Goal: Task Accomplishment & Management: Manage account settings

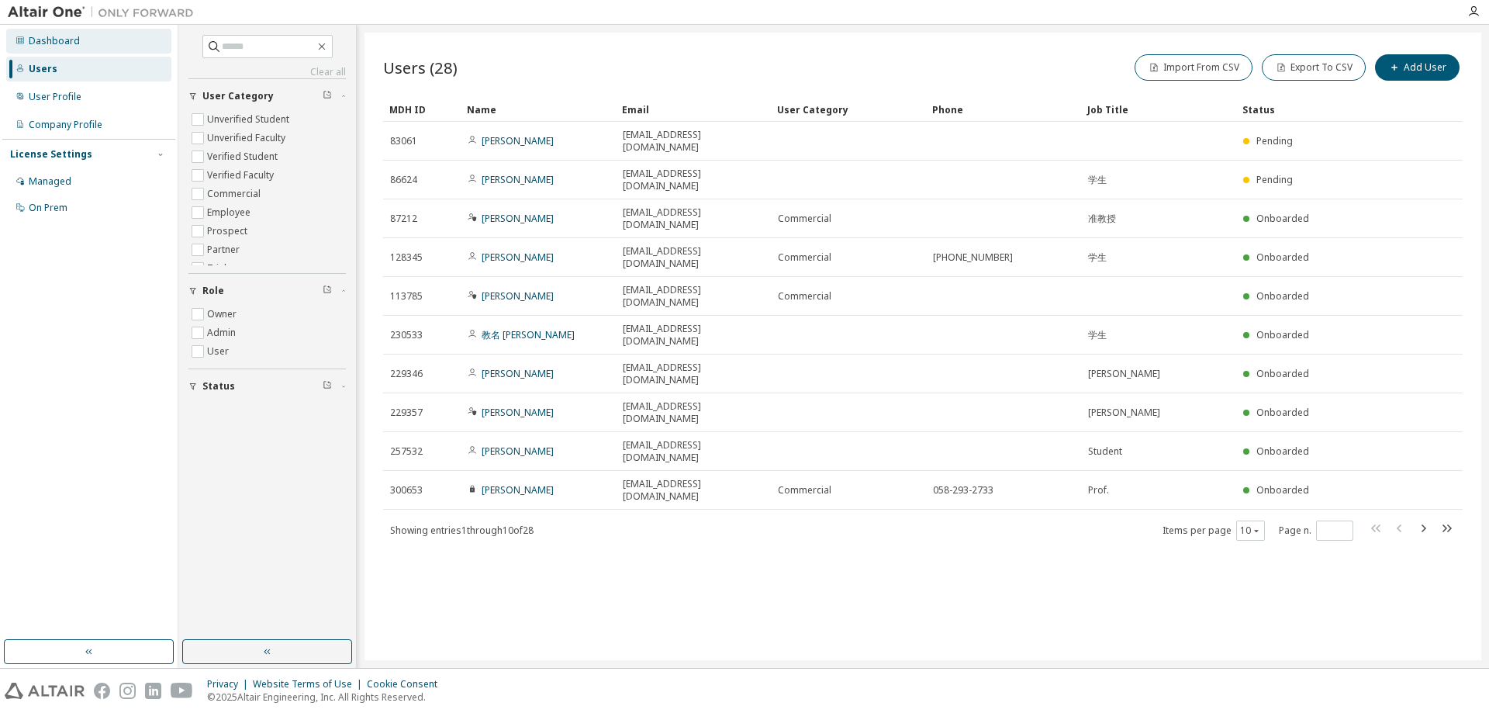
click at [106, 48] on div "Dashboard" at bounding box center [88, 41] width 165 height 25
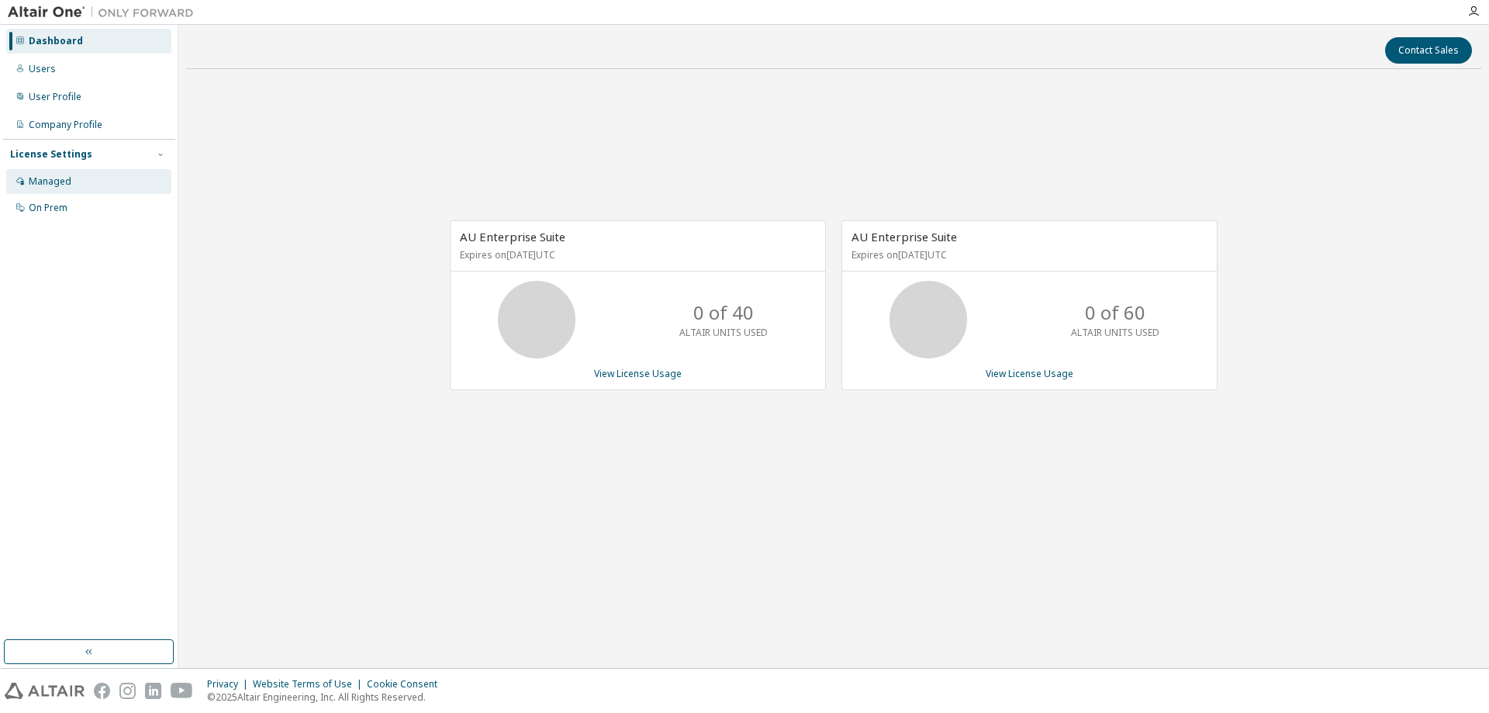
click at [96, 181] on div "Managed" at bounding box center [88, 181] width 165 height 25
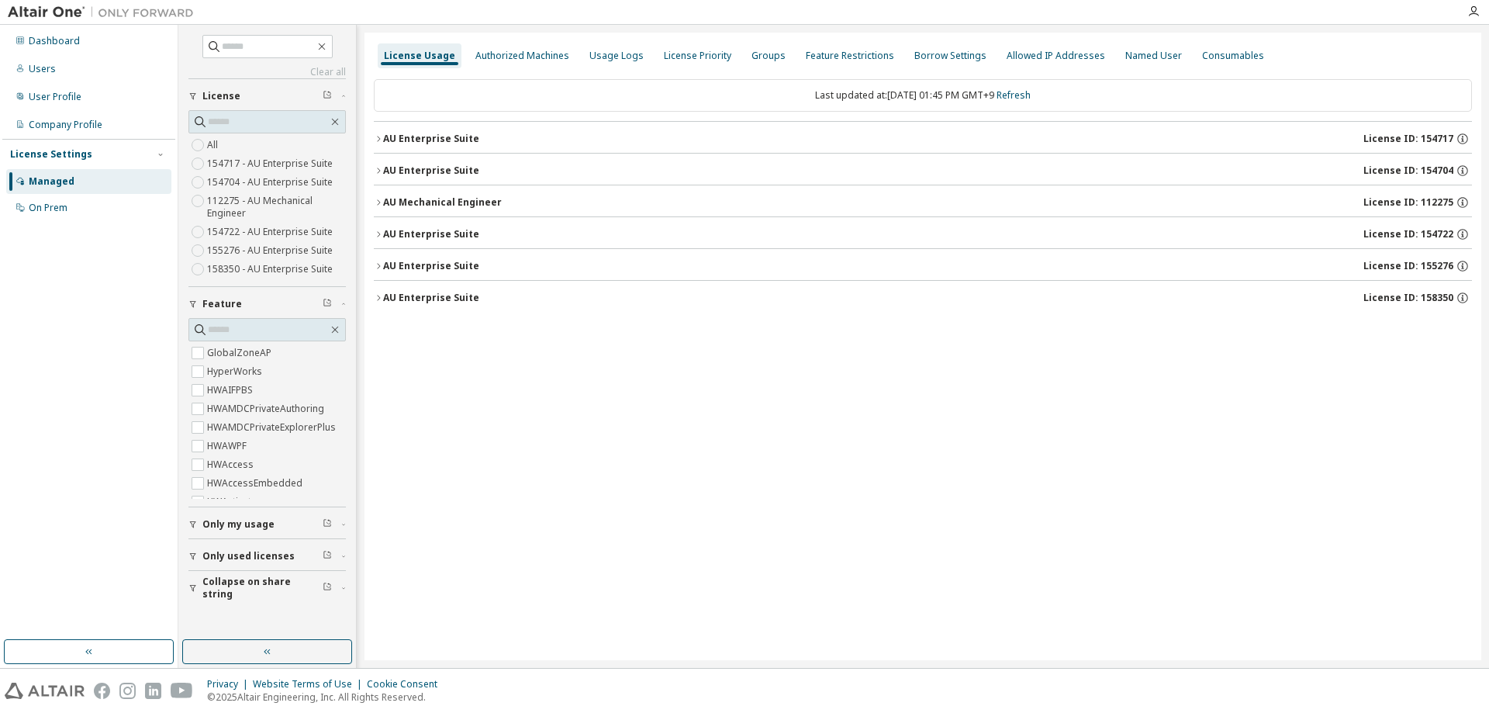
click at [469, 143] on div "AU Enterprise Suite" at bounding box center [431, 139] width 96 height 12
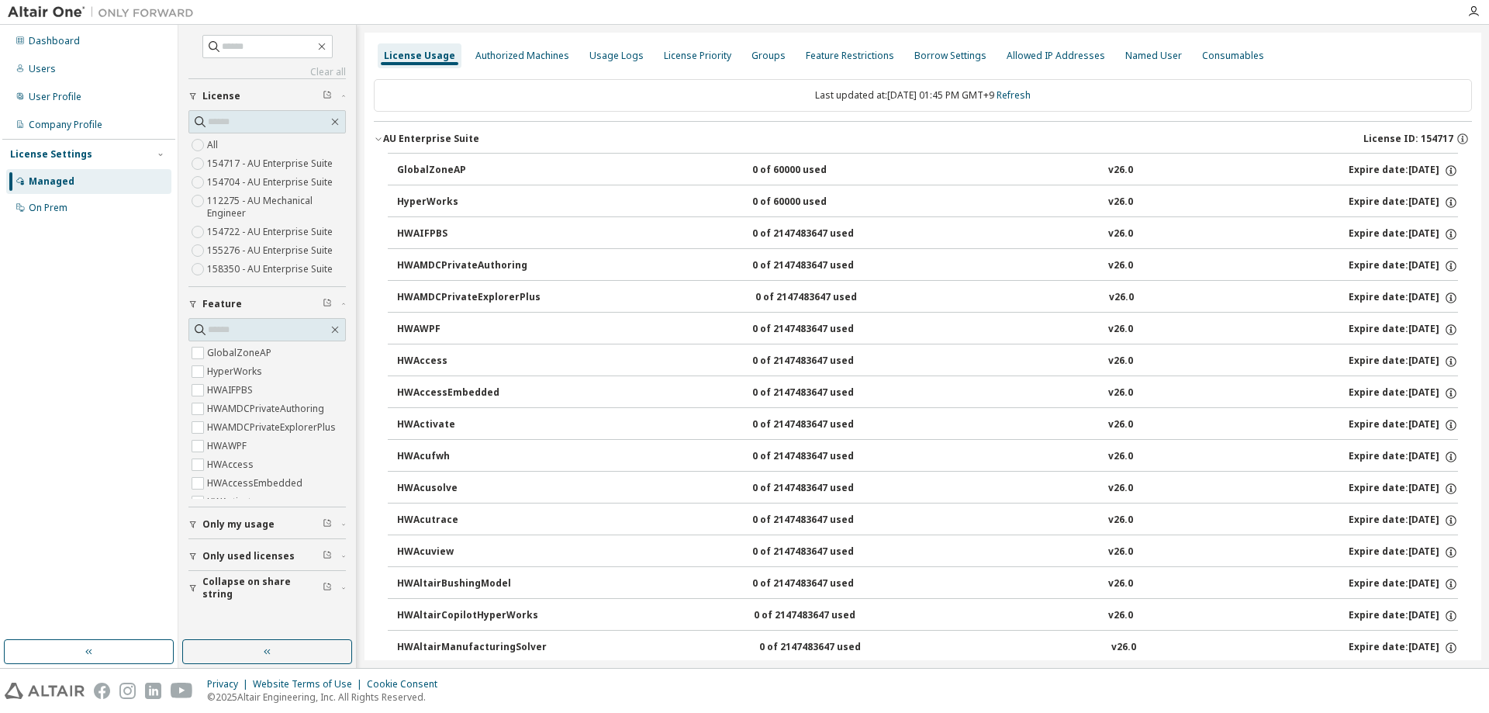
click at [378, 137] on icon "button" at bounding box center [378, 138] width 9 height 9
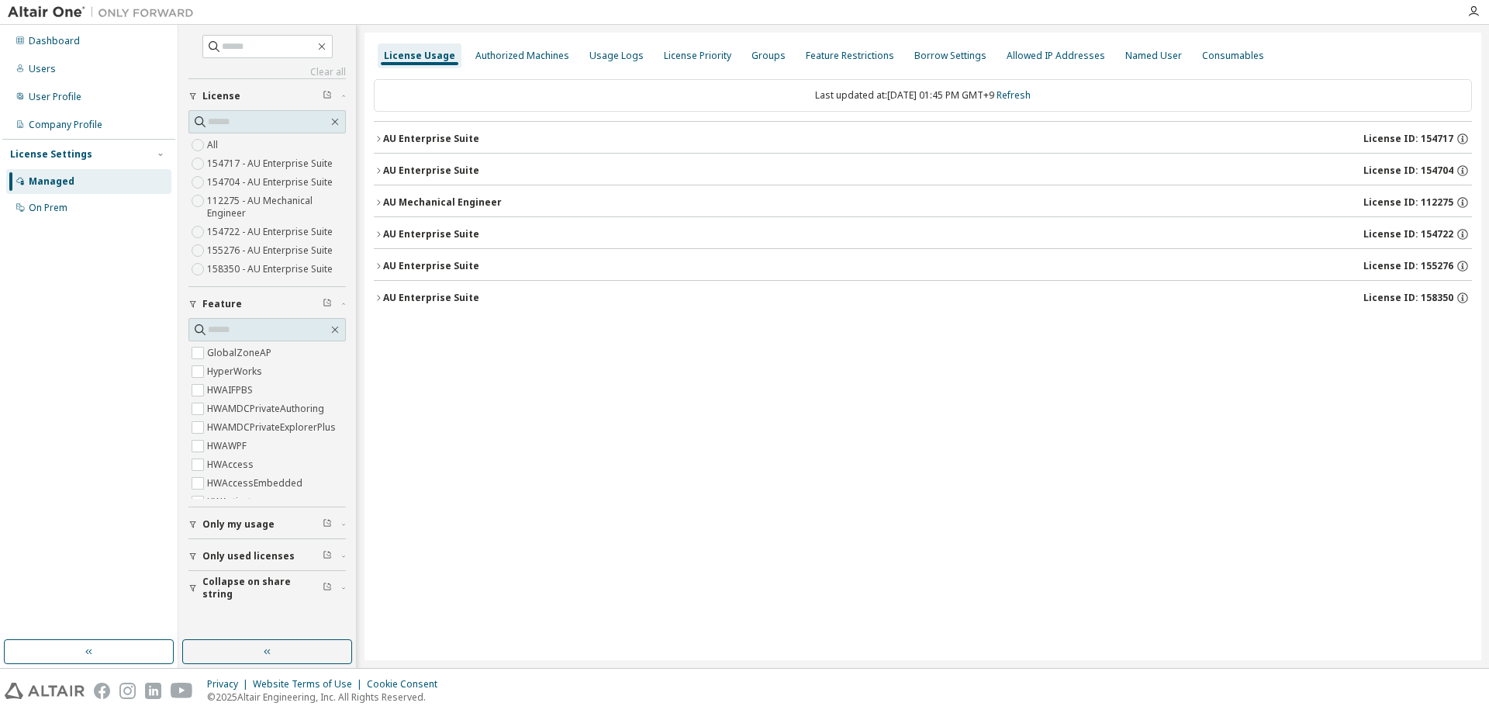
click at [383, 169] on div "AU Enterprise Suite" at bounding box center [431, 170] width 96 height 12
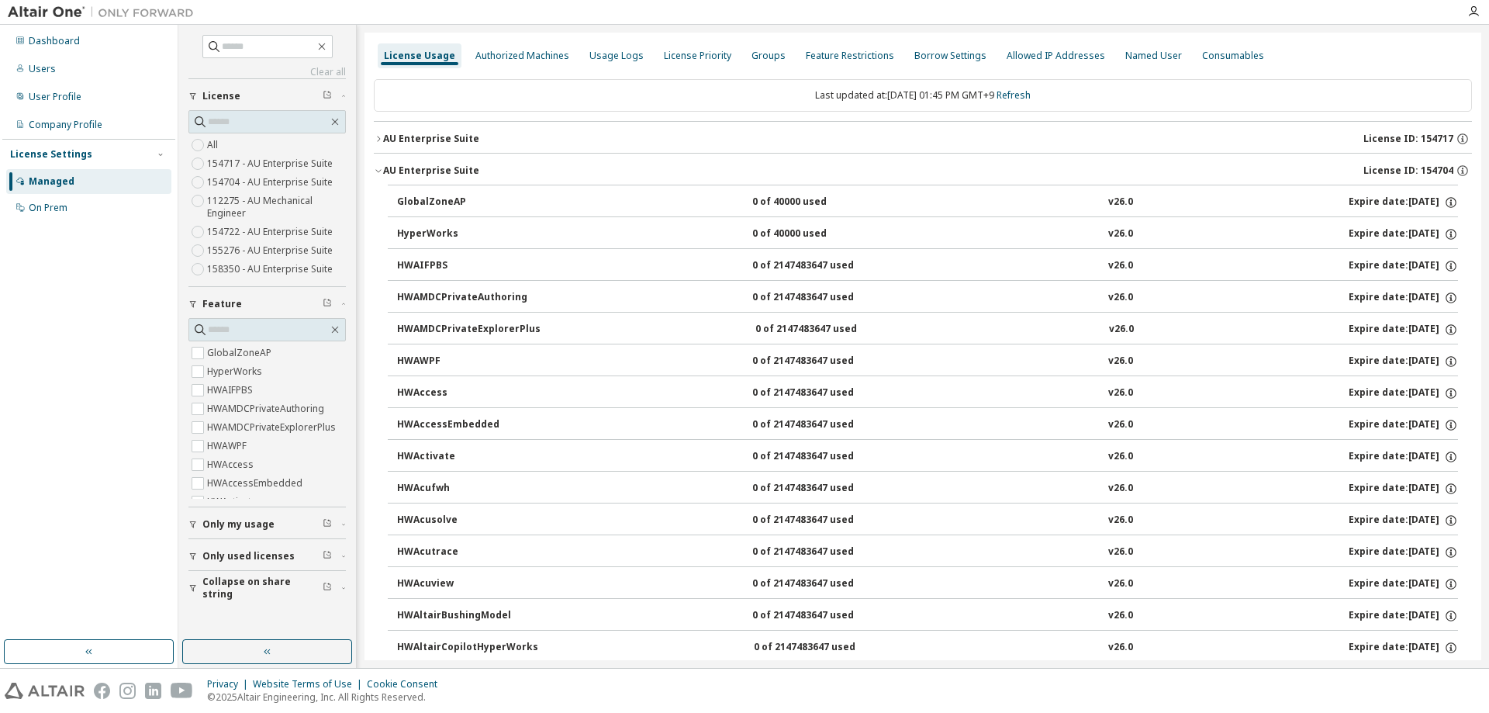
click at [380, 168] on icon "button" at bounding box center [378, 170] width 9 height 9
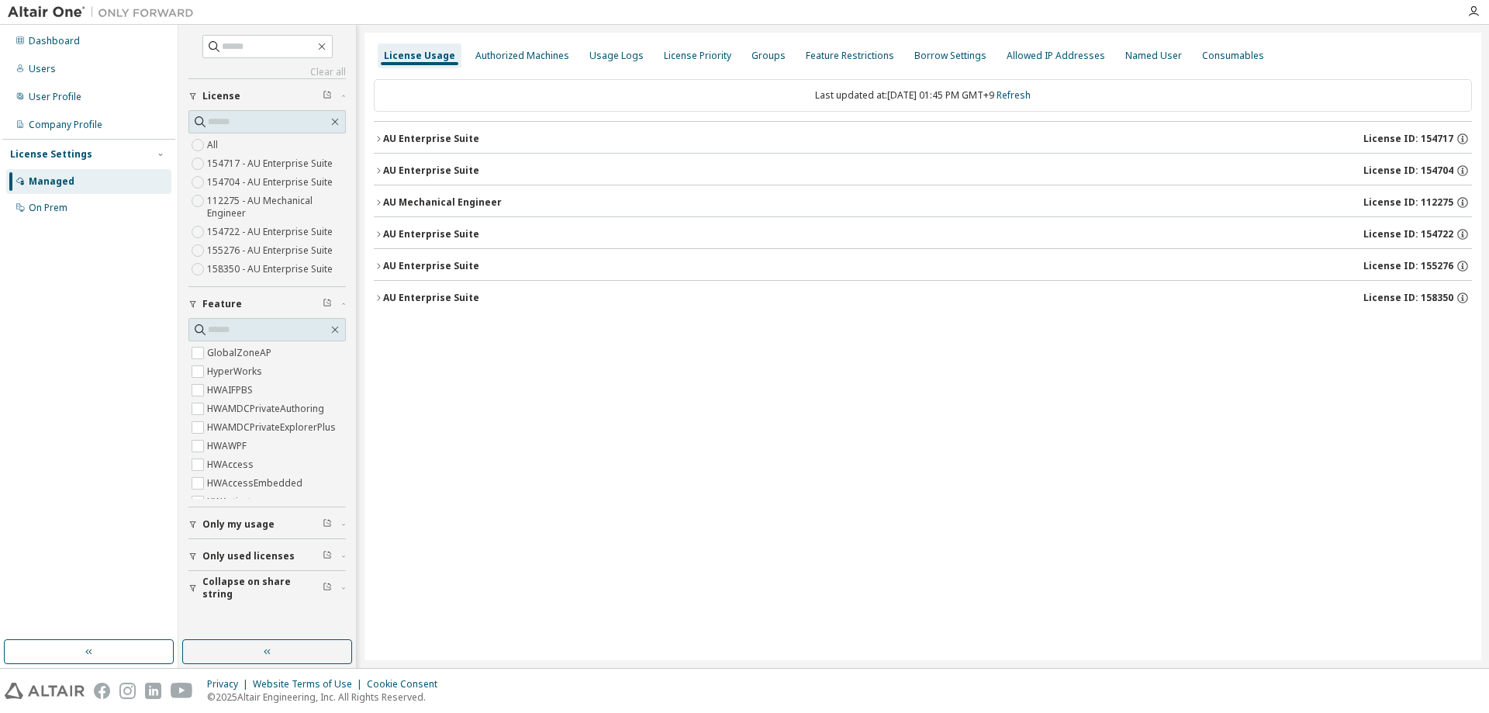
click at [381, 206] on icon "button" at bounding box center [378, 202] width 9 height 9
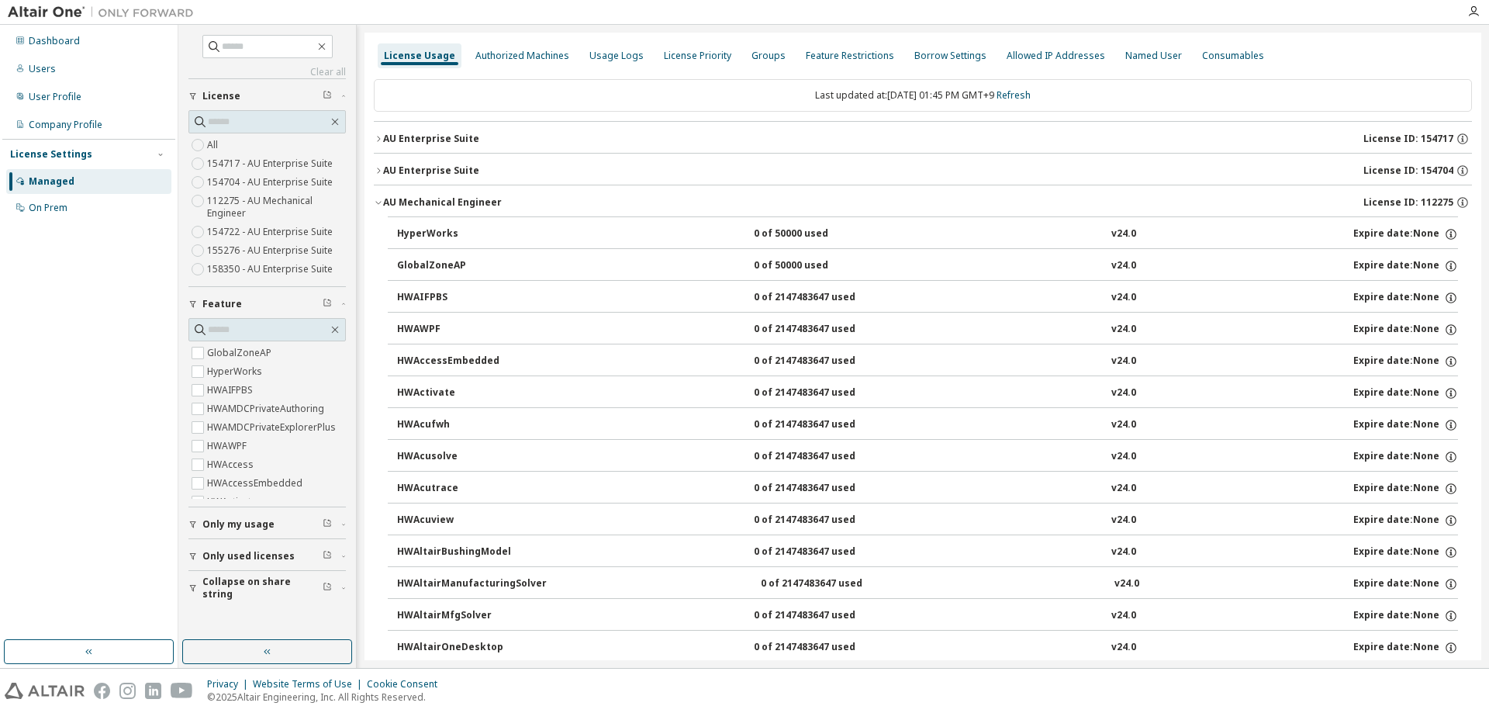
click at [381, 206] on icon "button" at bounding box center [378, 202] width 9 height 9
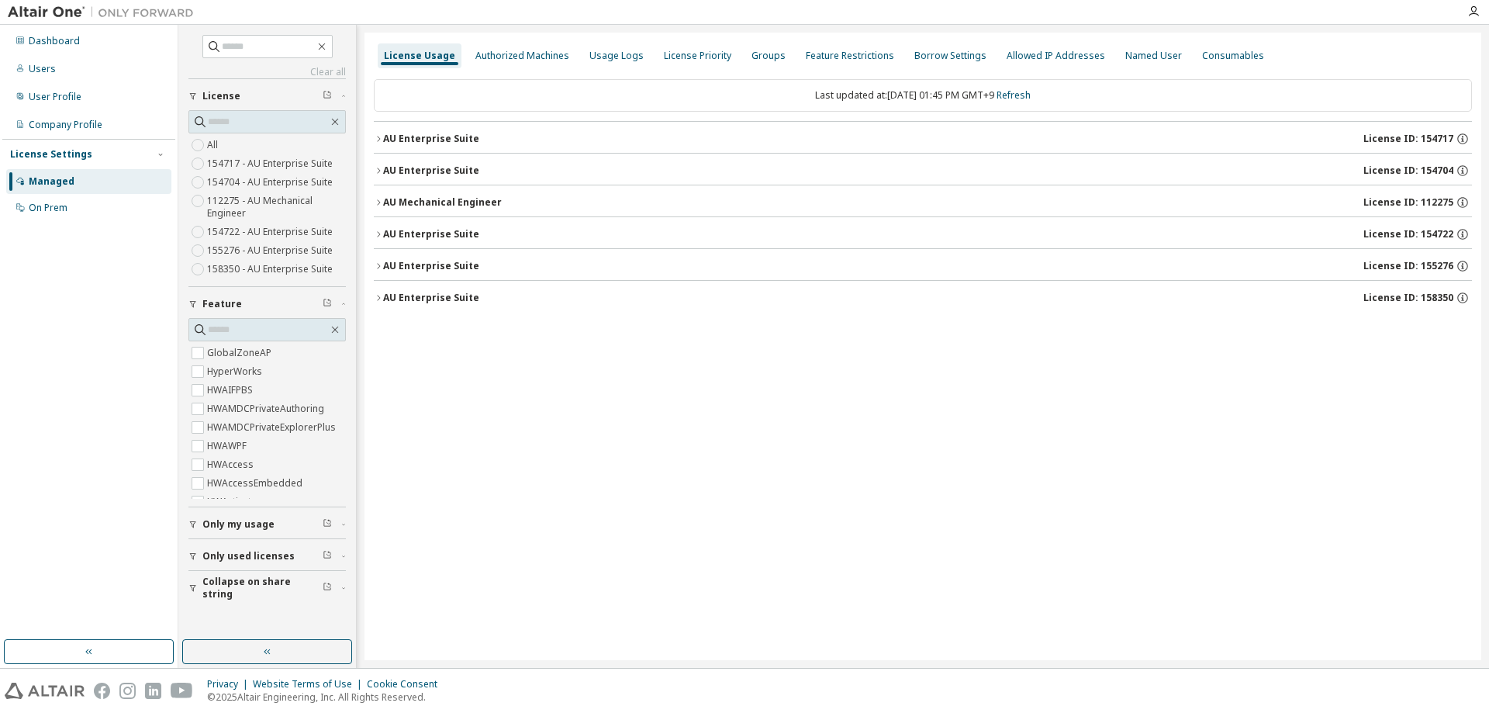
click at [376, 204] on icon "button" at bounding box center [378, 202] width 9 height 9
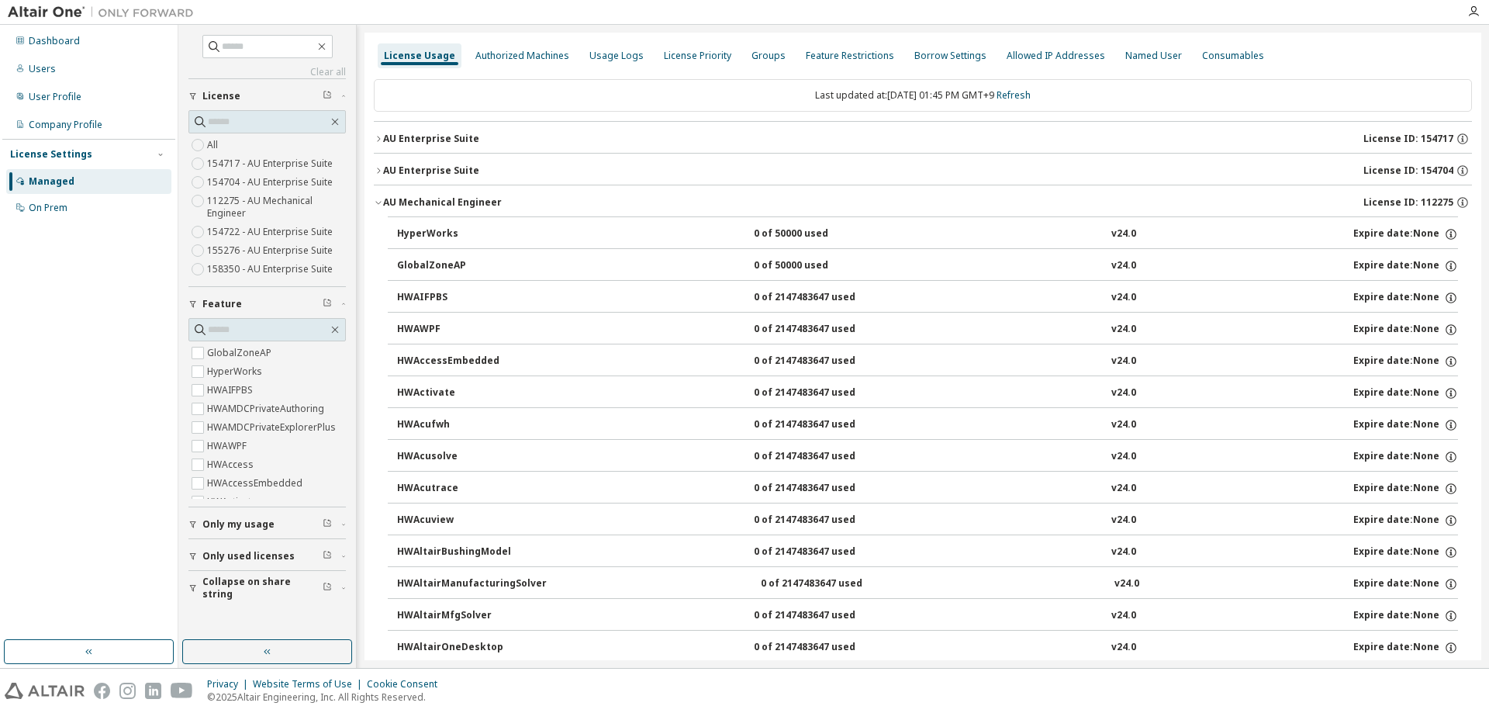
click at [376, 204] on icon "button" at bounding box center [378, 202] width 9 height 9
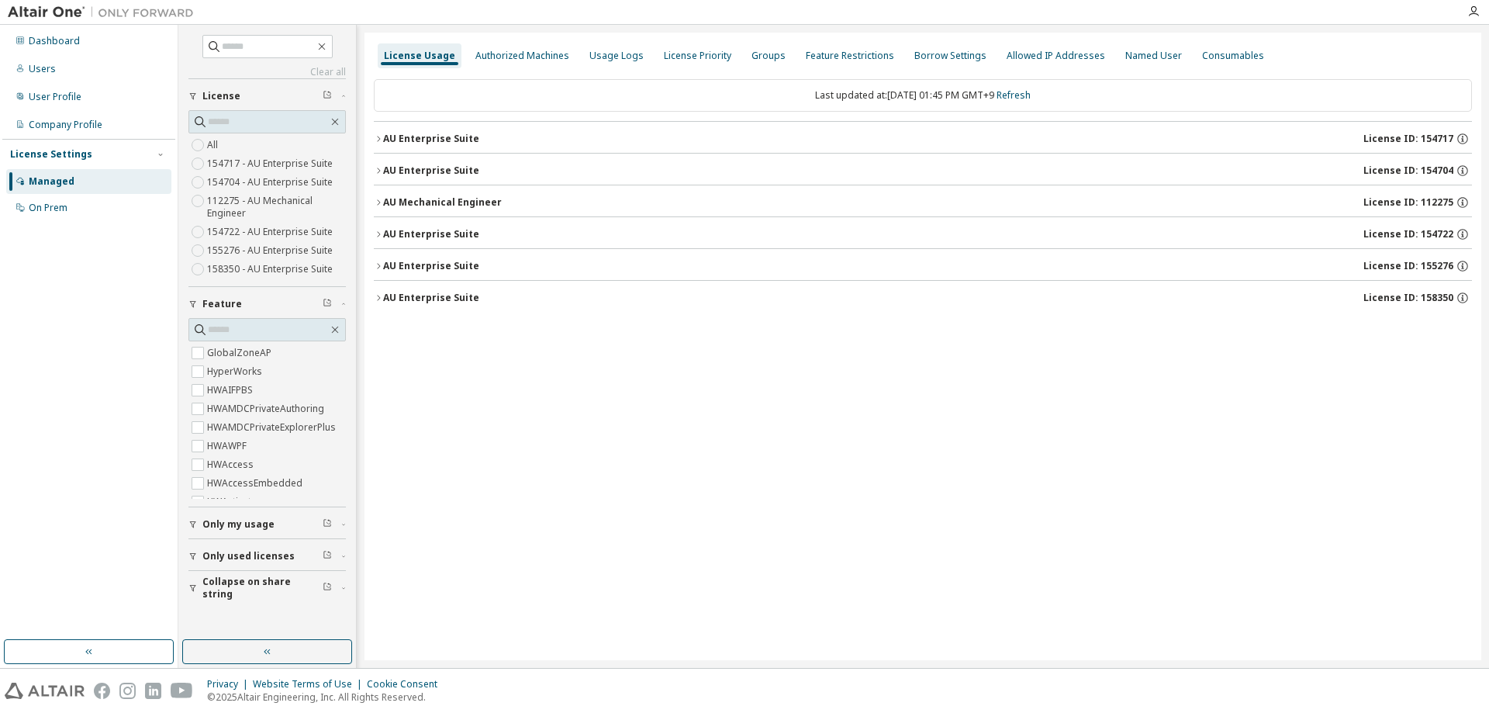
click at [377, 233] on icon "button" at bounding box center [378, 234] width 9 height 9
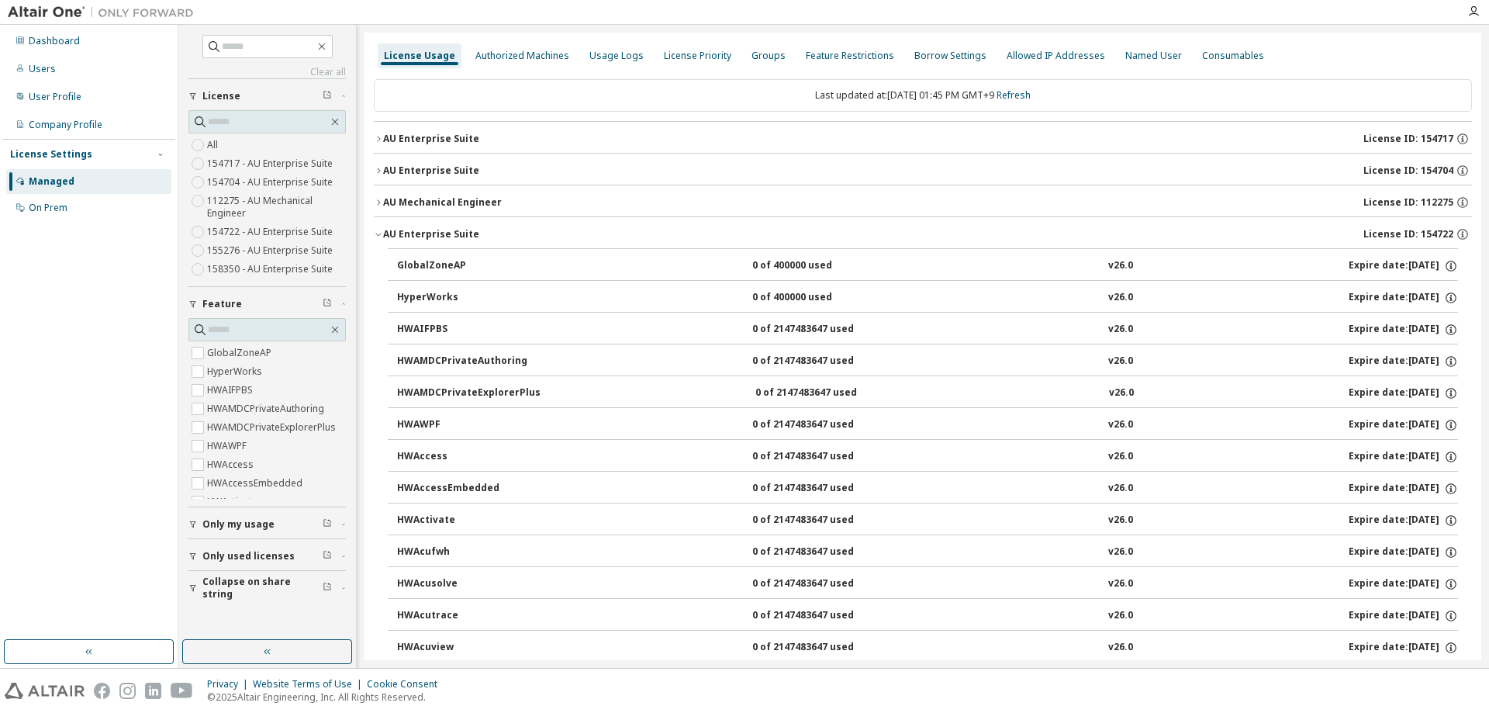
click at [380, 224] on button "AU Enterprise Suite License ID: 154722" at bounding box center [923, 234] width 1098 height 34
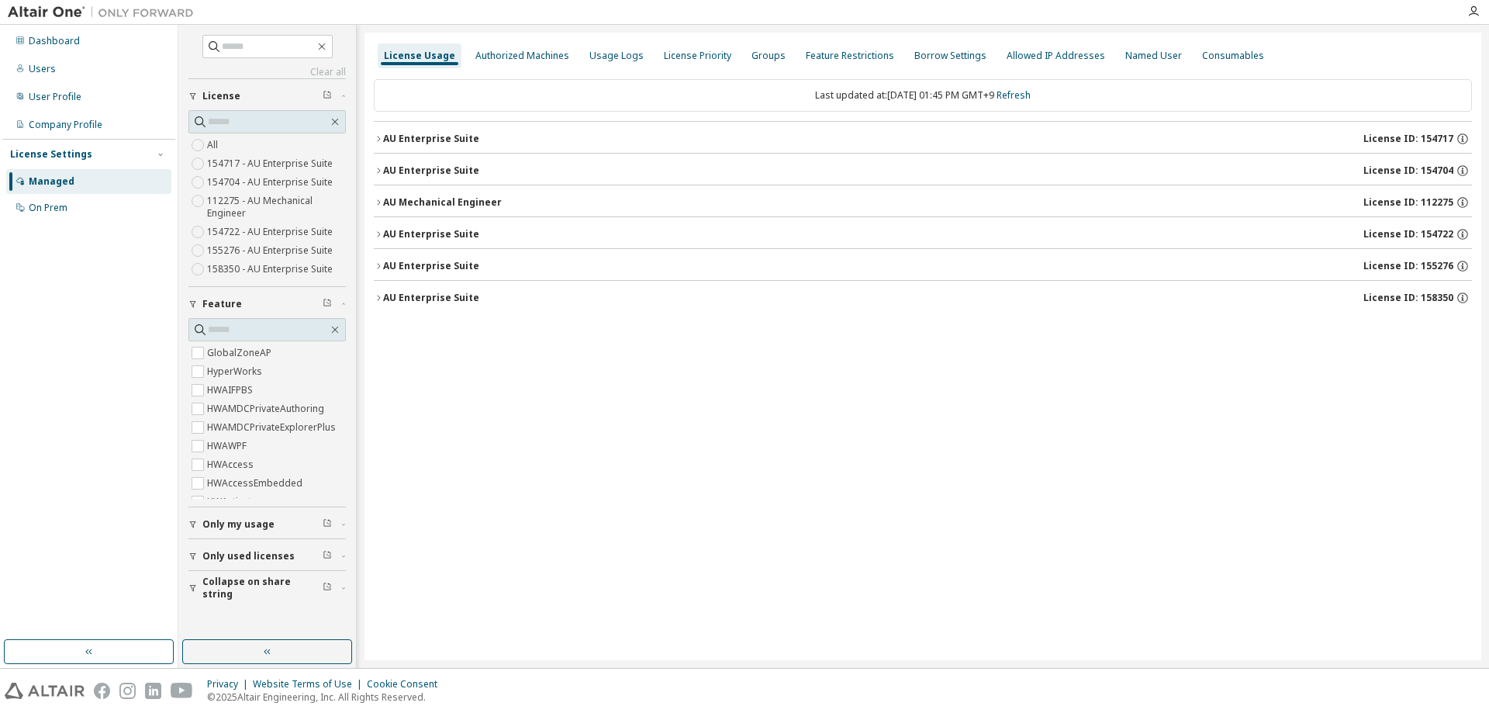
click at [380, 224] on button "AU Enterprise Suite License ID: 154722" at bounding box center [923, 234] width 1098 height 34
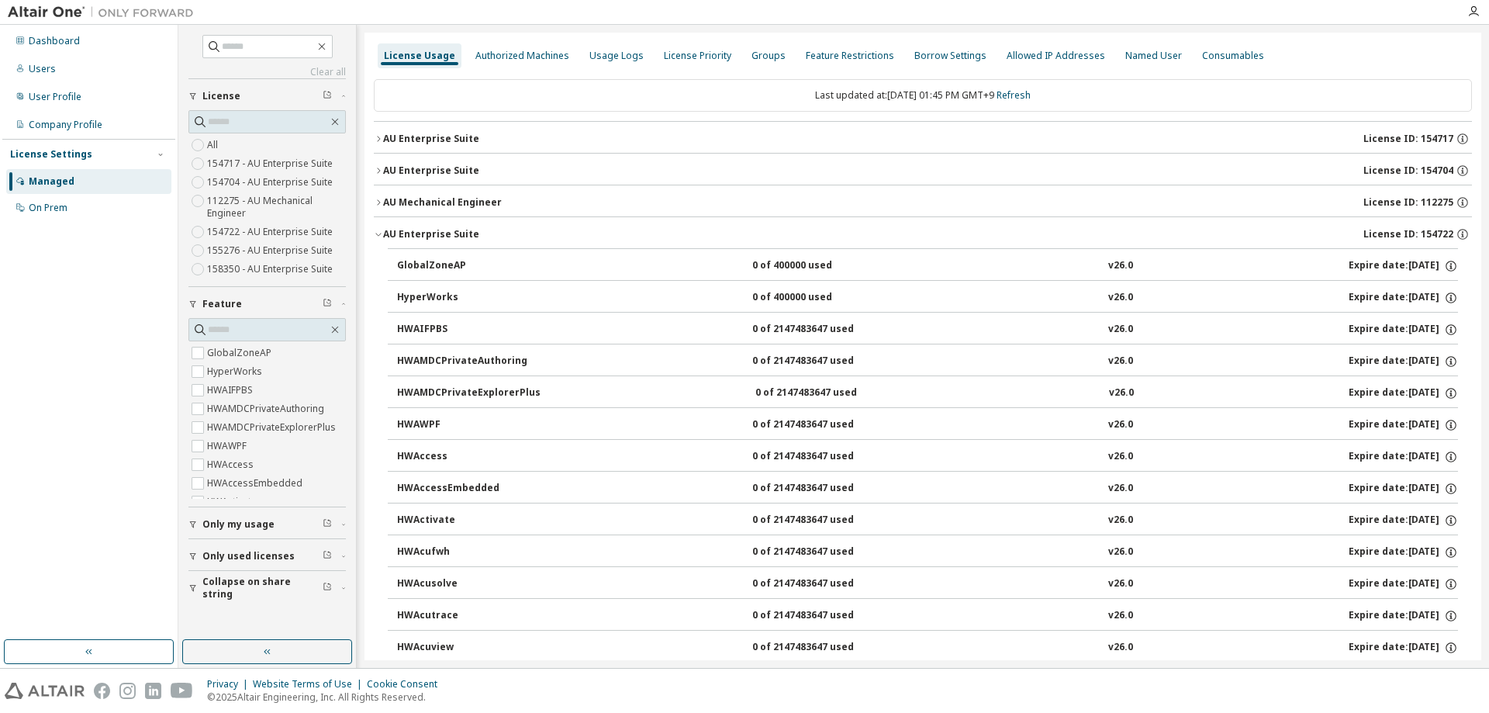
click at [380, 224] on button "AU Enterprise Suite License ID: 154722" at bounding box center [923, 234] width 1098 height 34
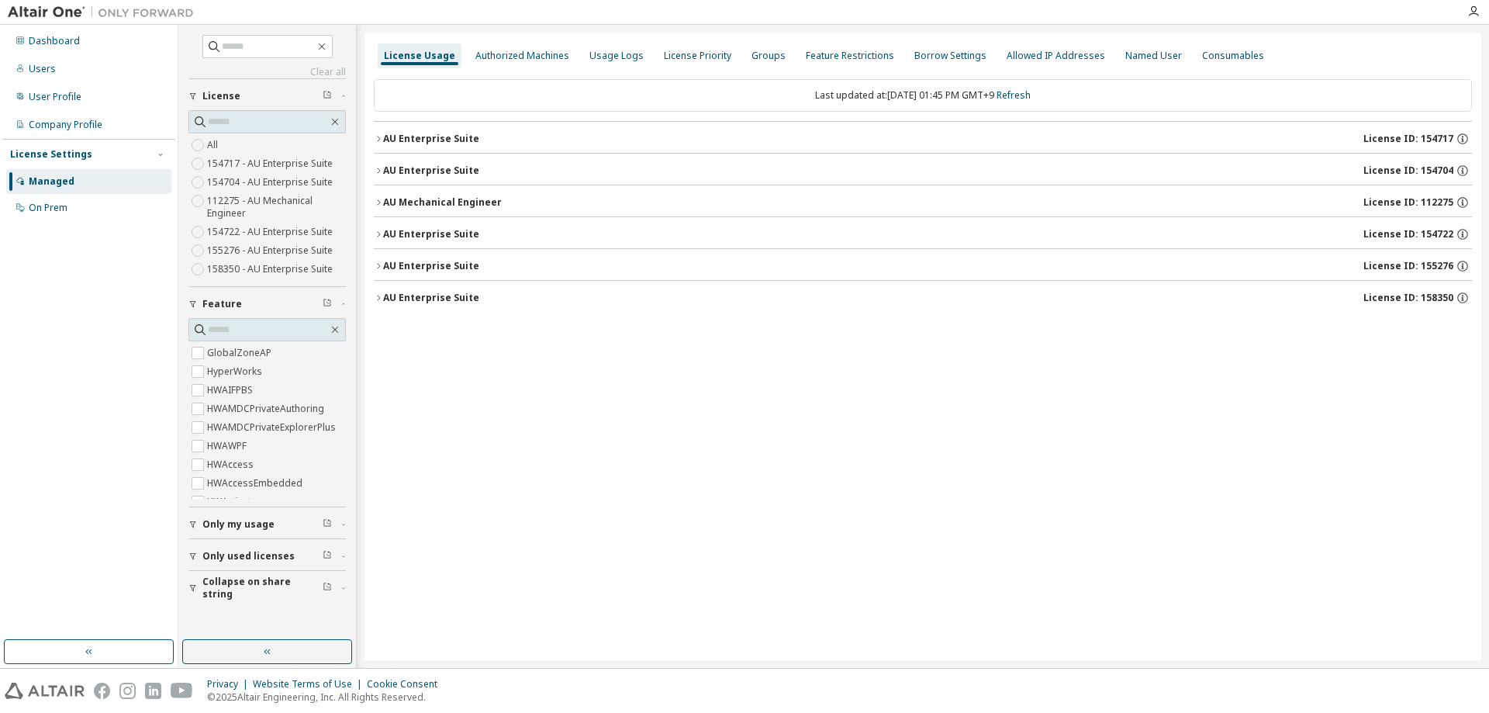
click at [372, 264] on div "License Usage Authorized Machines Usage Logs License Priority Groups Feature Re…" at bounding box center [923, 346] width 1117 height 627
click at [377, 265] on icon "button" at bounding box center [378, 265] width 9 height 9
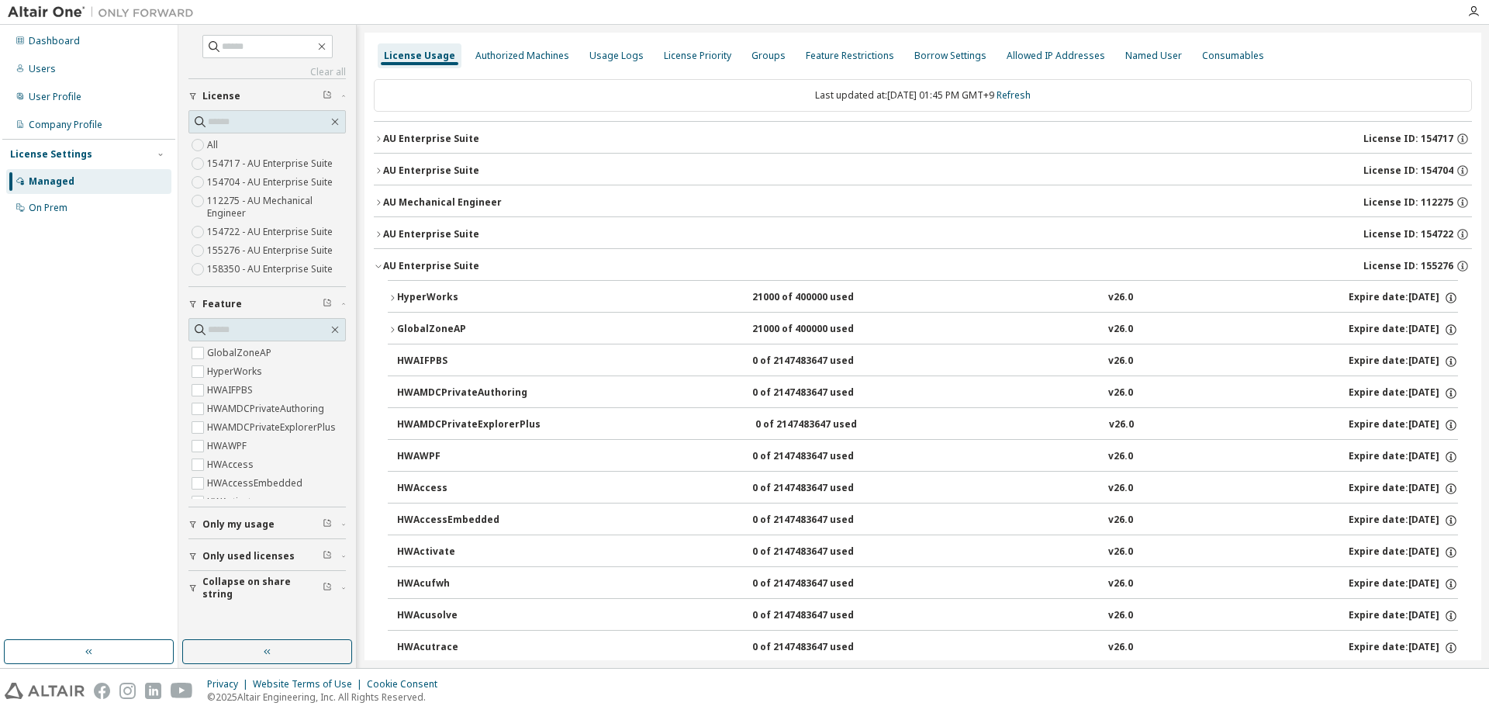
click at [383, 266] on div "AU Enterprise Suite" at bounding box center [431, 266] width 96 height 12
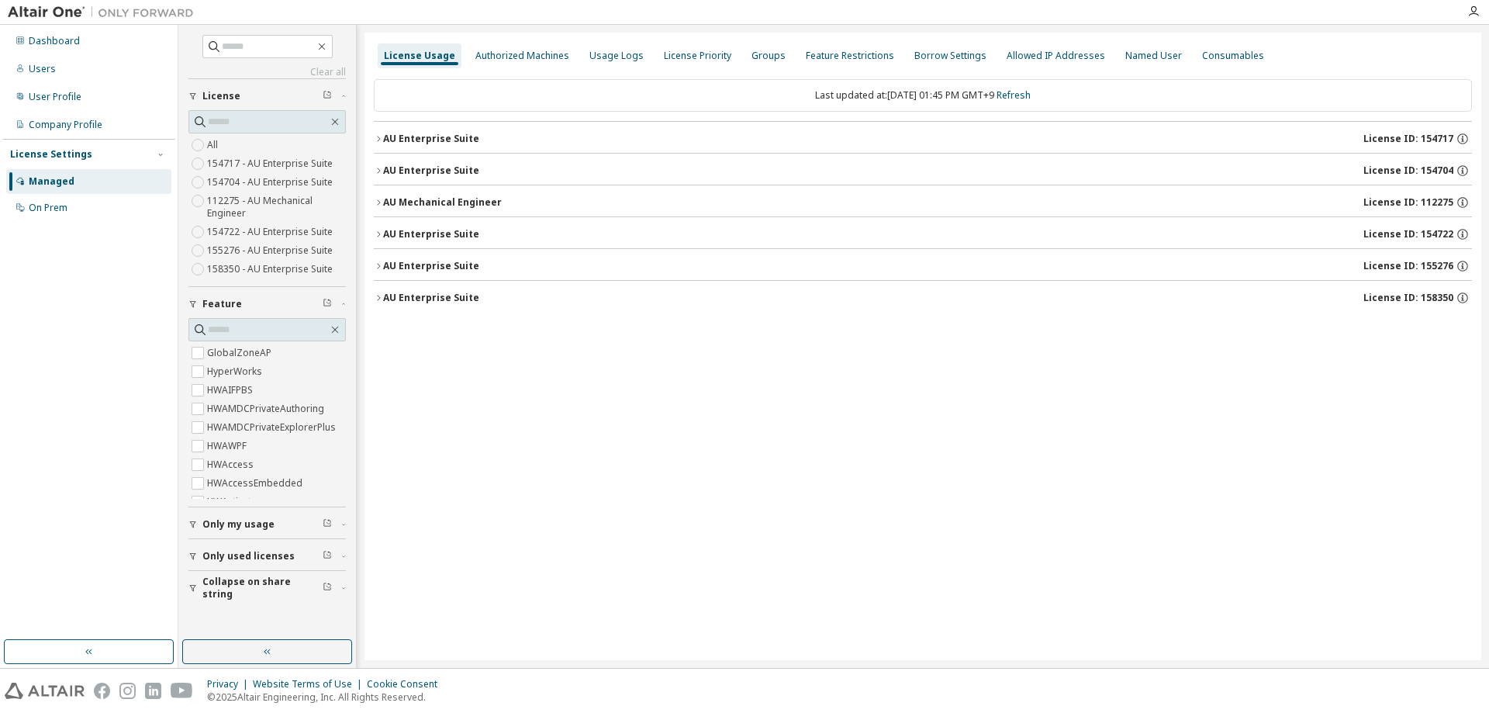
click at [378, 303] on button "AU Enterprise Suite License ID: 158350" at bounding box center [923, 298] width 1098 height 34
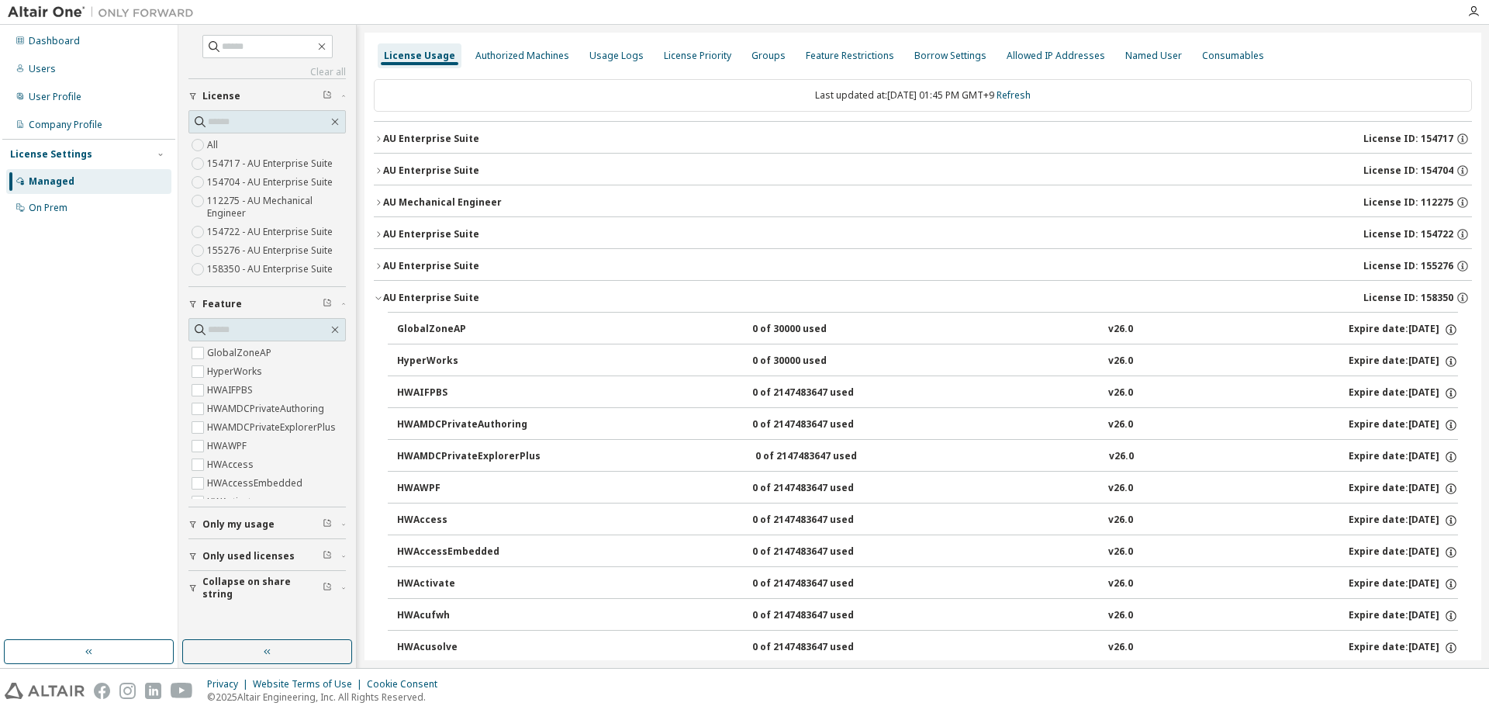
click at [378, 303] on button "AU Enterprise Suite License ID: 158350" at bounding box center [923, 298] width 1098 height 34
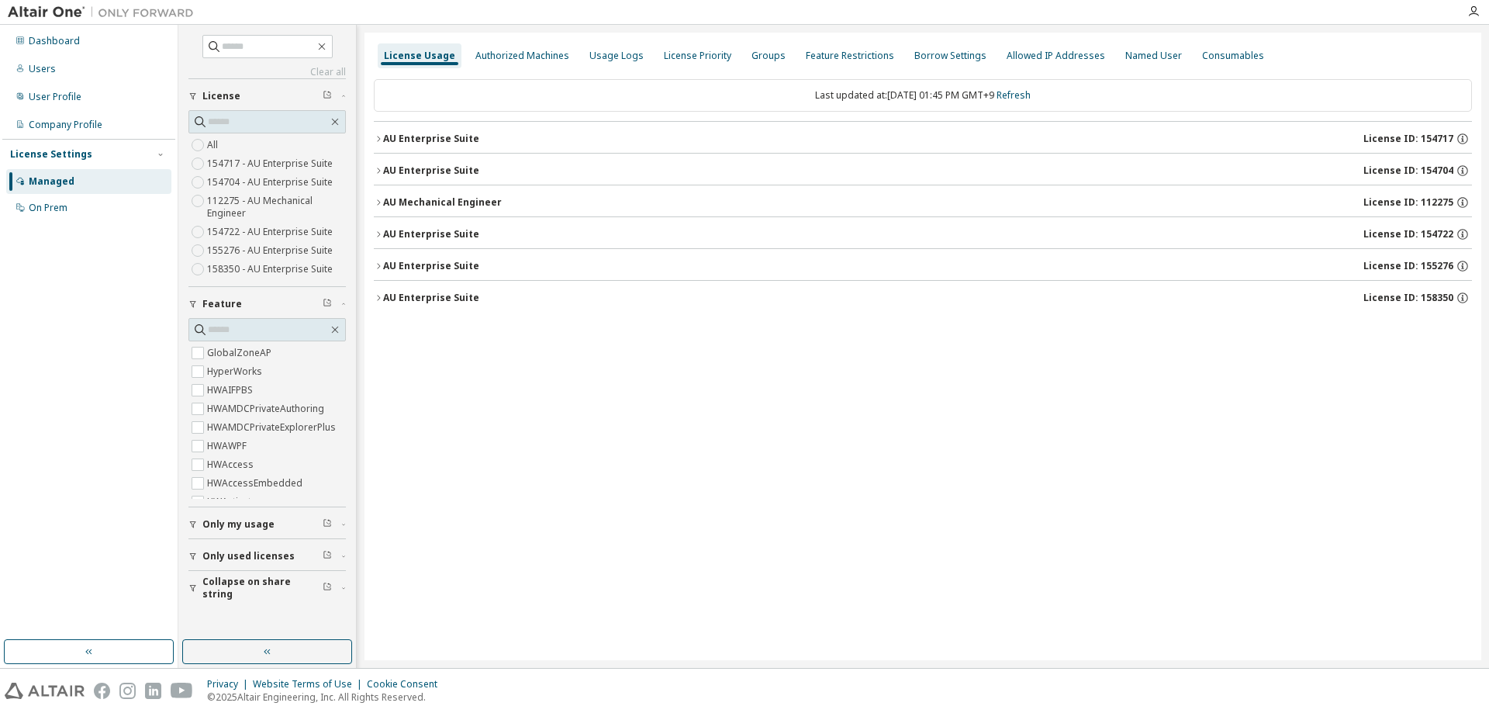
click at [374, 167] on icon "button" at bounding box center [378, 170] width 9 height 9
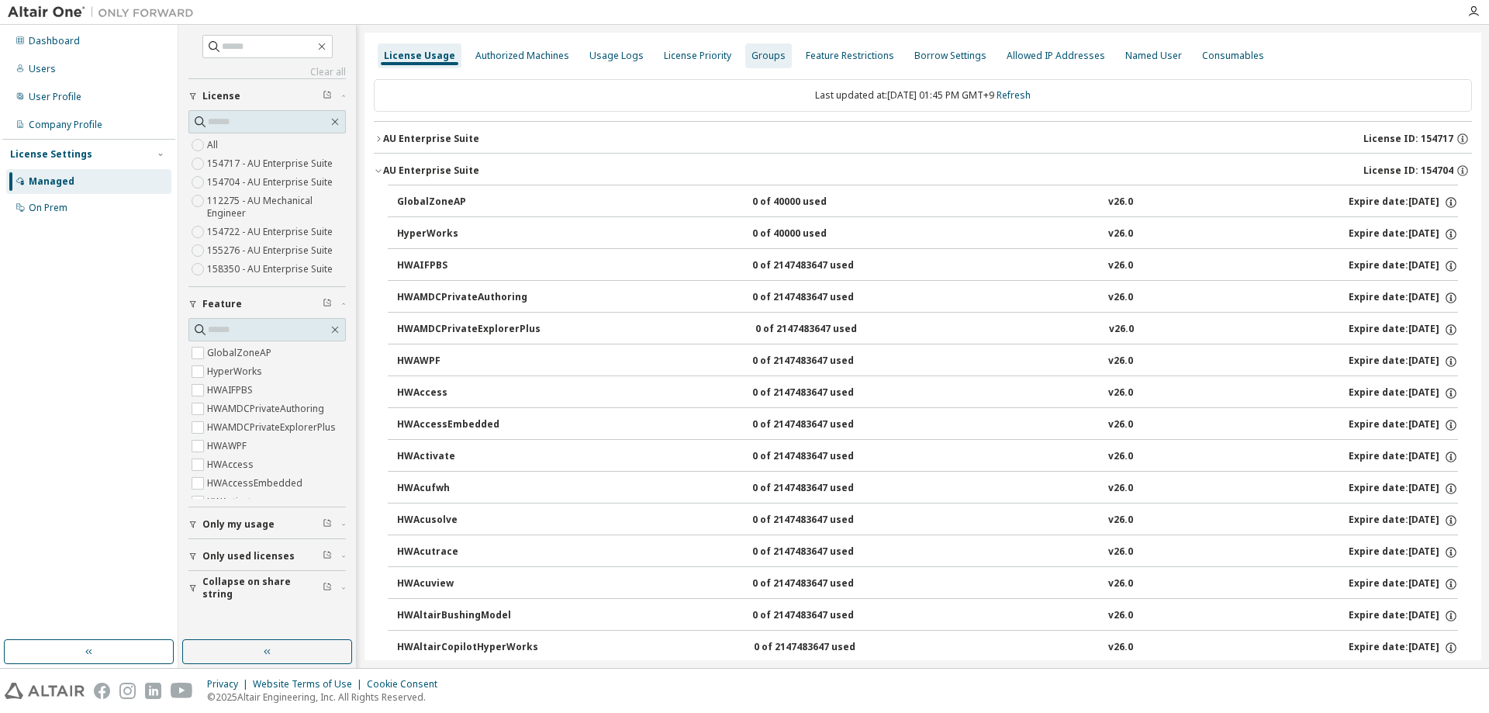
click at [755, 65] on div "Groups" at bounding box center [768, 55] width 47 height 25
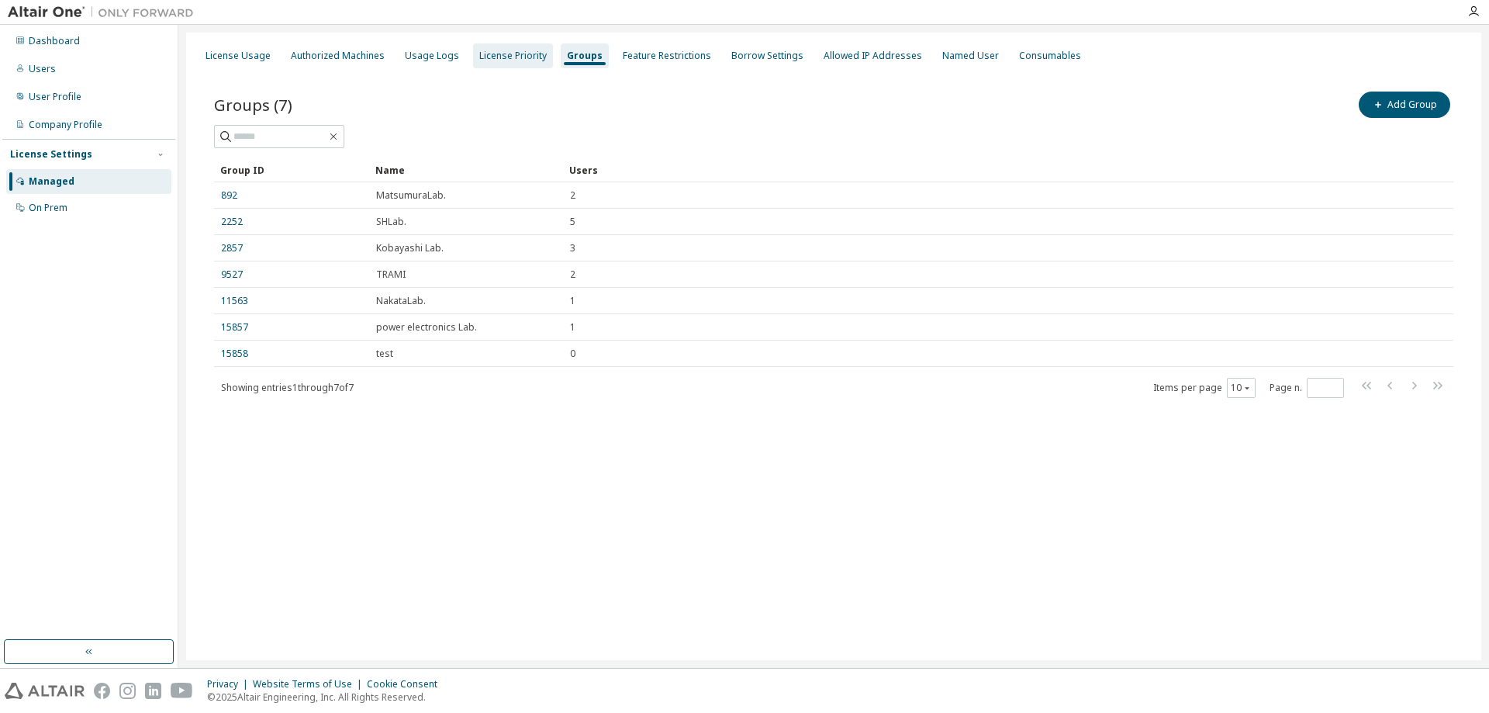
click at [518, 63] on div "License Priority" at bounding box center [513, 55] width 80 height 25
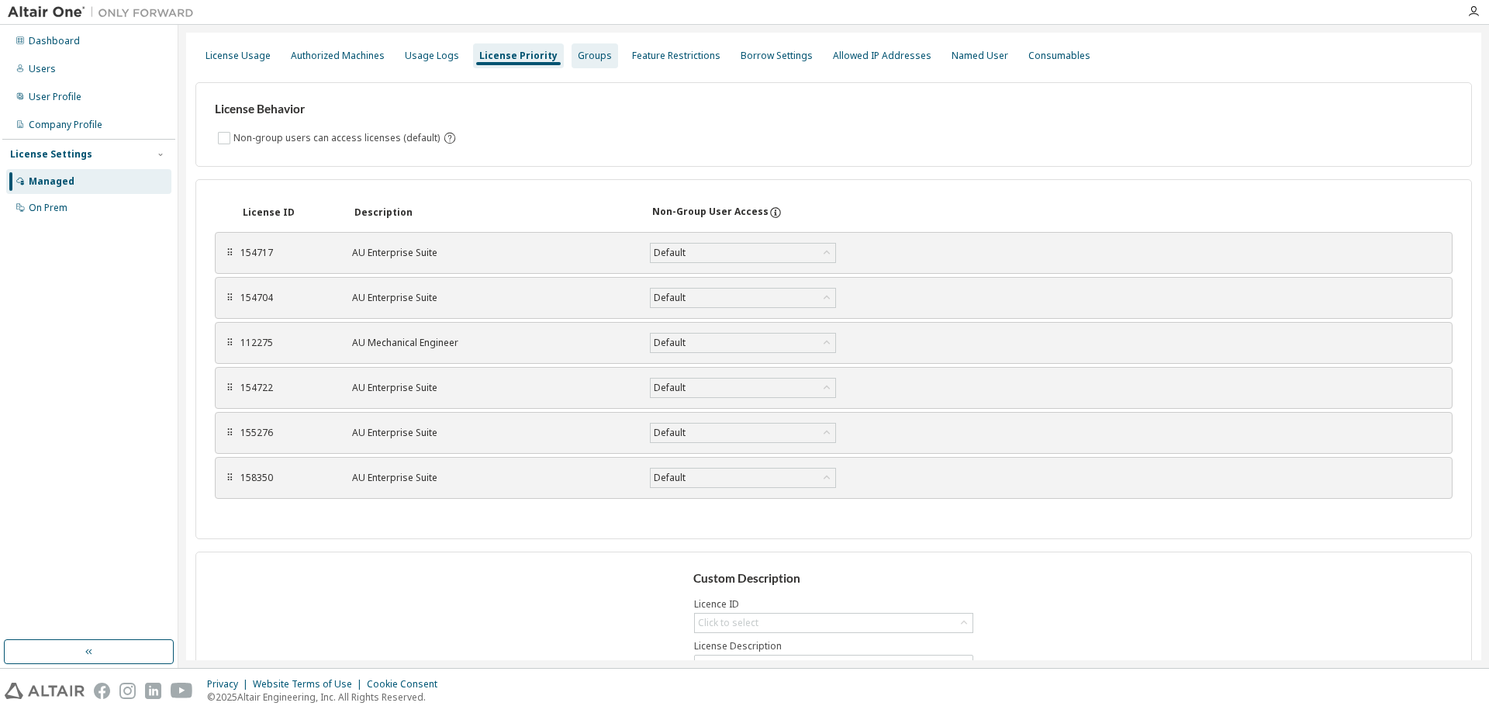
click at [578, 51] on div "Groups" at bounding box center [595, 56] width 34 height 12
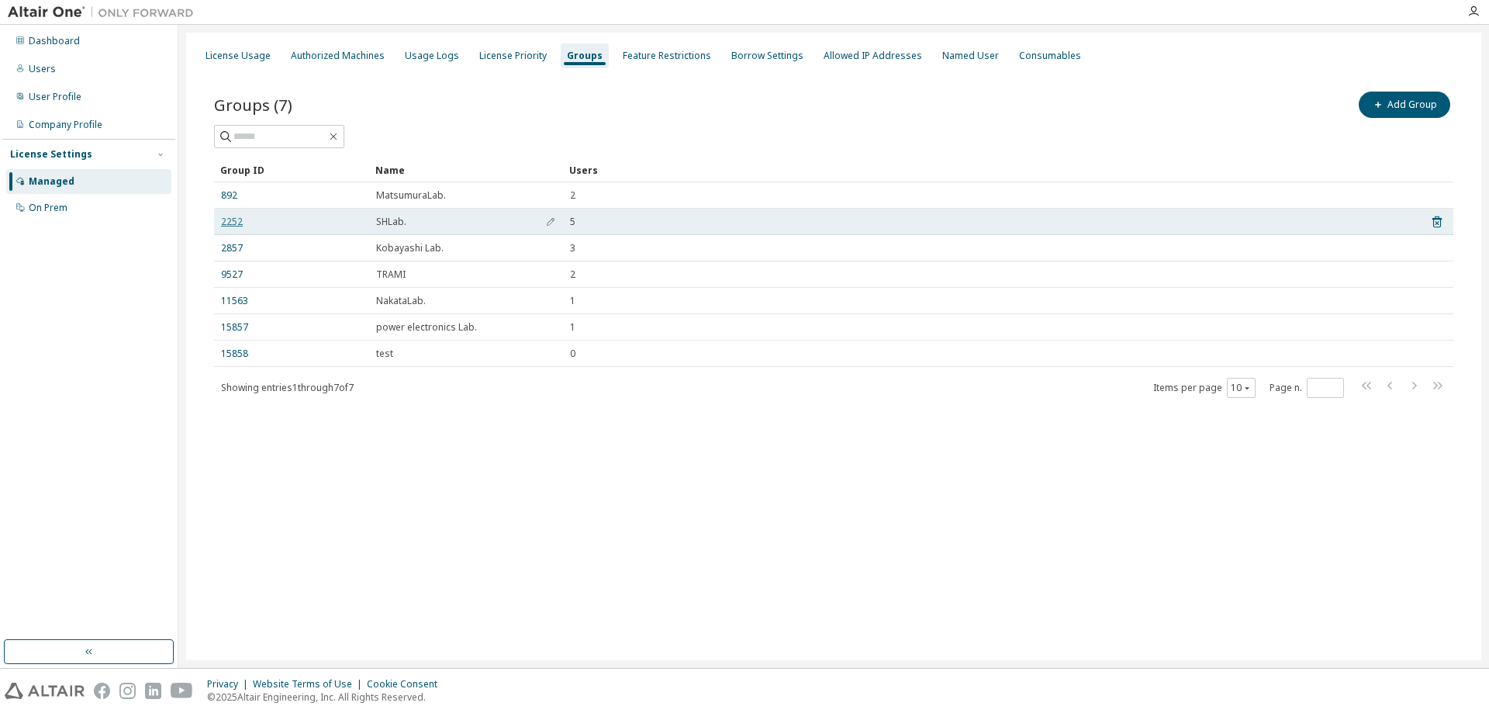
click at [230, 221] on link "2252" at bounding box center [232, 222] width 22 height 12
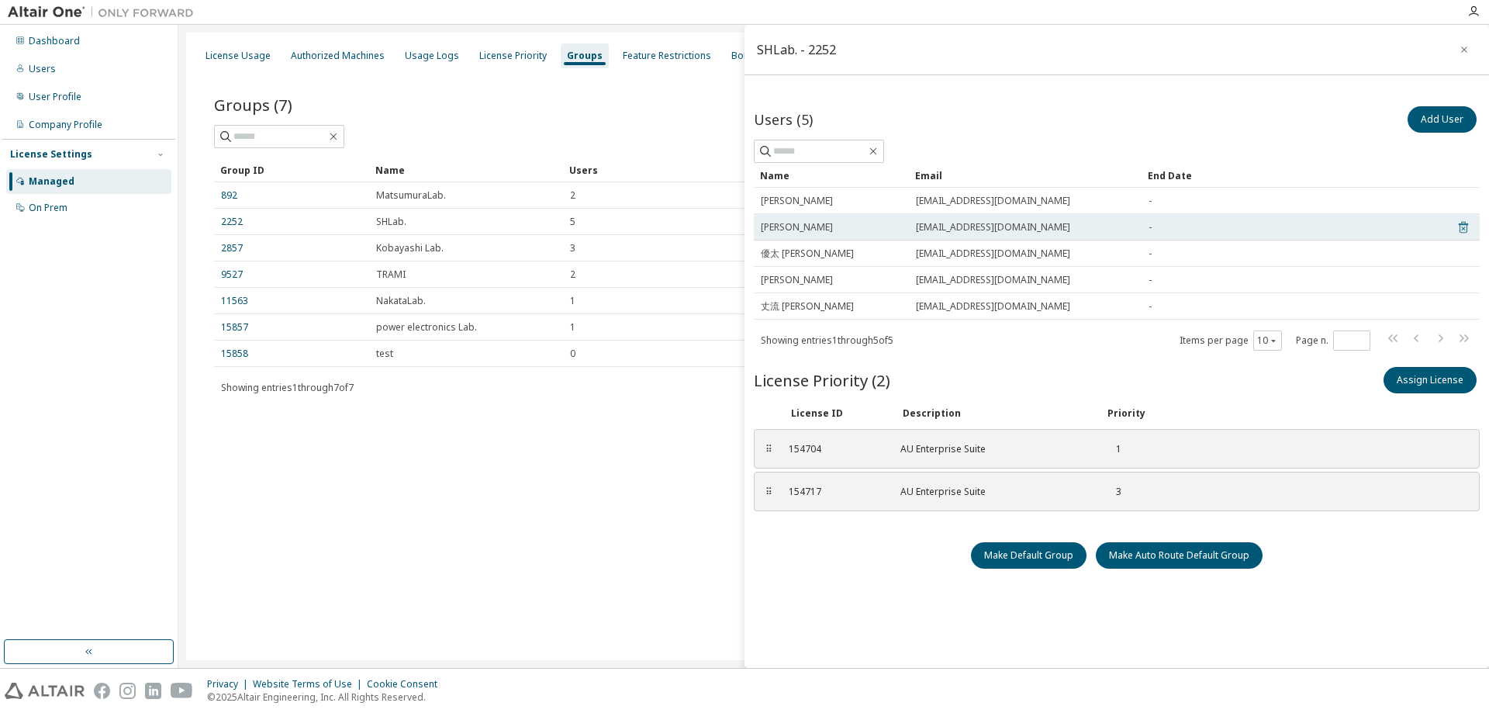
click at [1459, 223] on icon at bounding box center [1463, 228] width 9 height 12
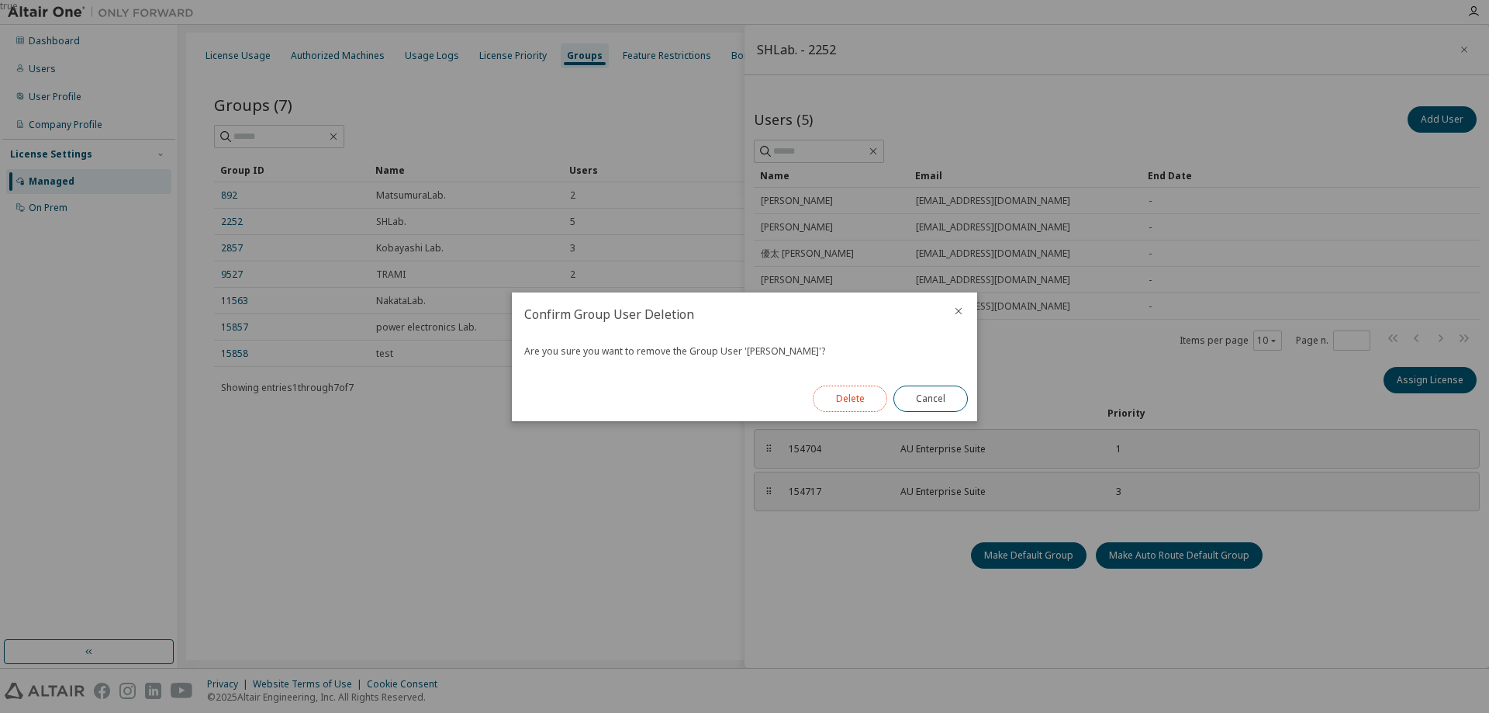
click at [860, 398] on button "Delete" at bounding box center [850, 398] width 74 height 26
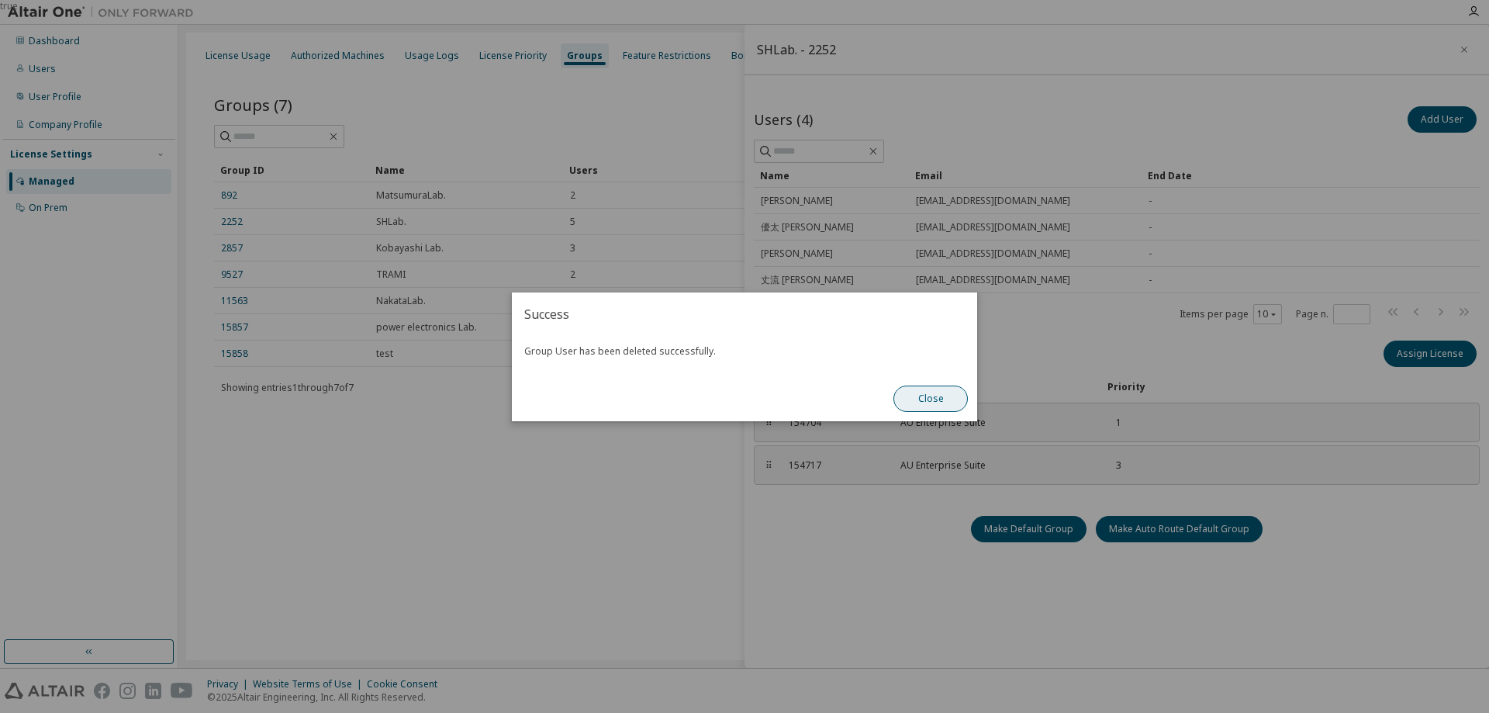
click at [916, 398] on button "Close" at bounding box center [930, 398] width 74 height 26
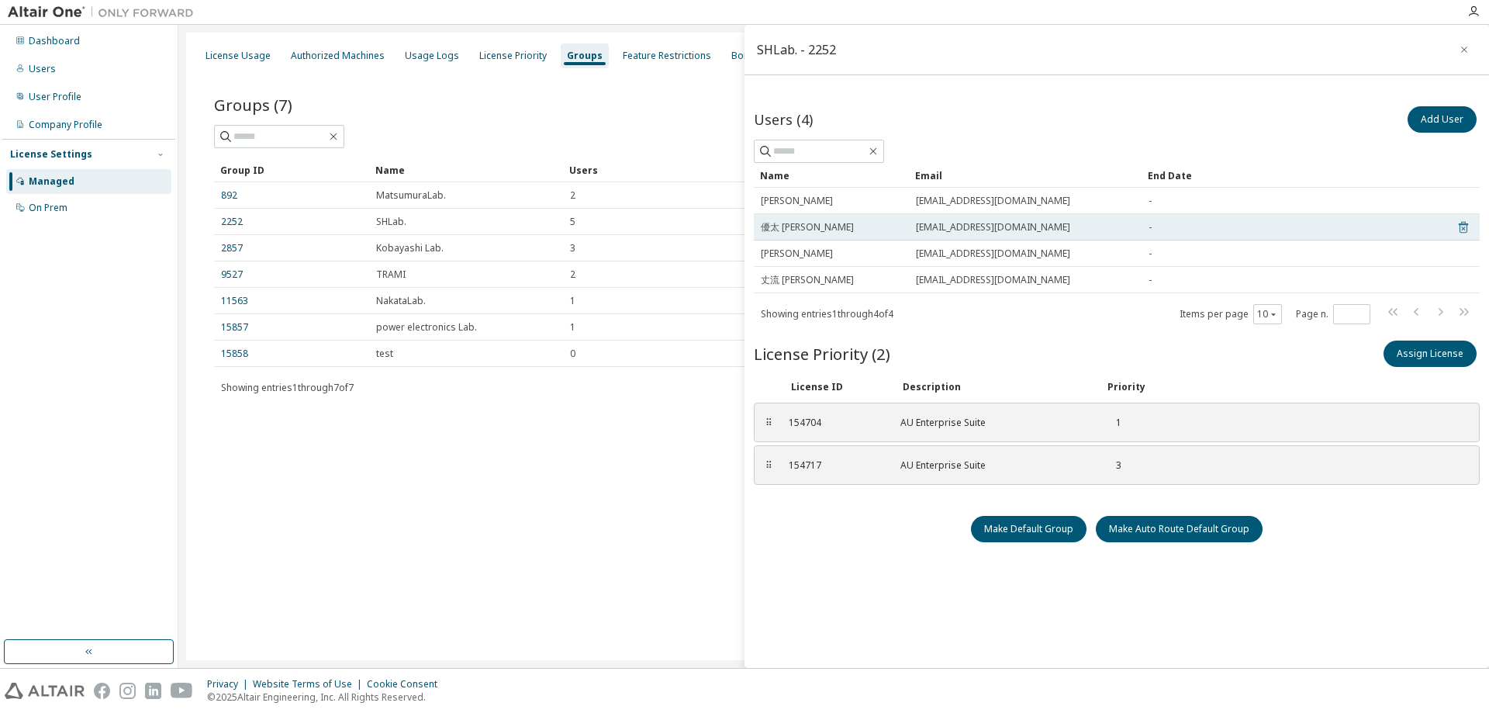
click at [1459, 230] on icon at bounding box center [1463, 228] width 9 height 12
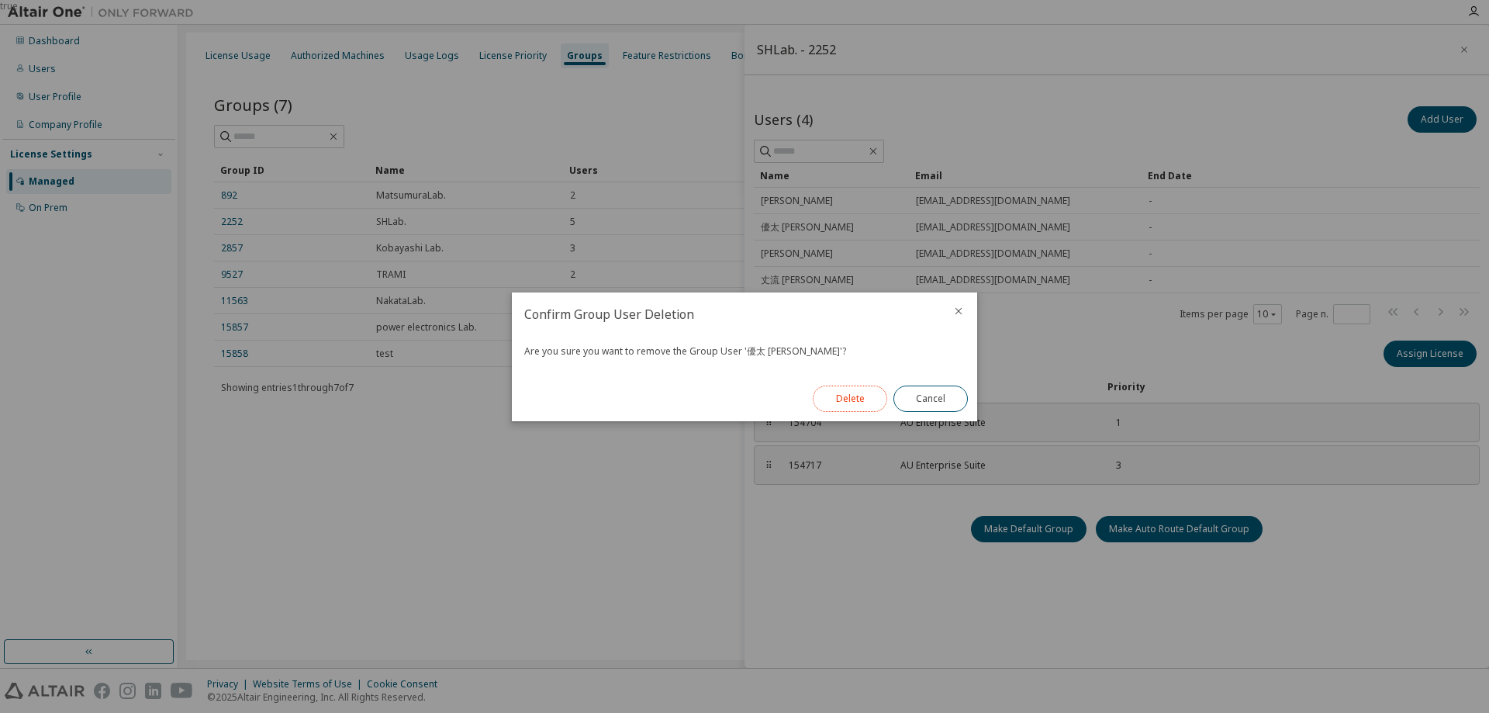
click at [847, 390] on button "Delete" at bounding box center [850, 398] width 74 height 26
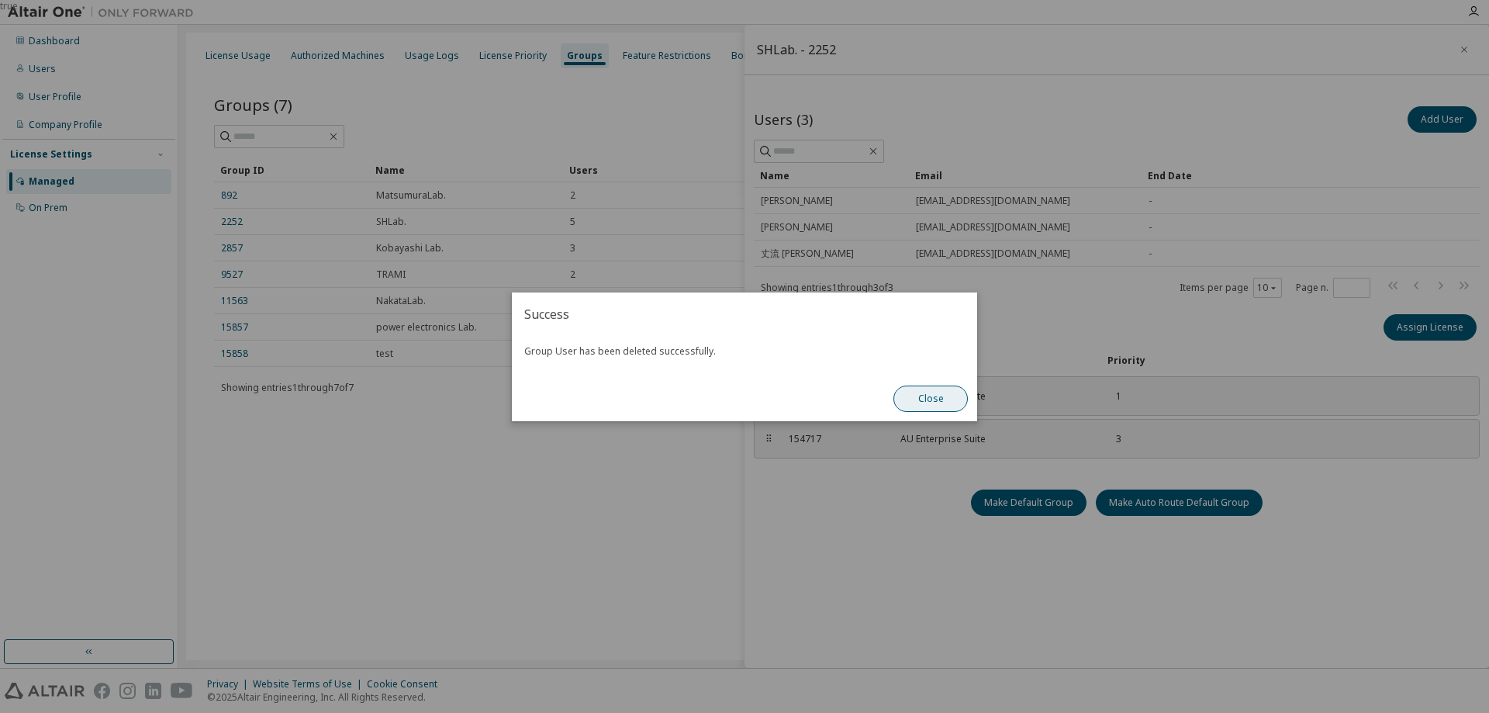
click at [955, 393] on button "Close" at bounding box center [930, 398] width 74 height 26
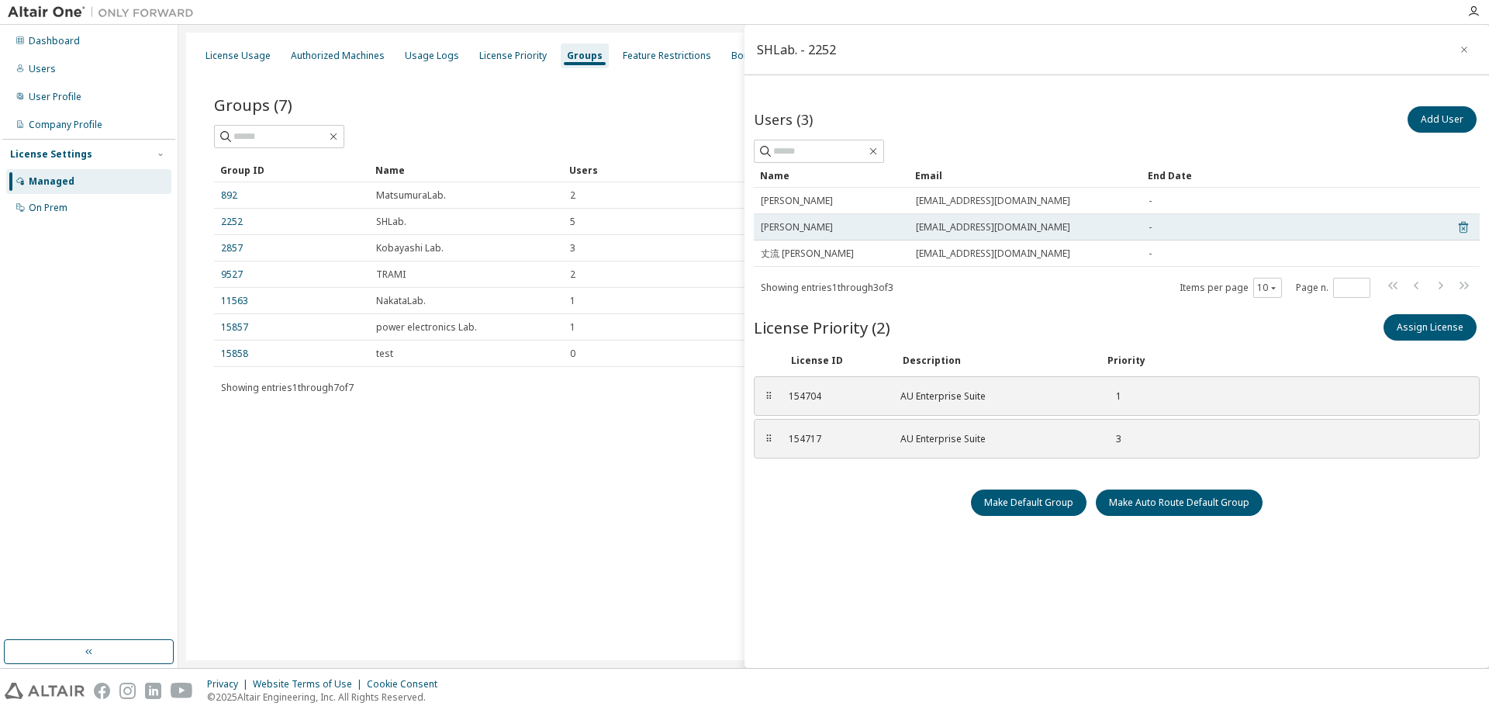
click at [1461, 228] on icon at bounding box center [1463, 228] width 4 height 4
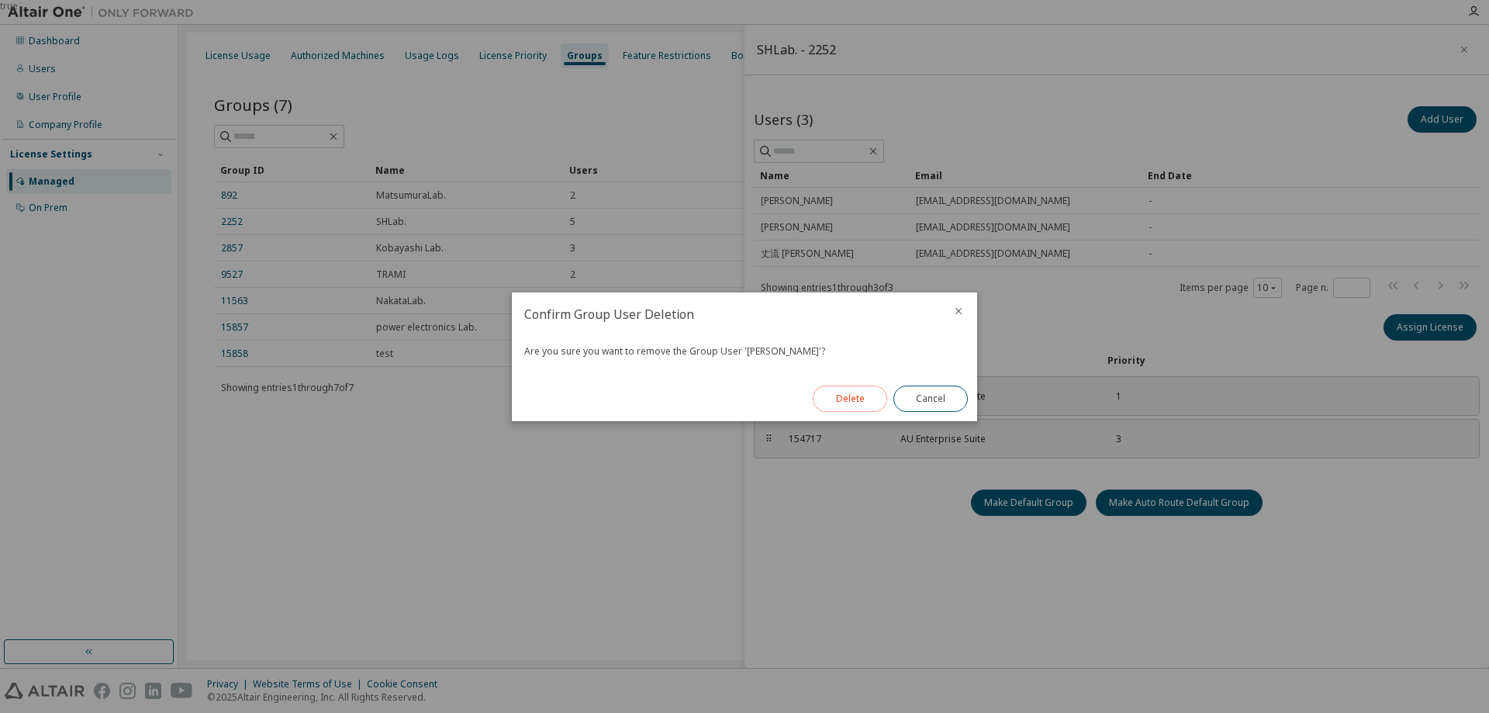
click at [845, 399] on button "Delete" at bounding box center [850, 398] width 74 height 26
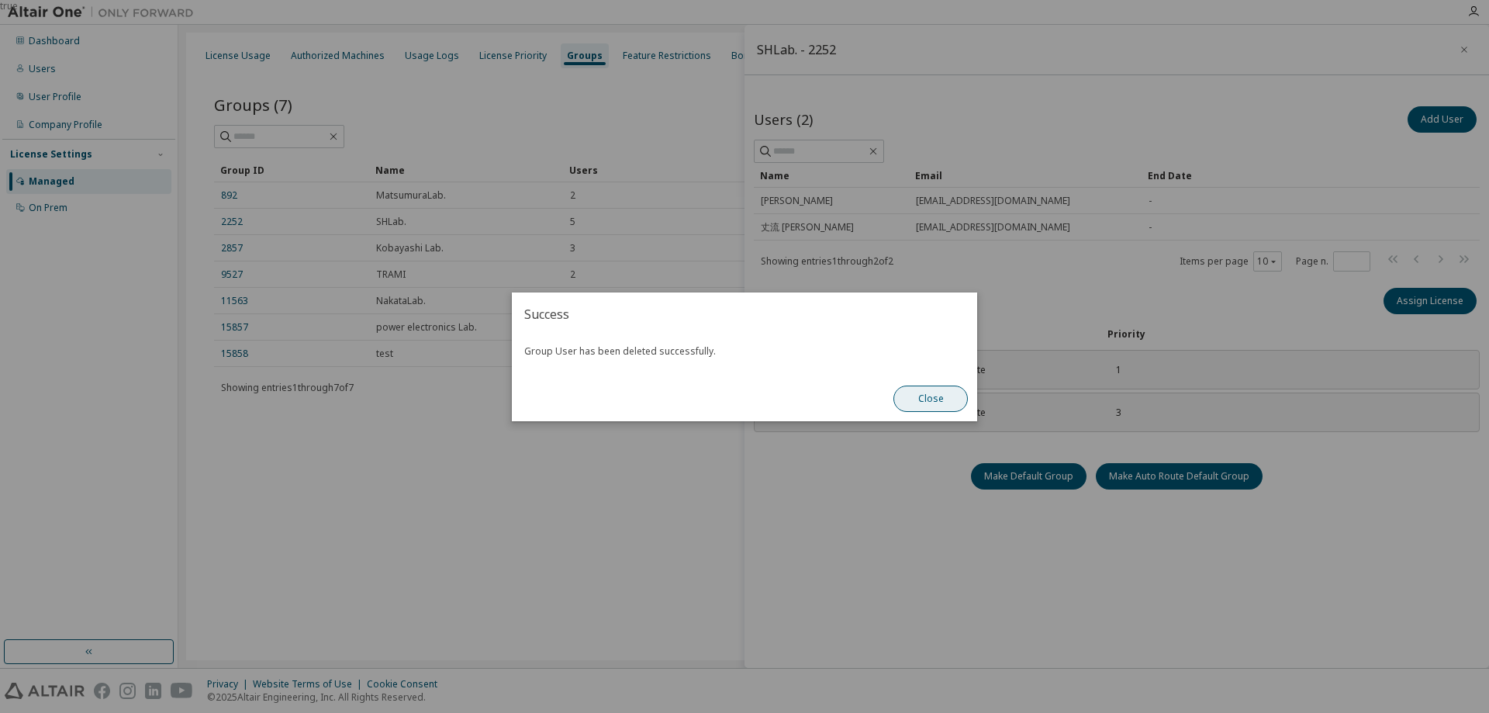
click at [903, 389] on button "Close" at bounding box center [930, 398] width 74 height 26
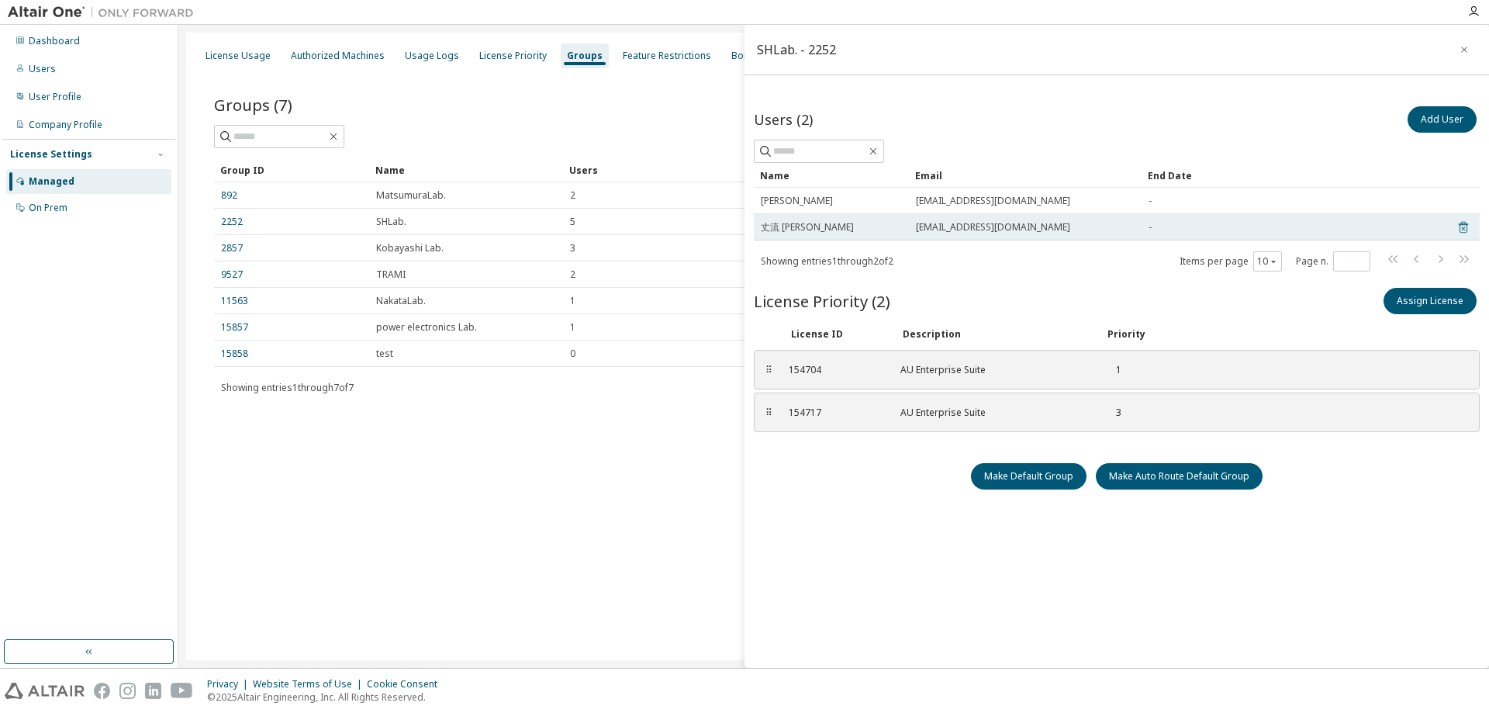
click at [1460, 223] on icon at bounding box center [1464, 227] width 14 height 19
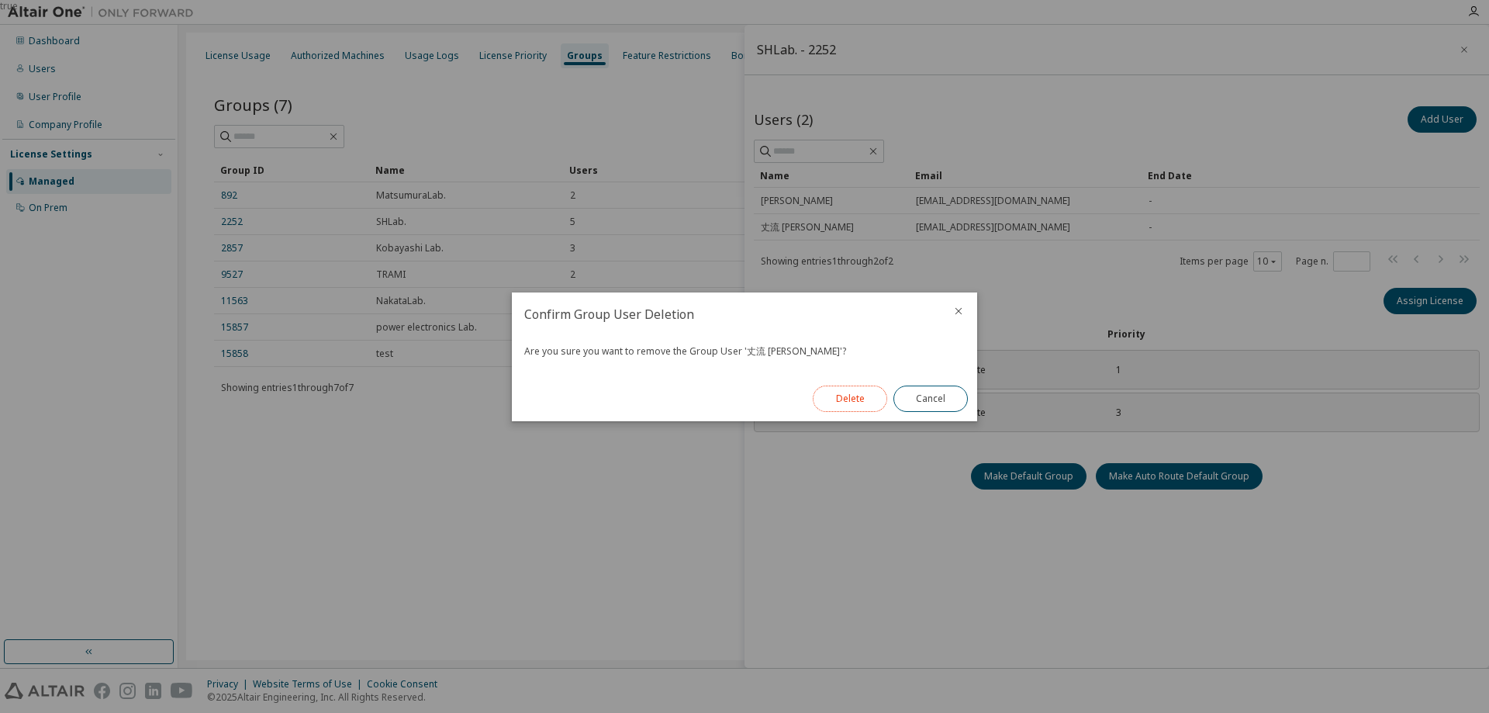
click at [865, 400] on button "Delete" at bounding box center [850, 398] width 74 height 26
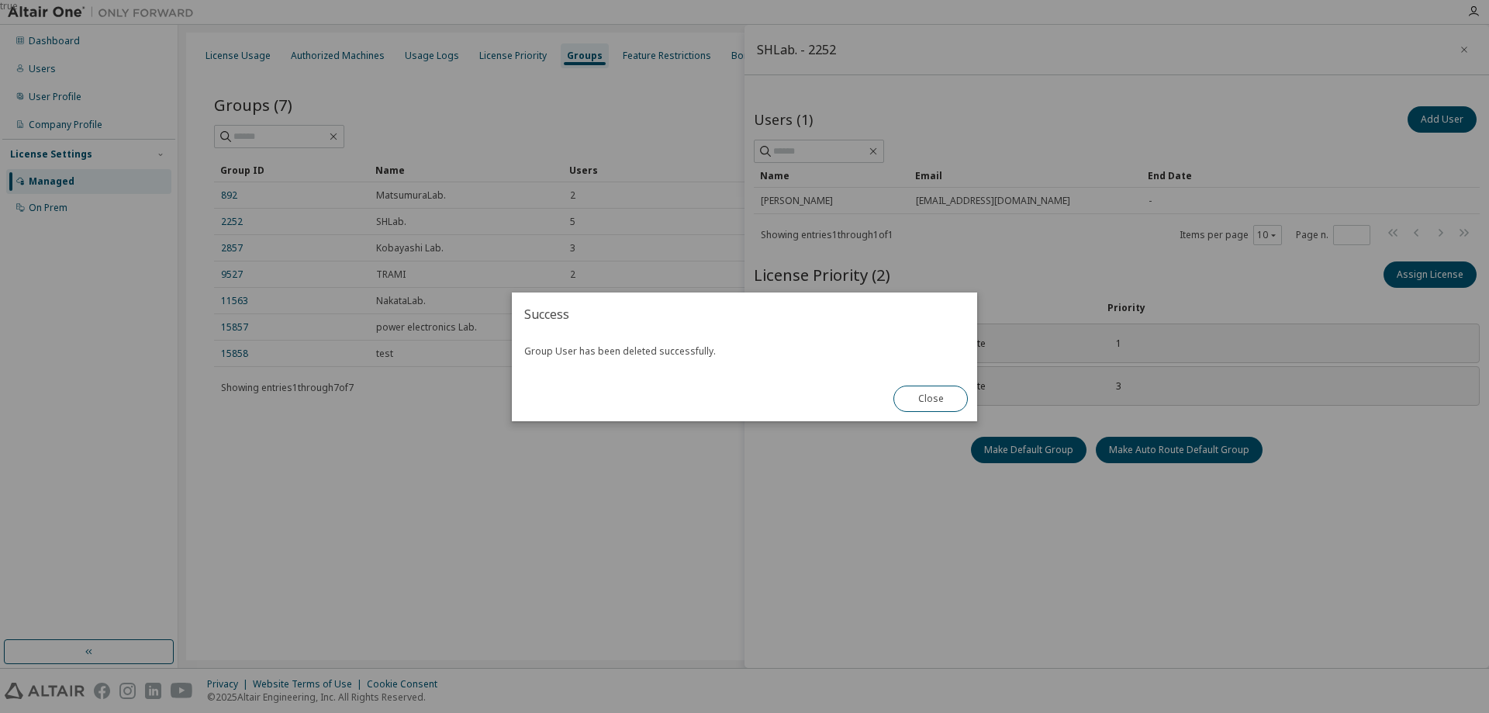
click at [907, 413] on div "Close" at bounding box center [930, 398] width 93 height 45
click at [909, 407] on button "Close" at bounding box center [930, 398] width 74 height 26
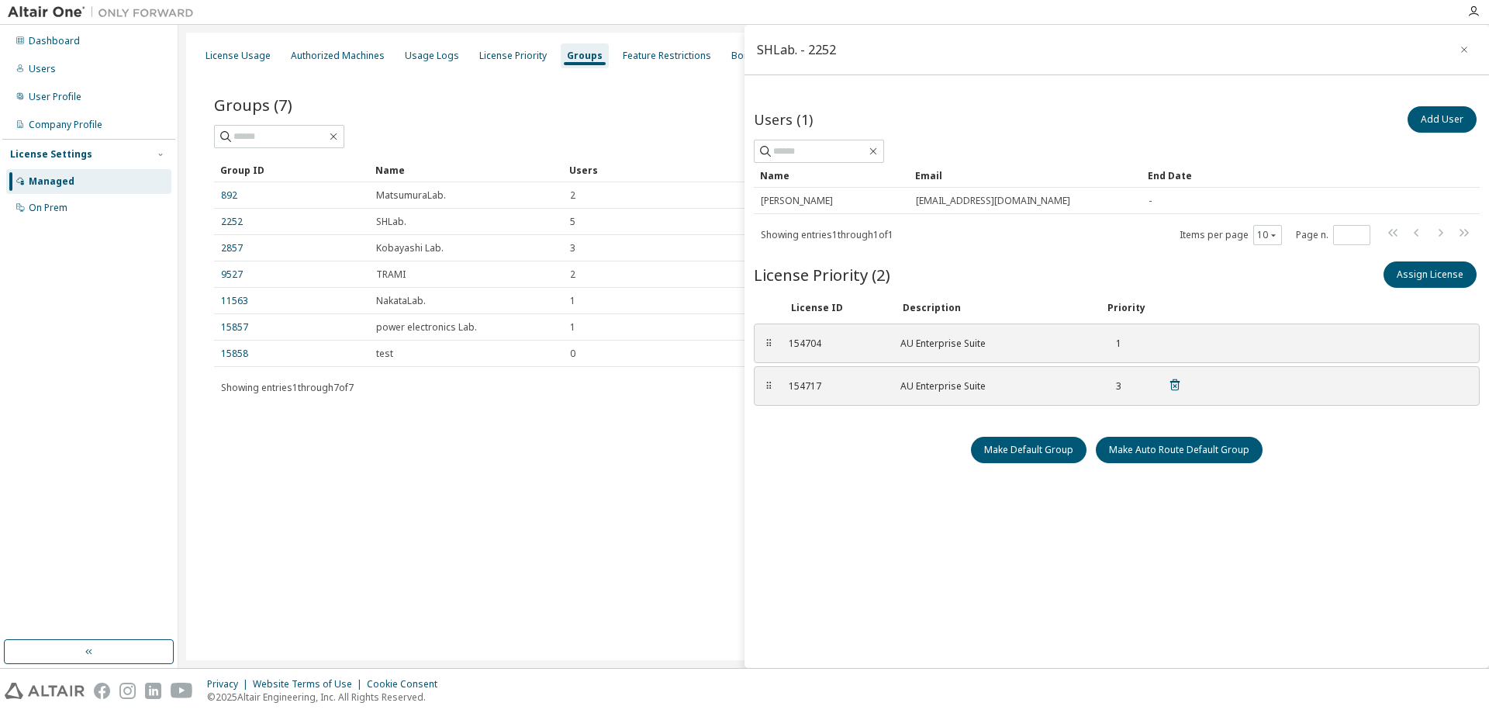
click at [880, 393] on div "154717 AU Enterprise Suite 3" at bounding box center [985, 386] width 412 height 26
click at [240, 50] on div "License Usage" at bounding box center [238, 56] width 65 height 12
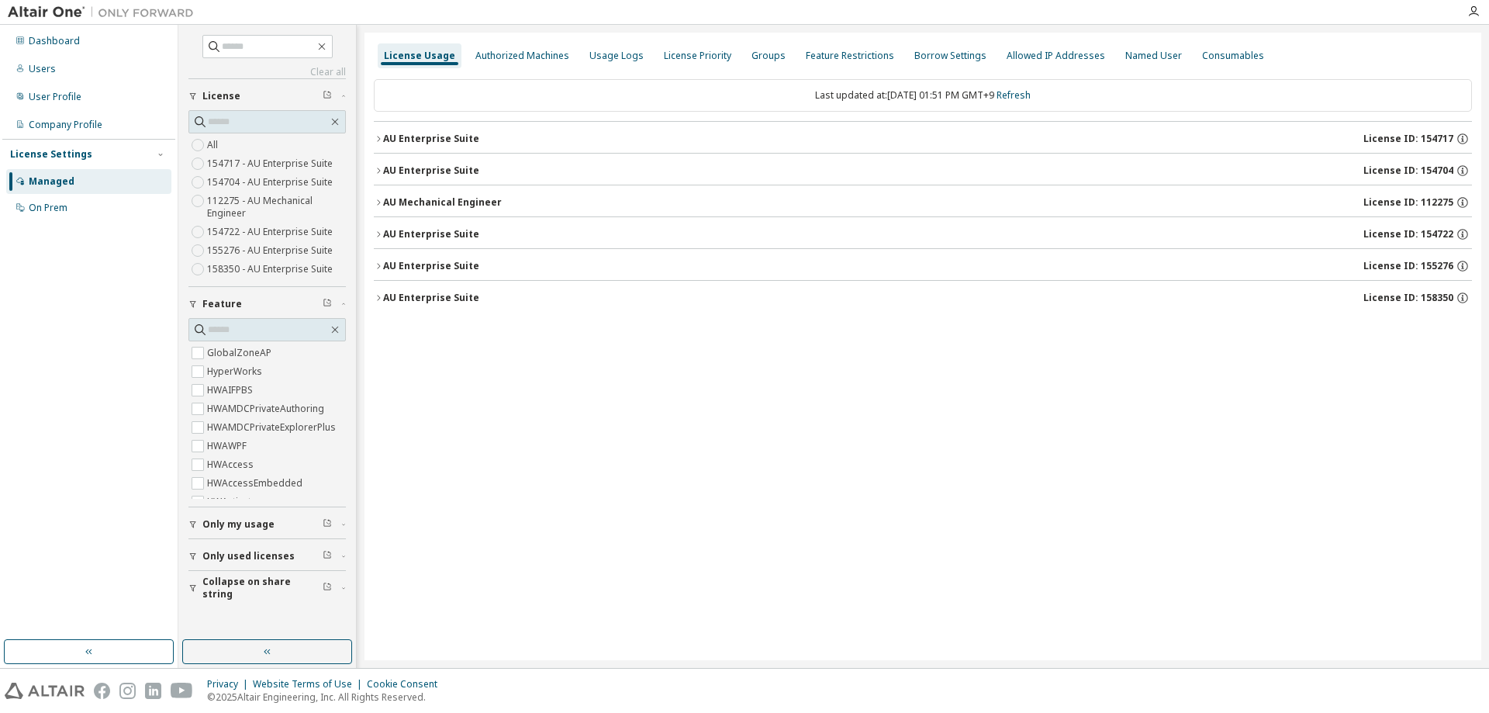
click at [379, 134] on icon "button" at bounding box center [378, 138] width 9 height 9
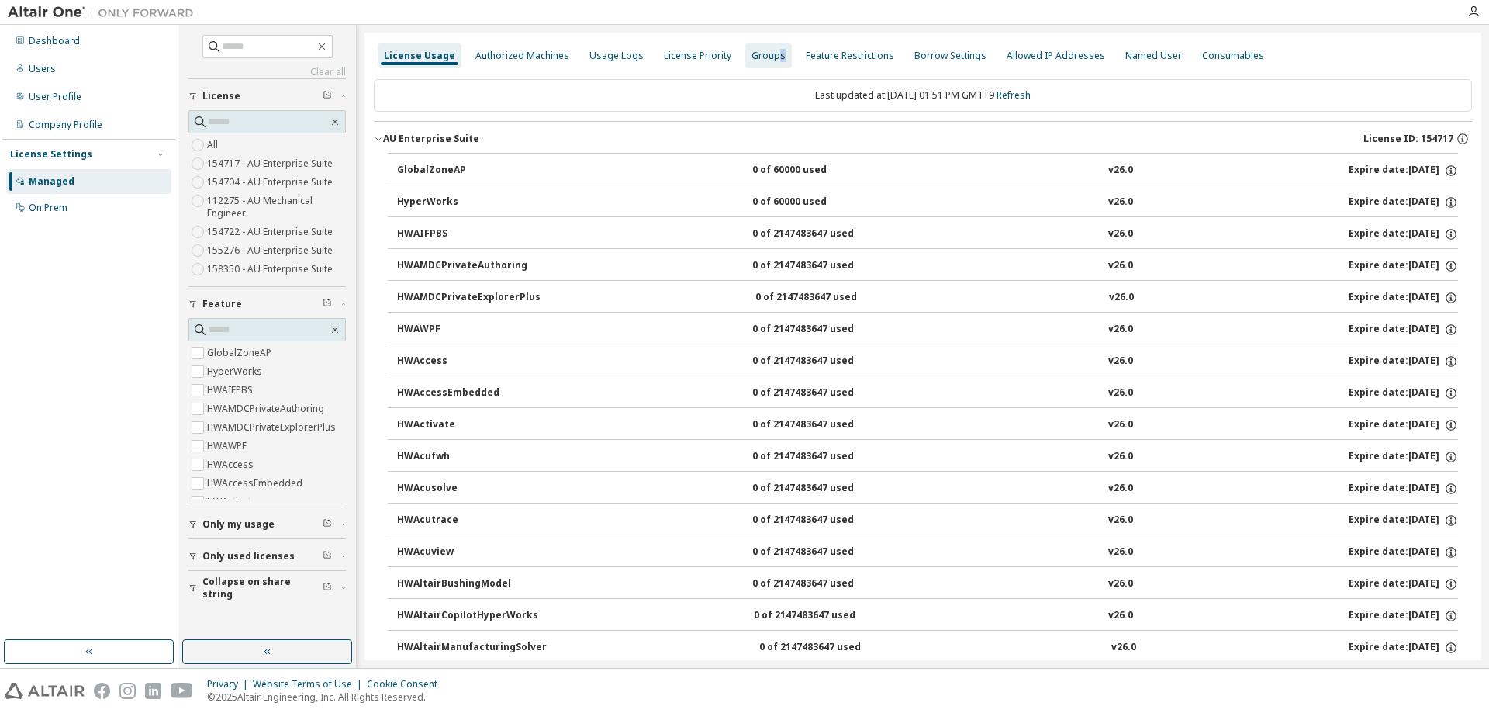
click at [769, 67] on div "Groups" at bounding box center [768, 55] width 47 height 25
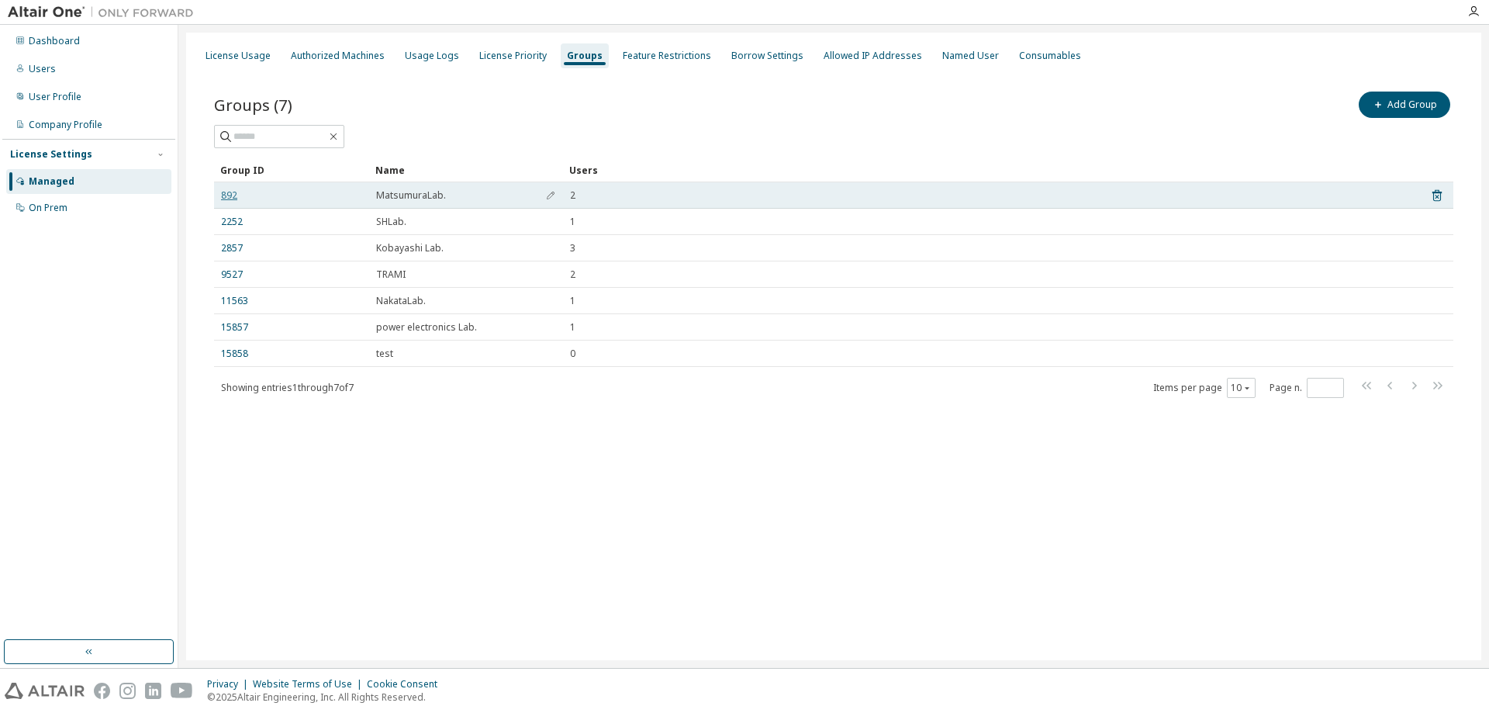
click at [232, 200] on link "892" at bounding box center [229, 195] width 16 height 12
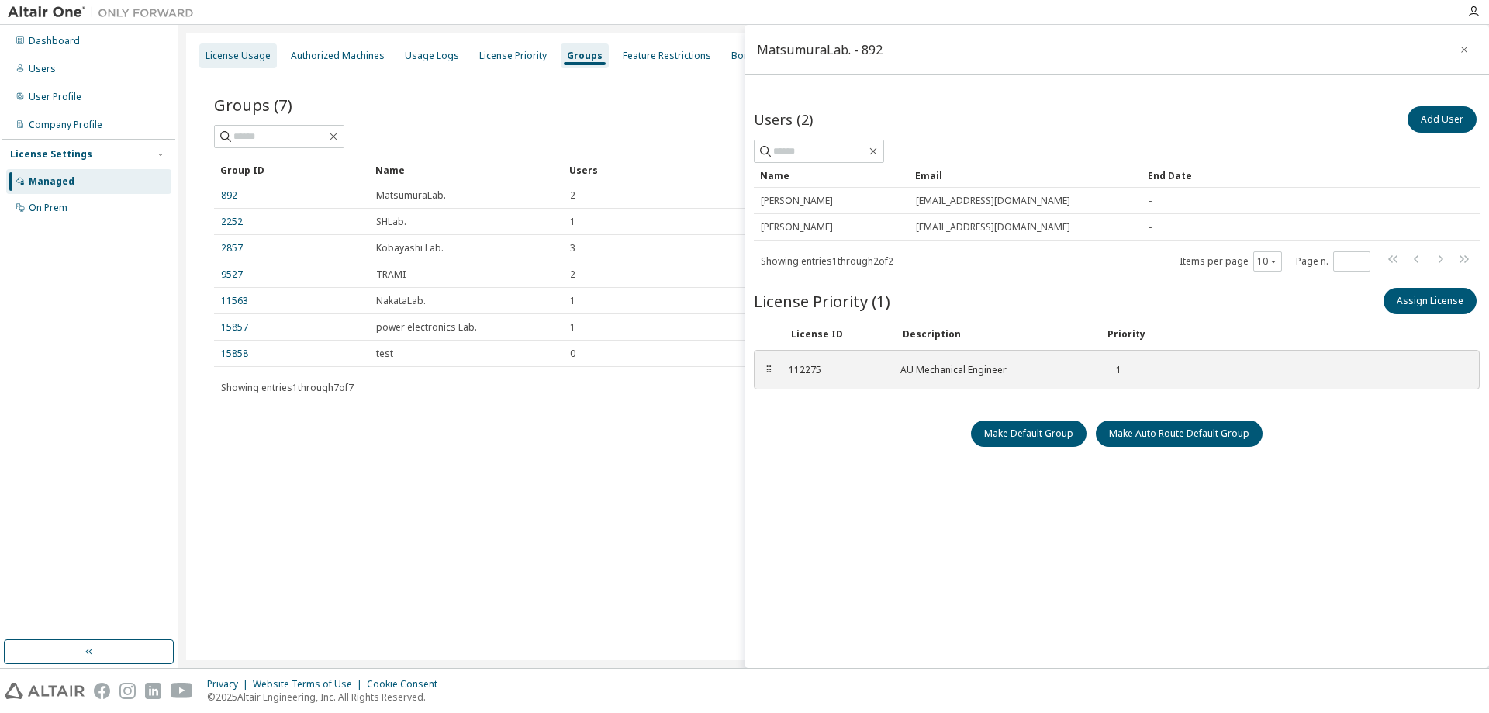
click at [260, 61] on div "License Usage" at bounding box center [238, 56] width 65 height 12
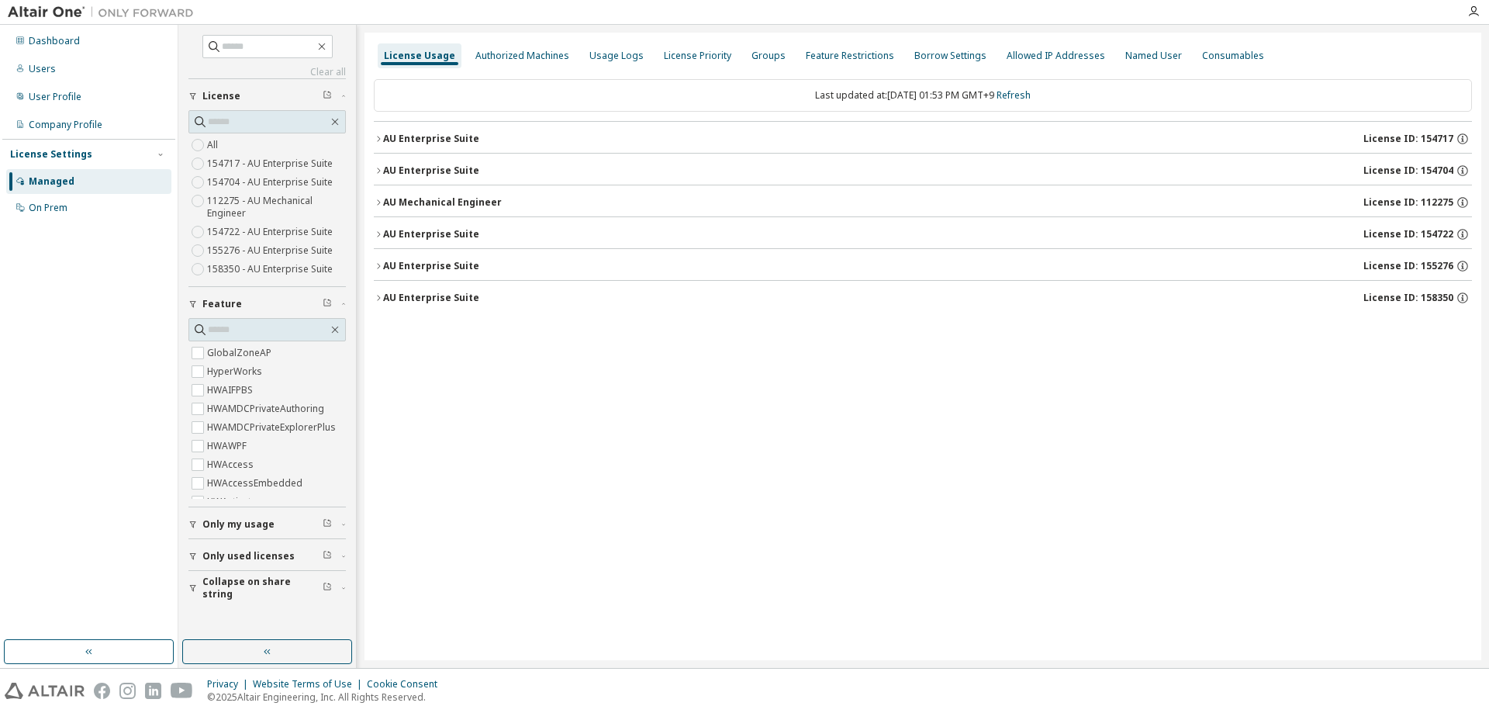
click at [380, 205] on icon "button" at bounding box center [378, 202] width 9 height 9
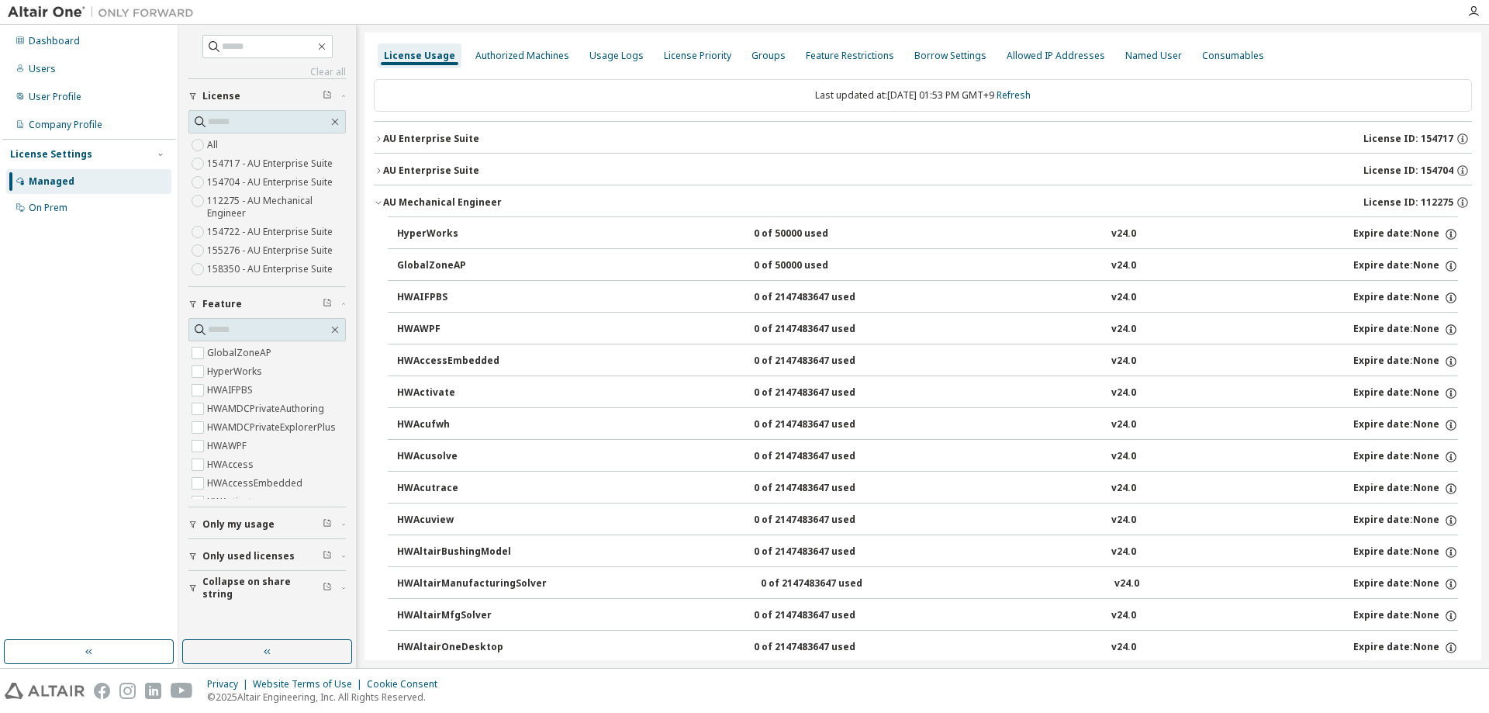
click at [379, 202] on icon "button" at bounding box center [378, 202] width 9 height 9
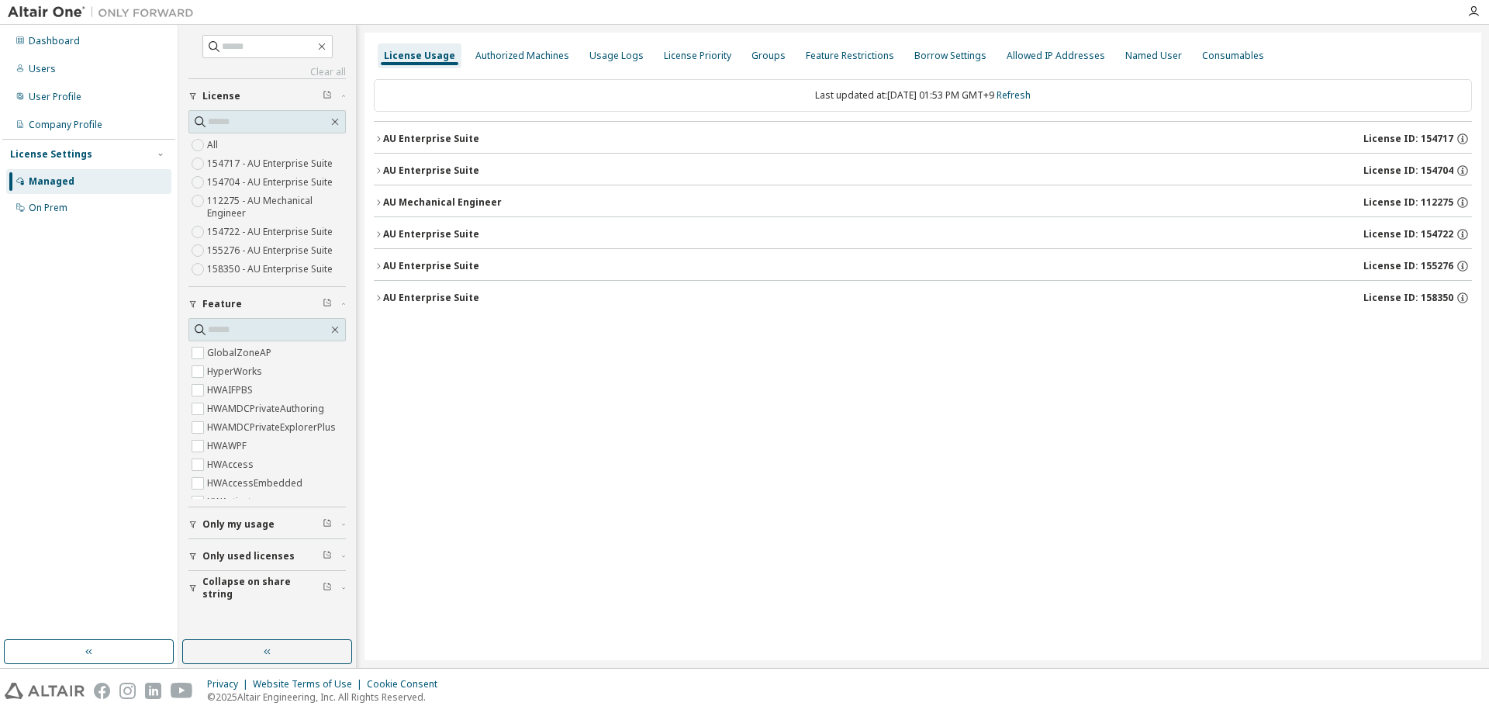
click at [379, 202] on icon "button" at bounding box center [378, 202] width 9 height 9
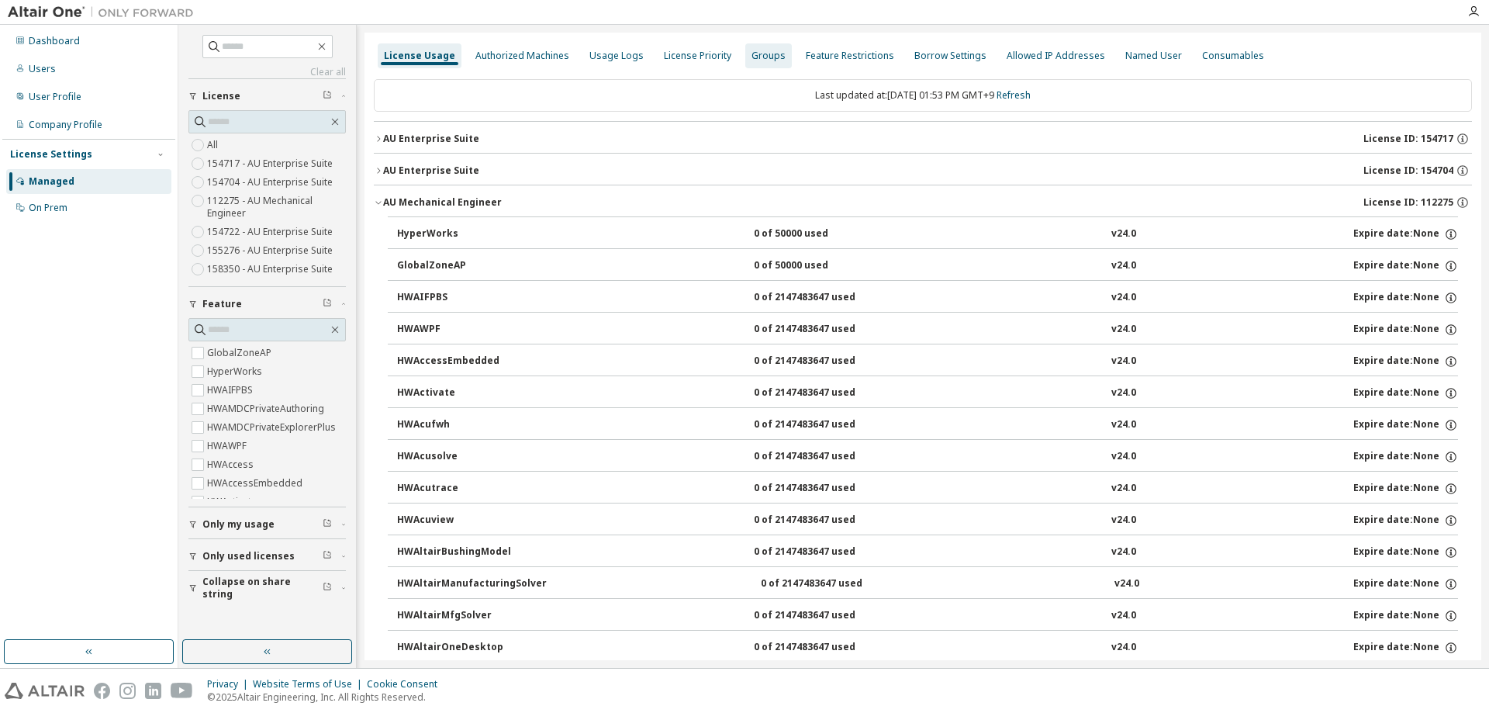
click at [754, 56] on div "Groups" at bounding box center [769, 56] width 34 height 12
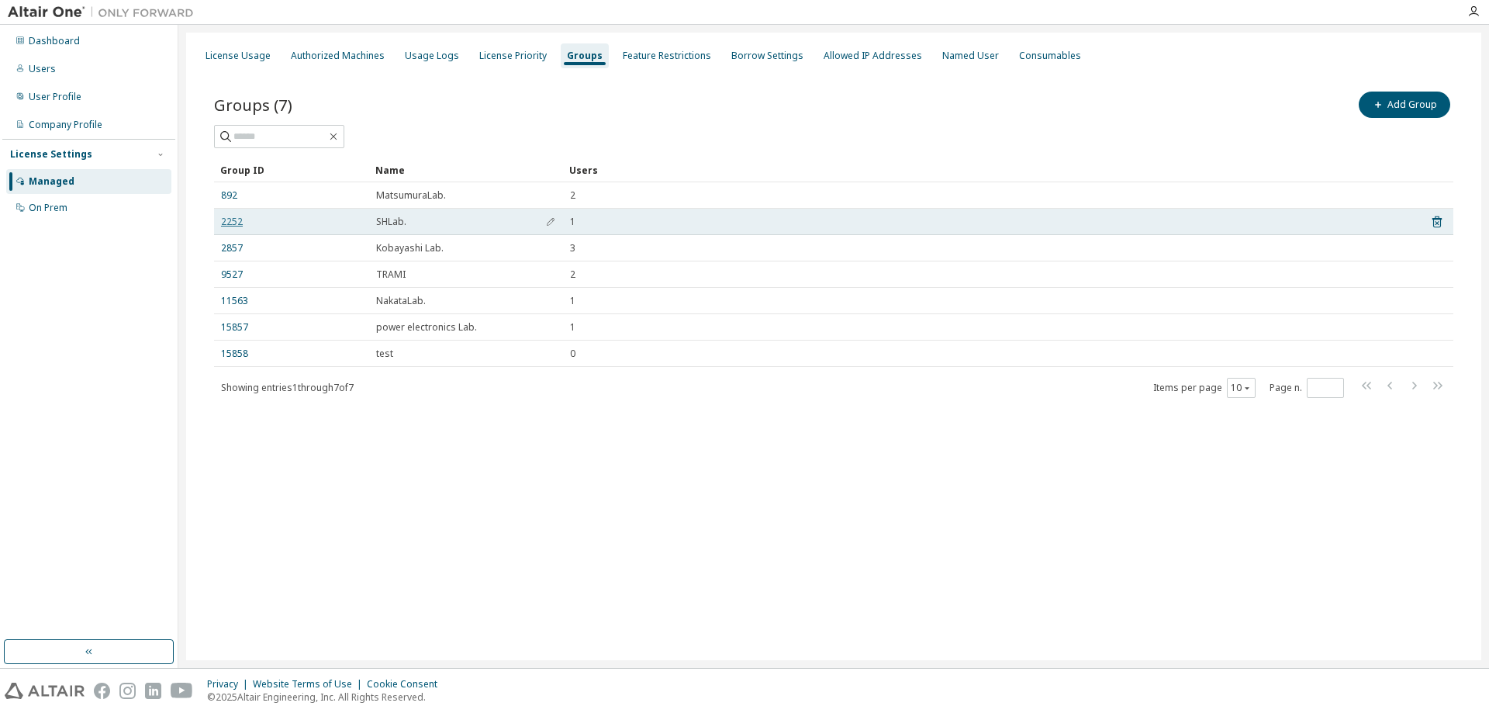
click at [231, 225] on link "2252" at bounding box center [232, 222] width 22 height 12
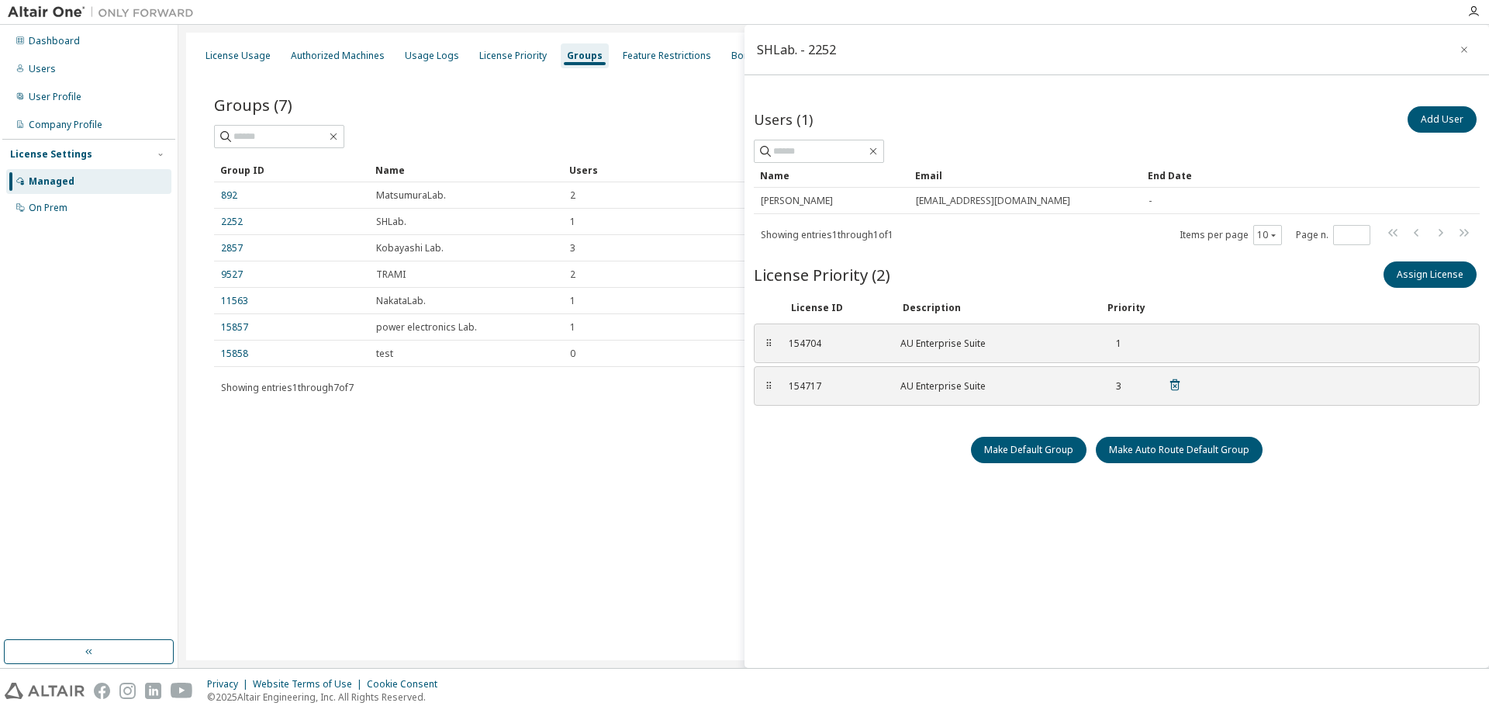
click at [828, 396] on div "154717 AU Enterprise Suite 3" at bounding box center [985, 386] width 412 height 26
click at [248, 57] on div "License Usage" at bounding box center [238, 56] width 65 height 12
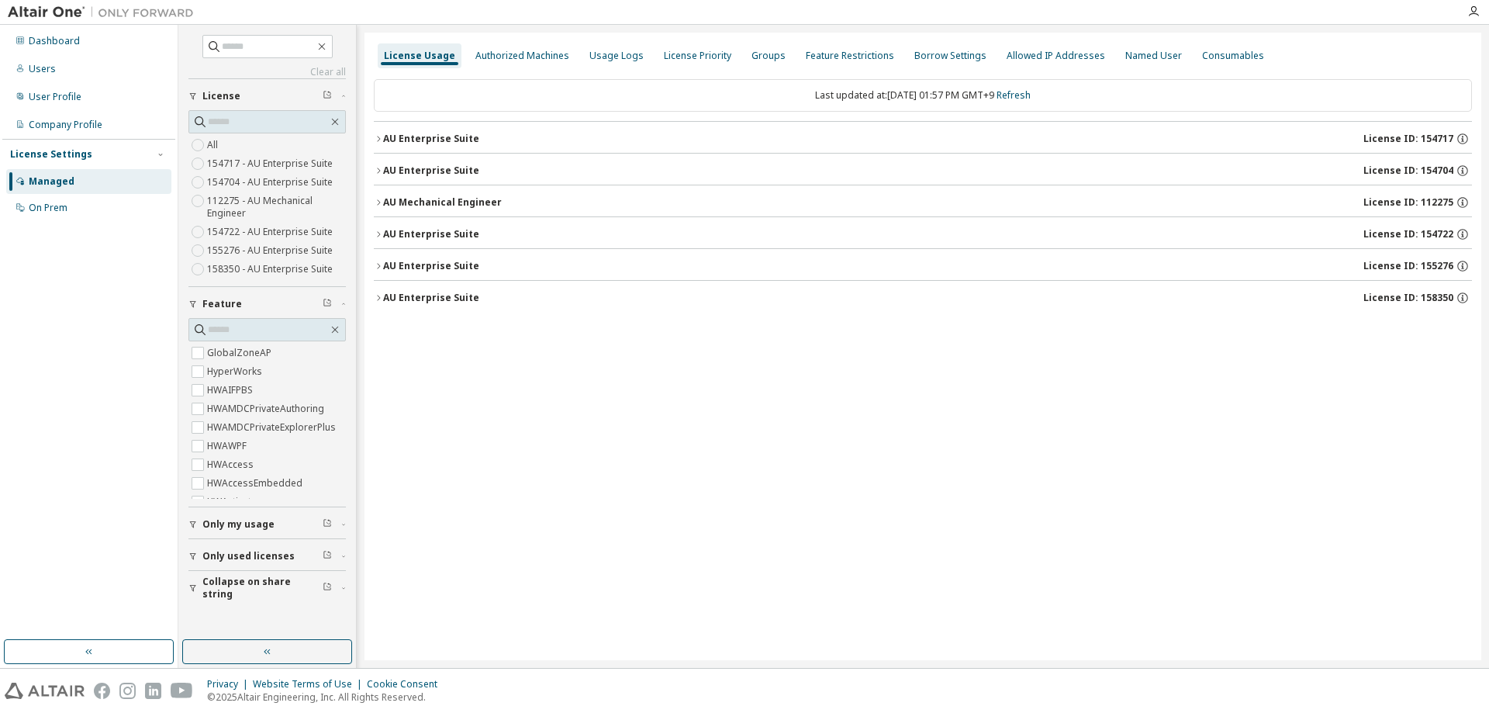
click at [378, 204] on icon "button" at bounding box center [378, 201] width 3 height 5
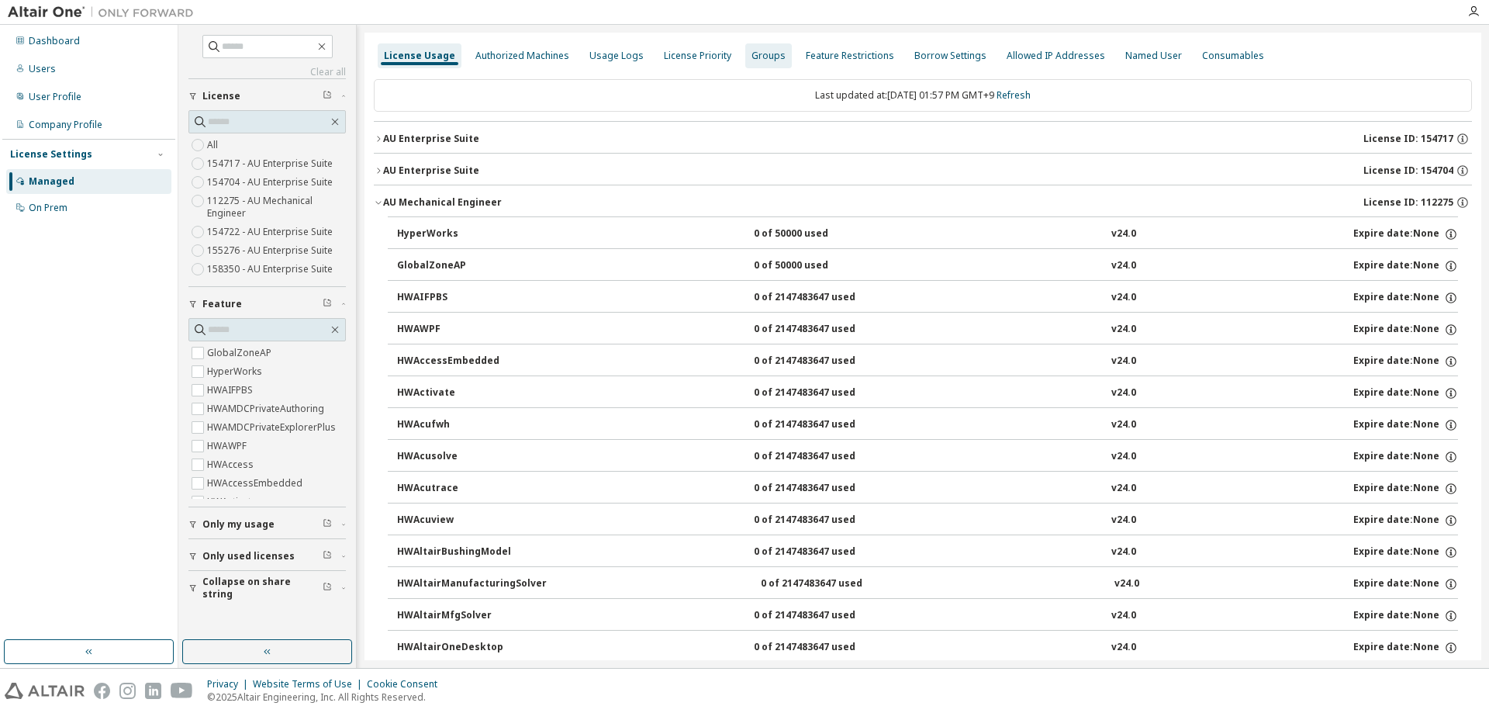
click at [756, 50] on div "Groups" at bounding box center [769, 56] width 34 height 12
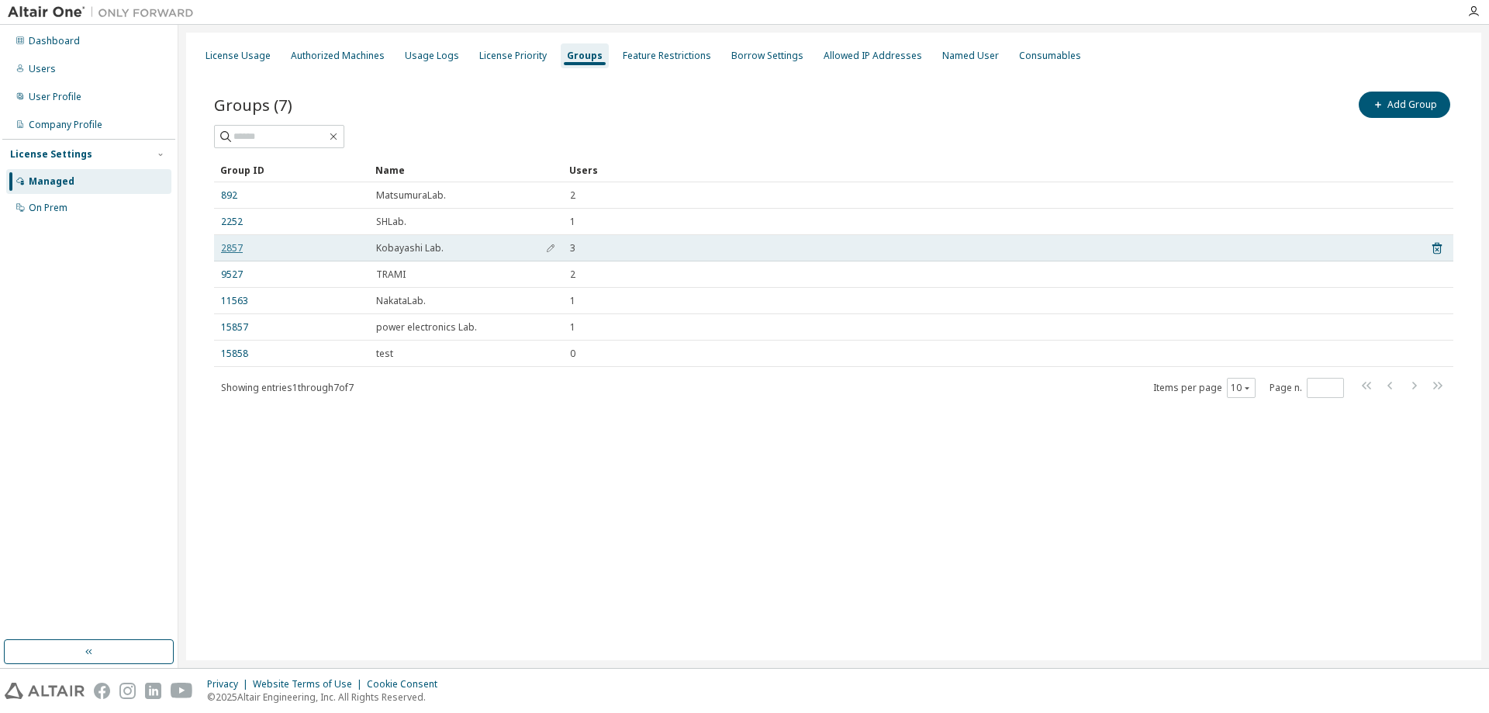
click at [239, 251] on link "2857" at bounding box center [232, 248] width 22 height 12
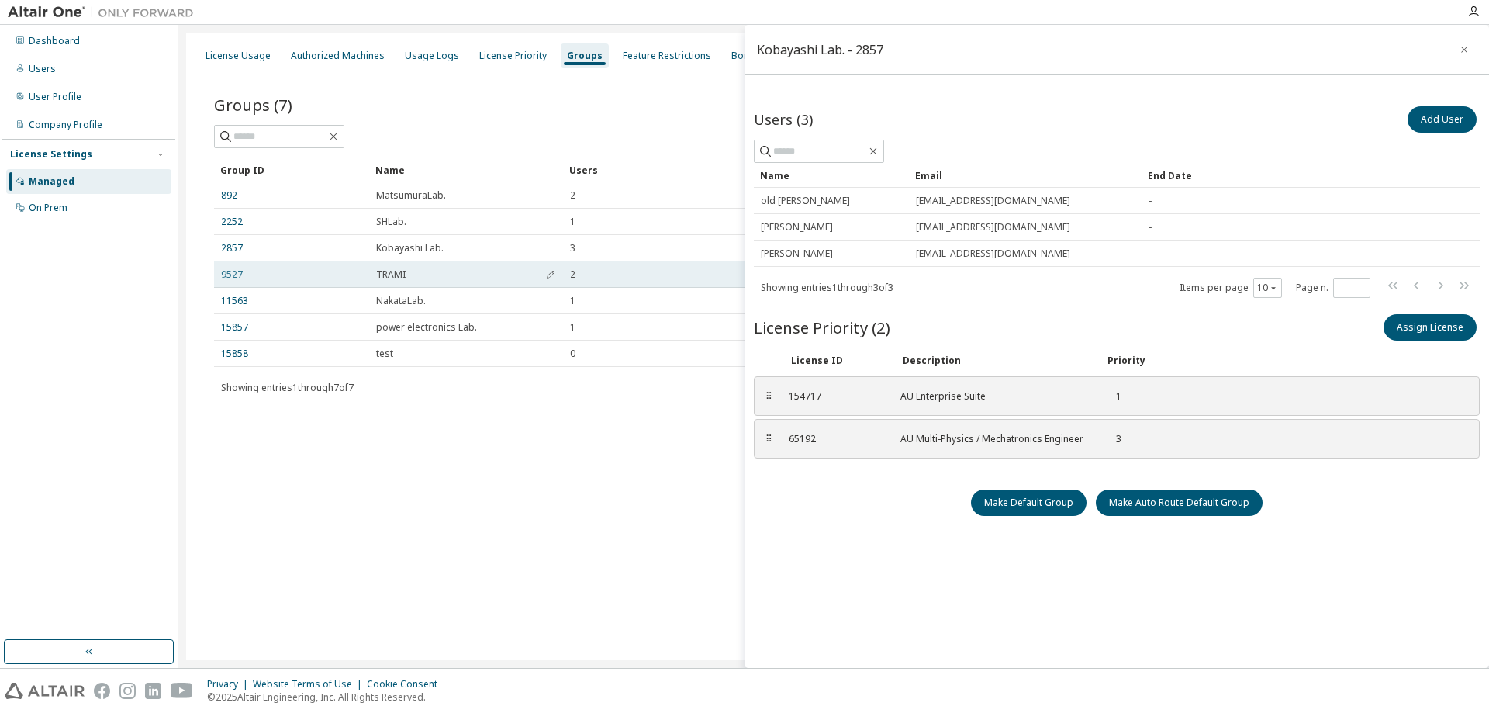
click at [230, 268] on link "9527" at bounding box center [232, 274] width 22 height 12
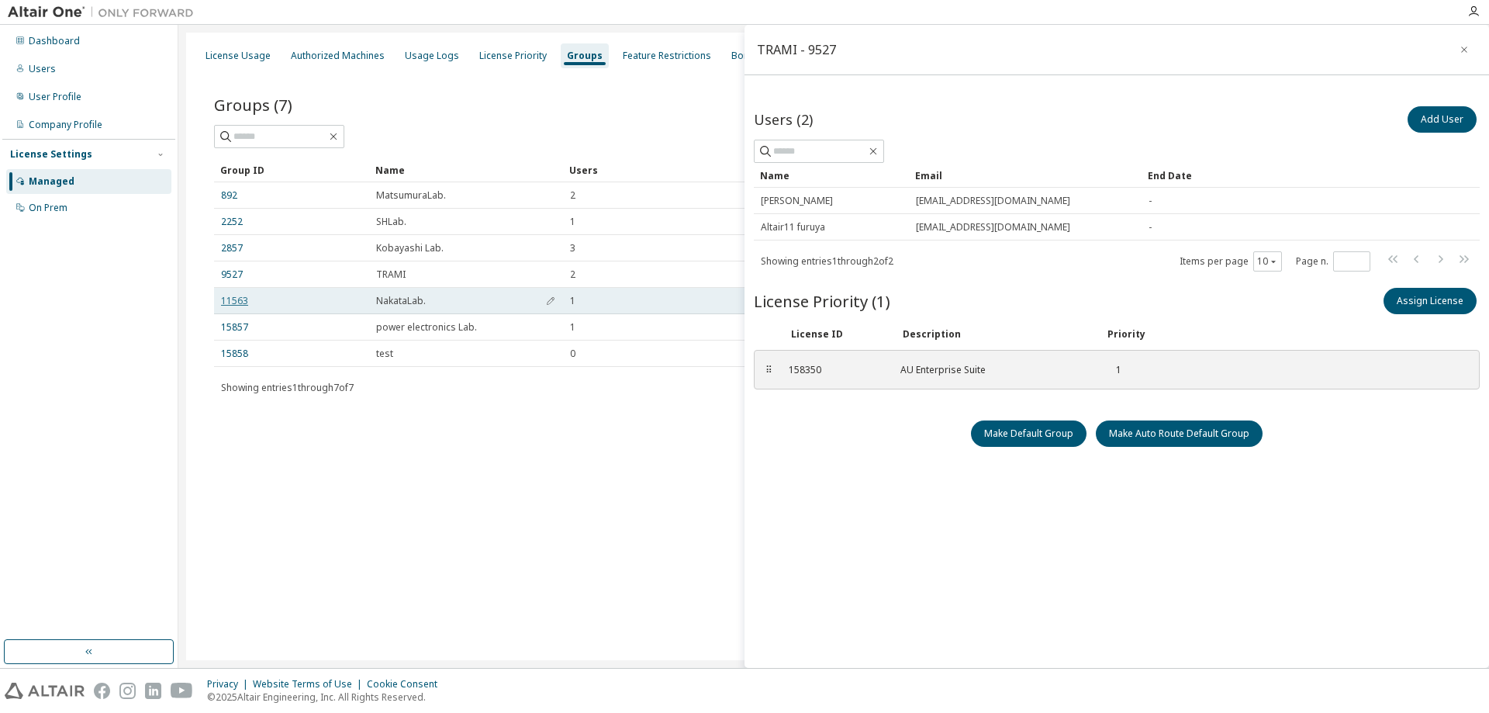
click at [230, 300] on link "11563" at bounding box center [234, 301] width 27 height 12
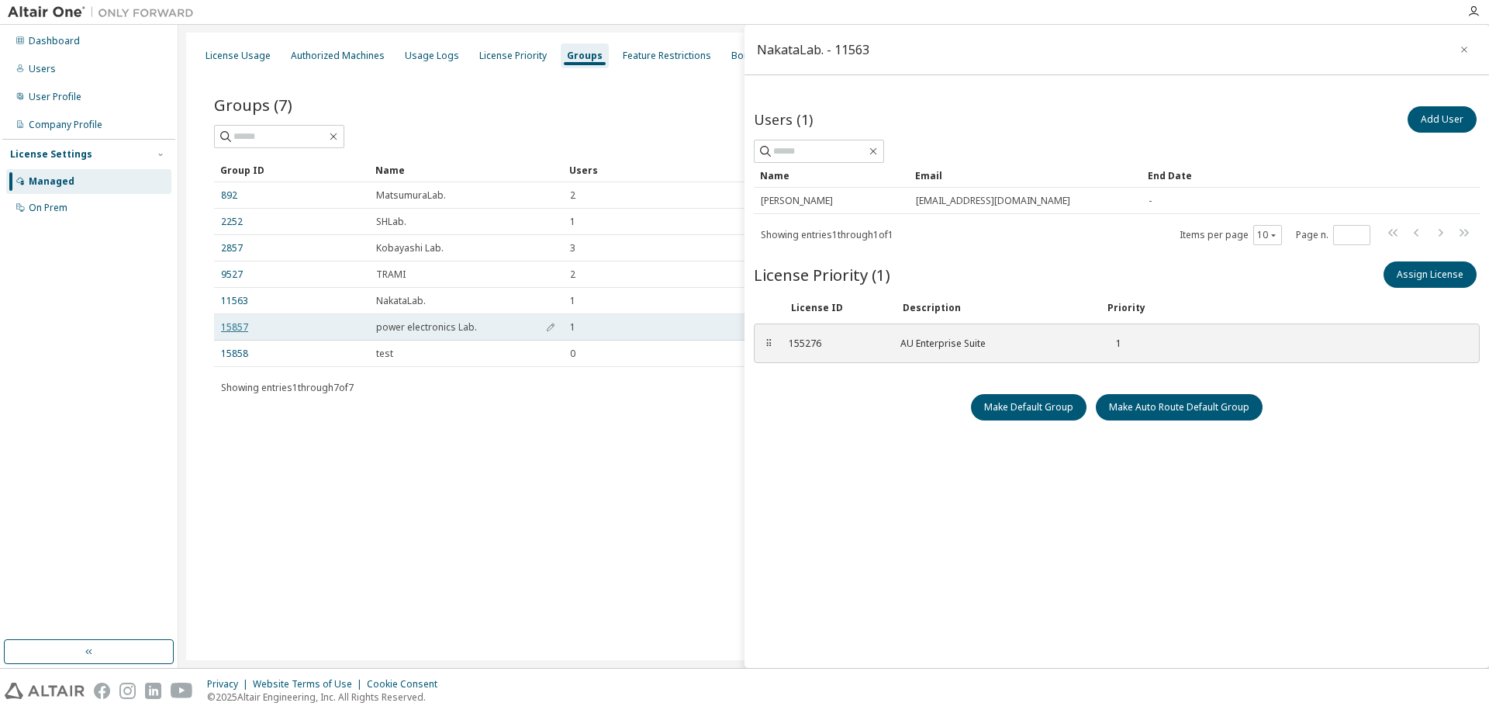
click at [237, 329] on link "15857" at bounding box center [234, 327] width 27 height 12
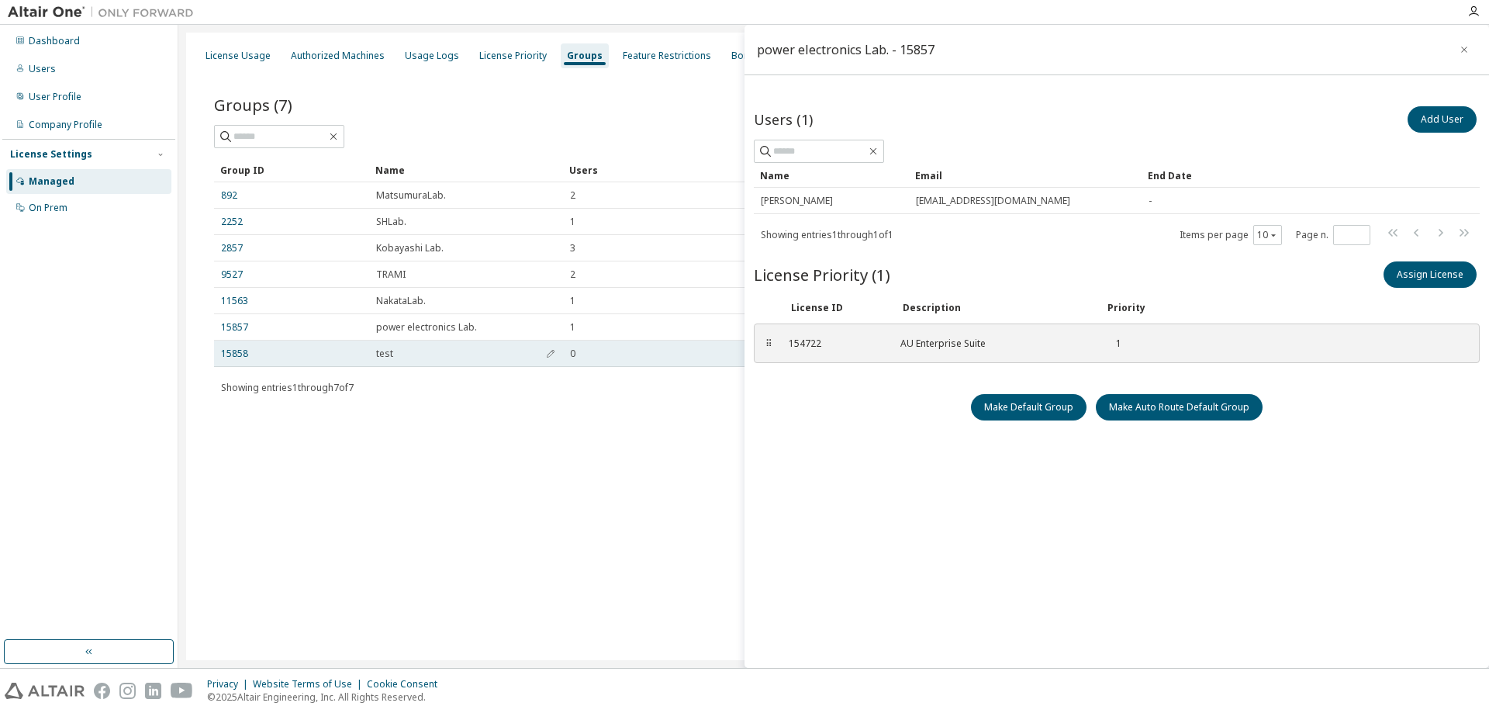
click at [241, 360] on td "15858" at bounding box center [291, 353] width 155 height 26
click at [229, 356] on link "15858" at bounding box center [234, 353] width 27 height 12
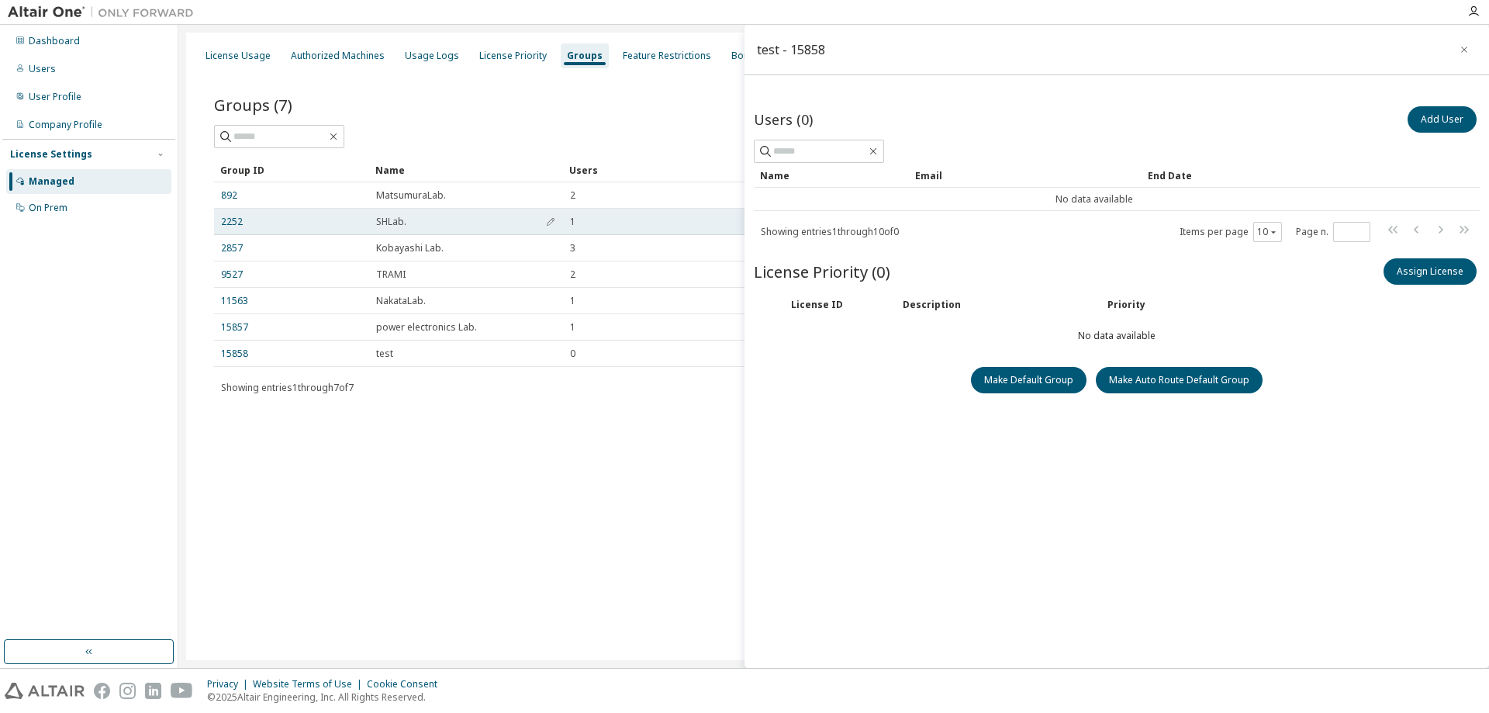
click at [229, 228] on td "2252" at bounding box center [291, 222] width 155 height 26
click at [227, 227] on link "2252" at bounding box center [232, 222] width 22 height 12
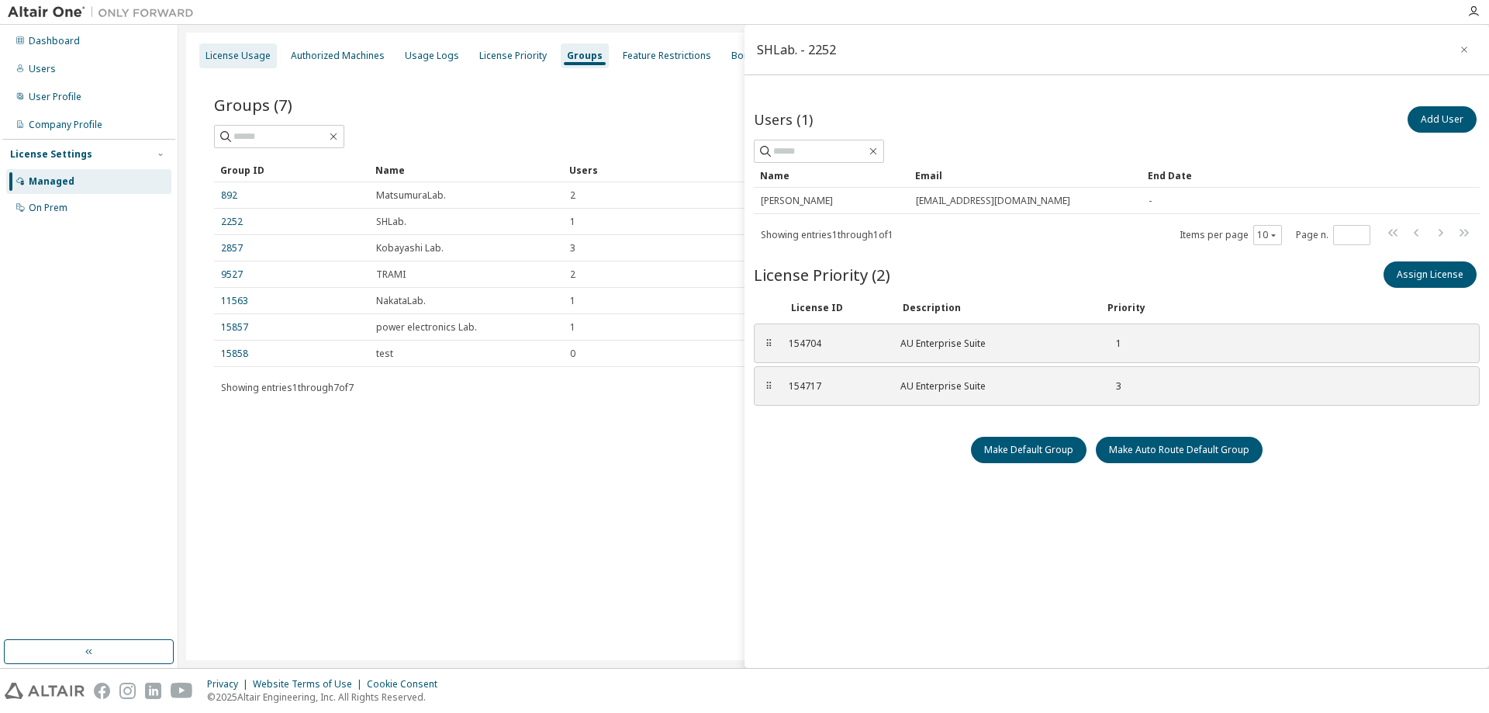
click at [244, 47] on div "License Usage" at bounding box center [238, 55] width 78 height 25
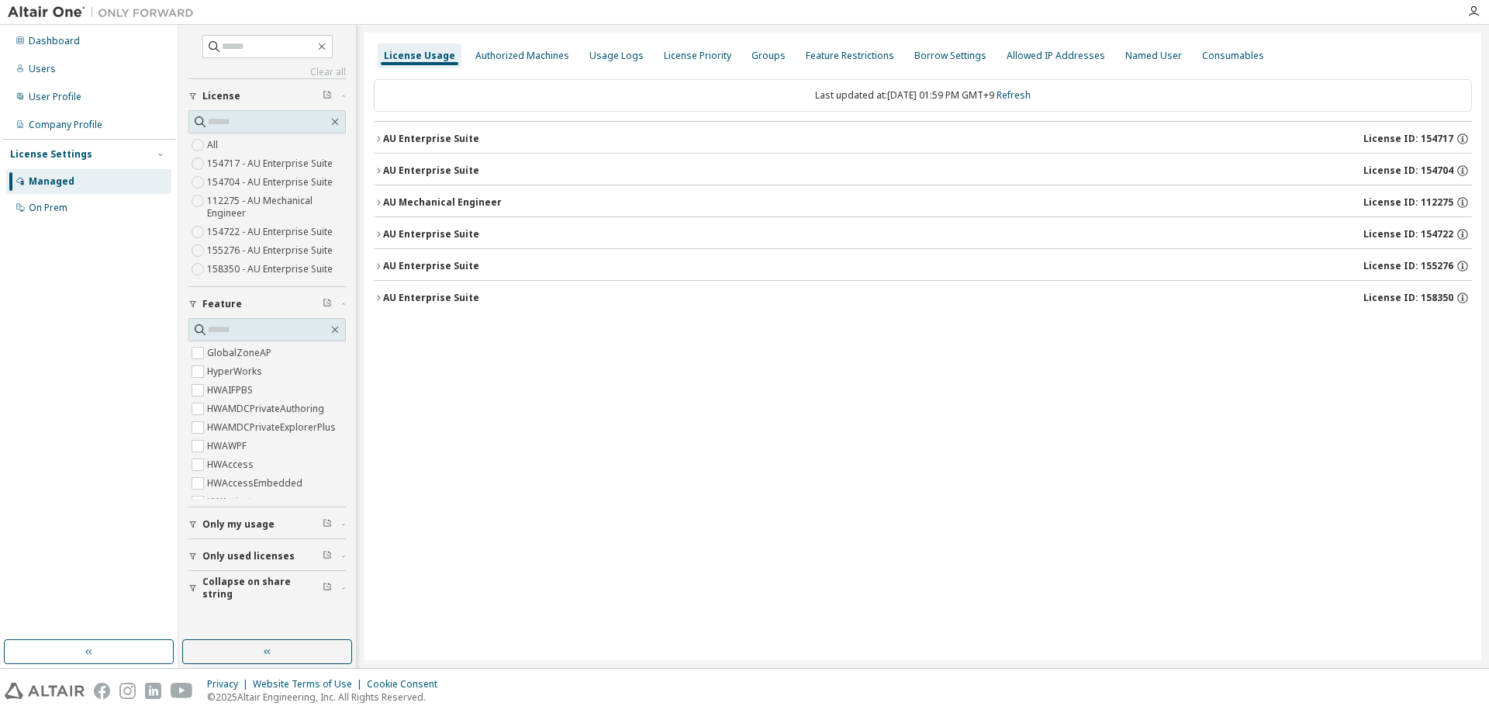
click at [378, 173] on icon "button" at bounding box center [378, 170] width 9 height 9
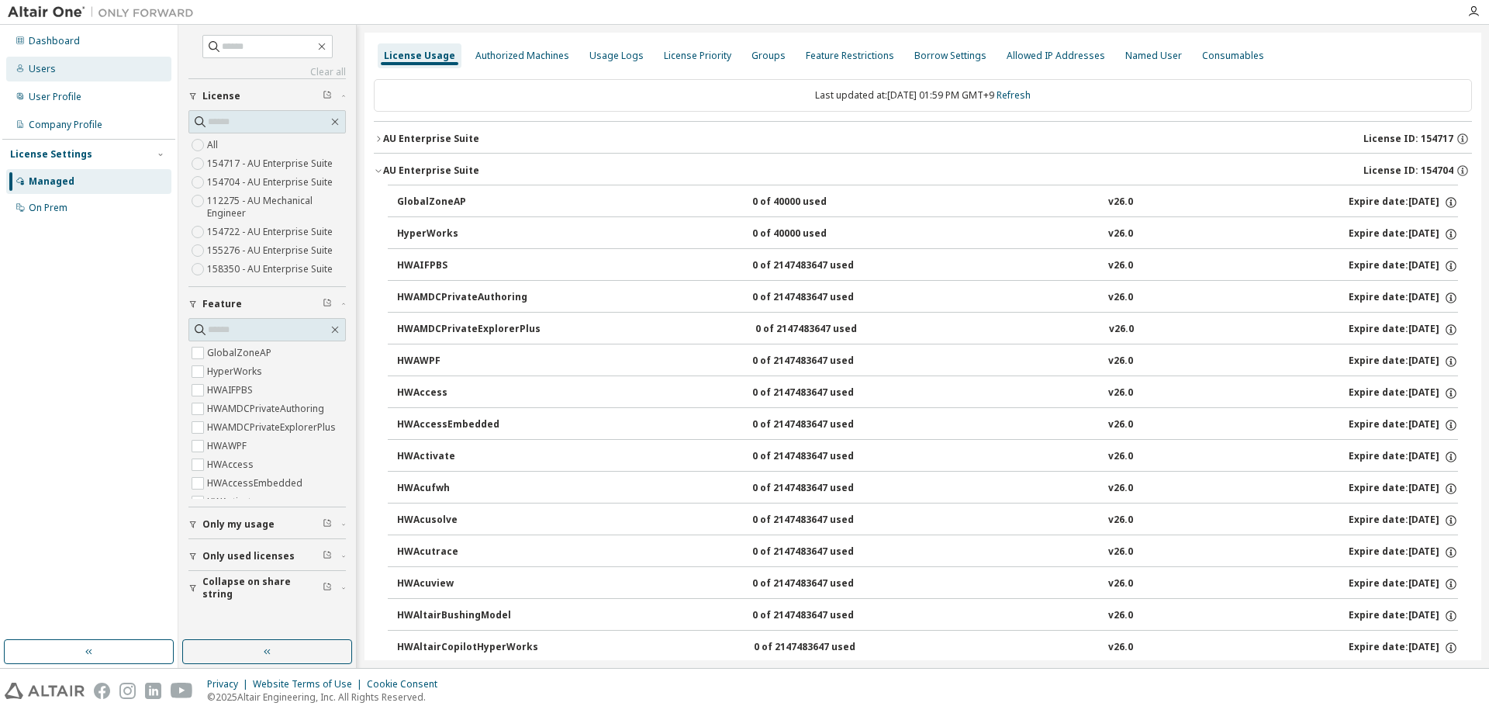
click at [61, 60] on div "Users" at bounding box center [88, 69] width 165 height 25
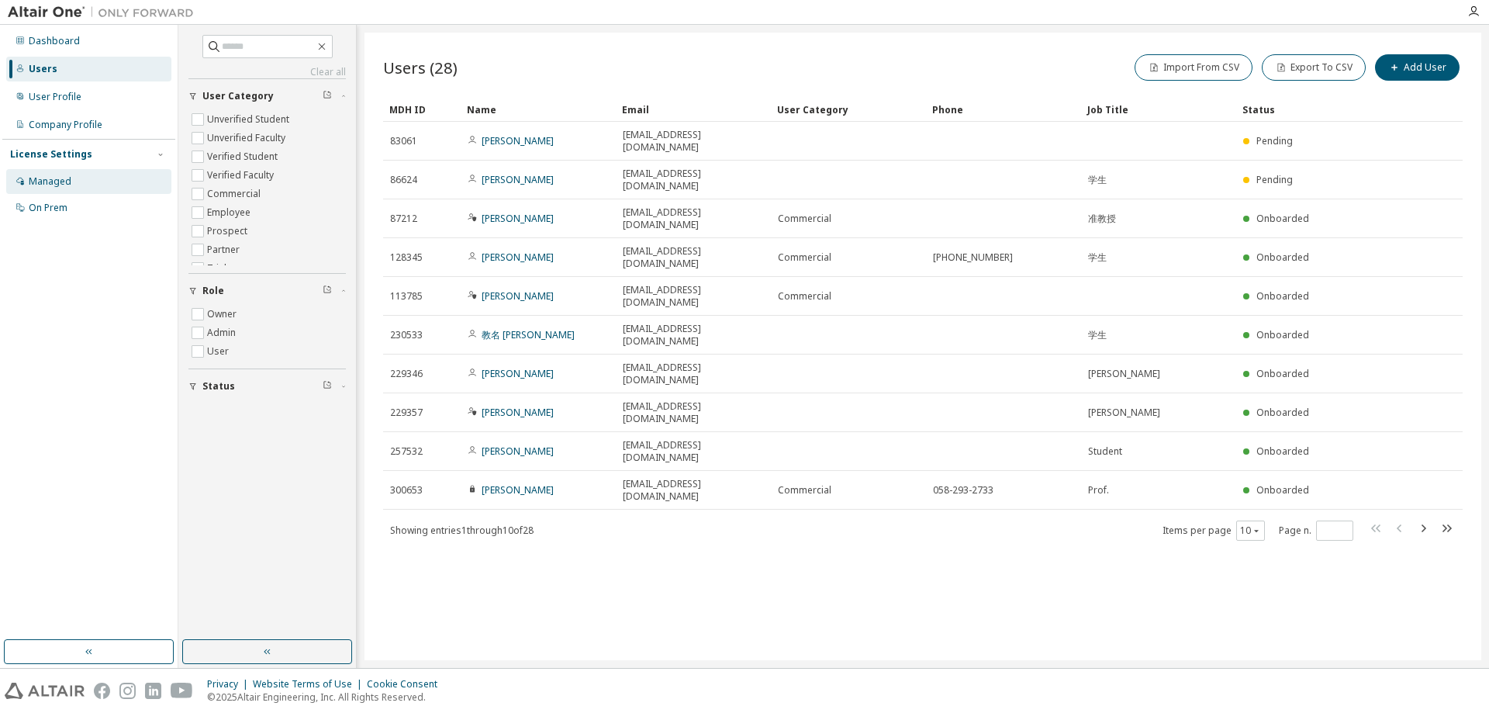
click at [112, 181] on div "Managed" at bounding box center [88, 181] width 165 height 25
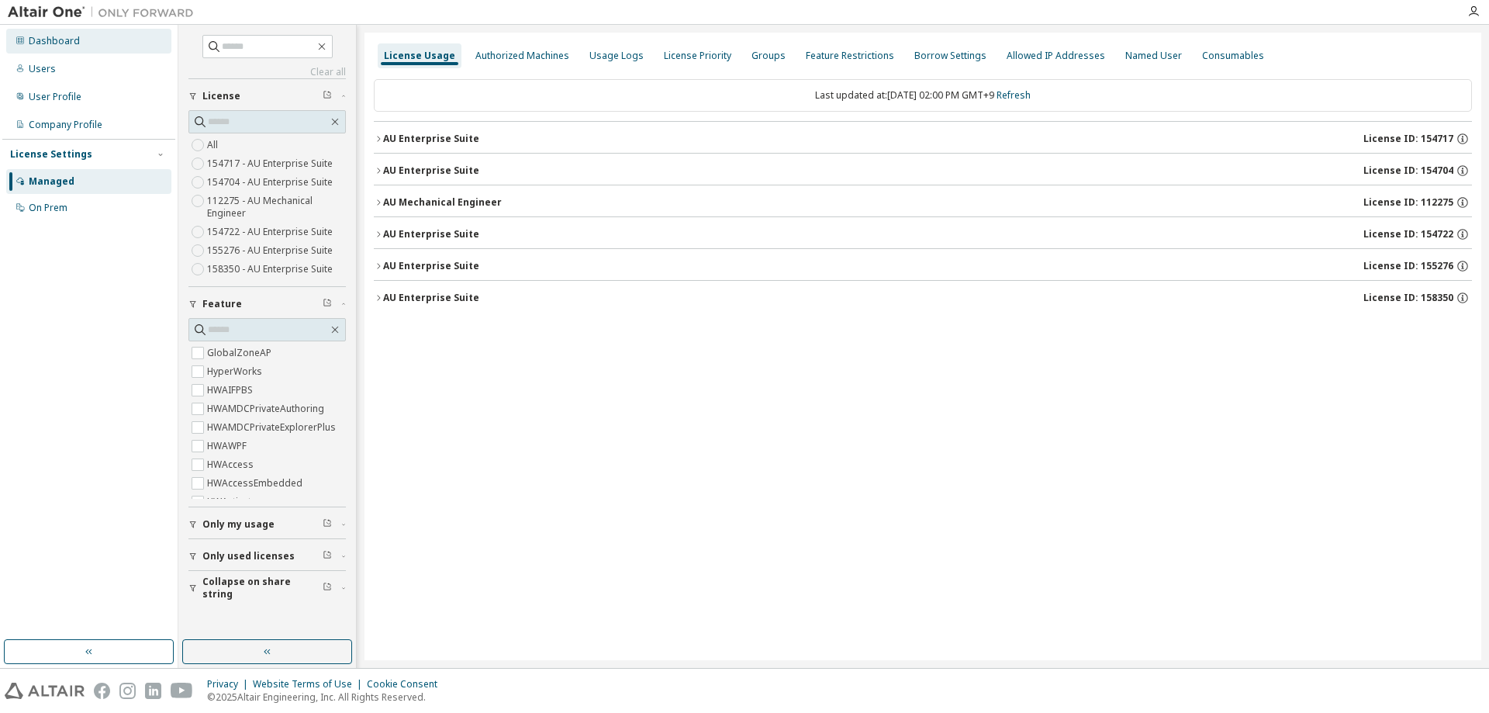
click at [89, 40] on div "Dashboard" at bounding box center [88, 41] width 165 height 25
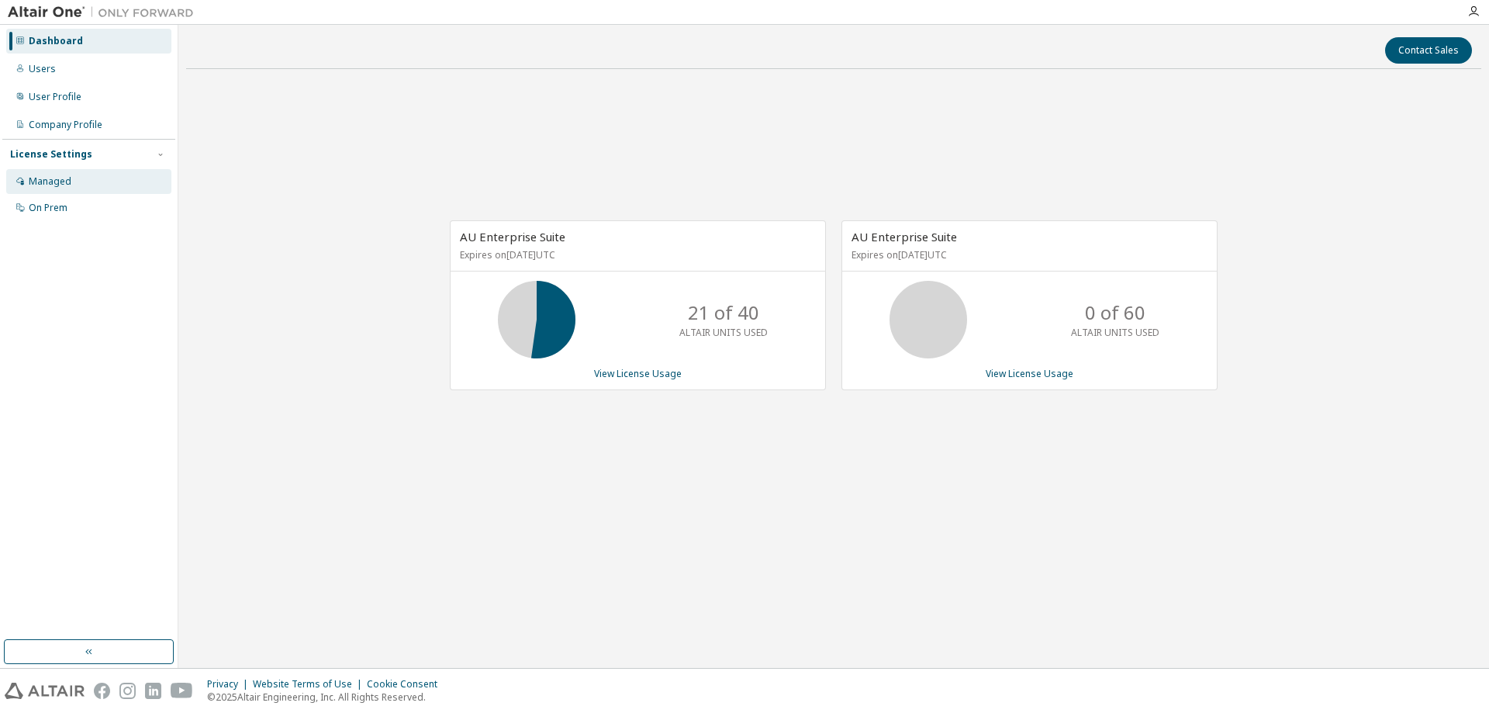
click at [124, 173] on div "Managed" at bounding box center [88, 181] width 165 height 25
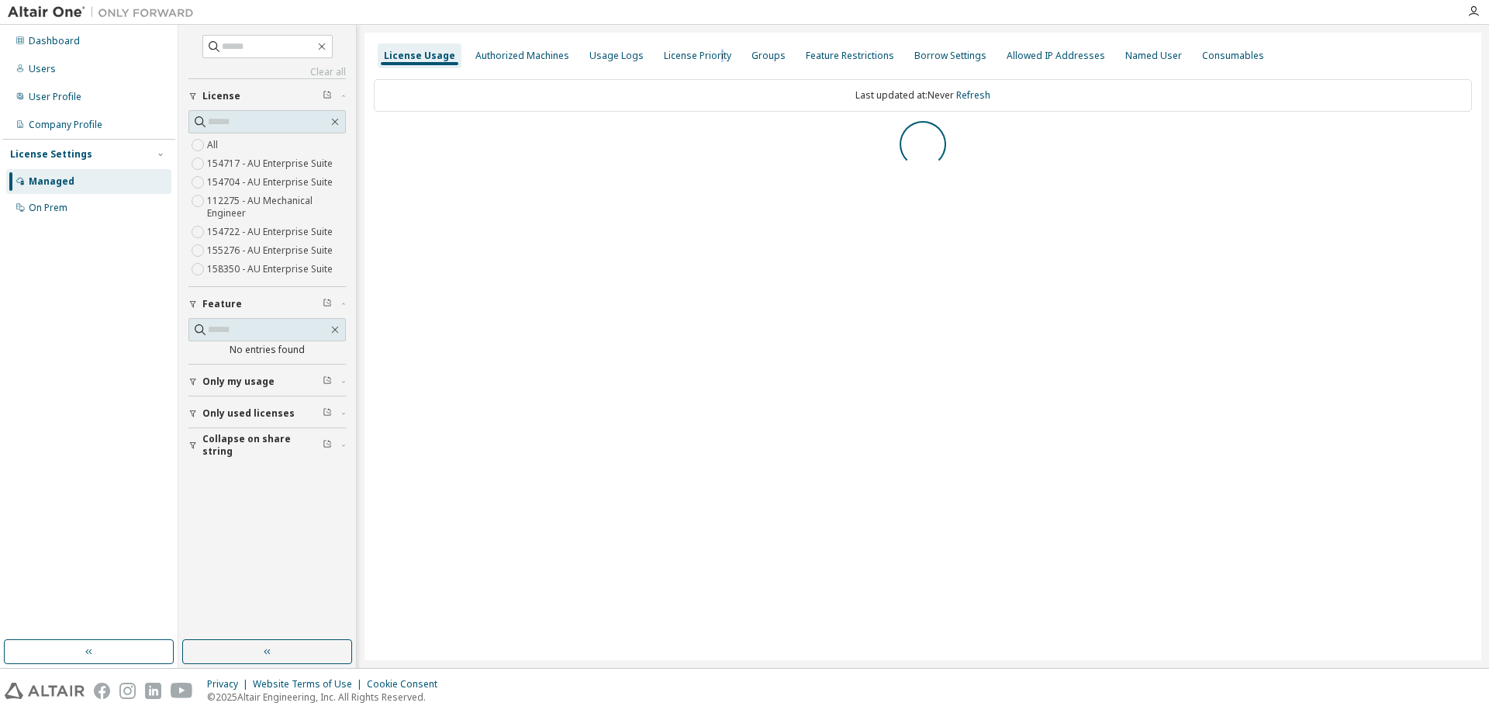
click at [710, 44] on div "License Priority" at bounding box center [698, 55] width 80 height 25
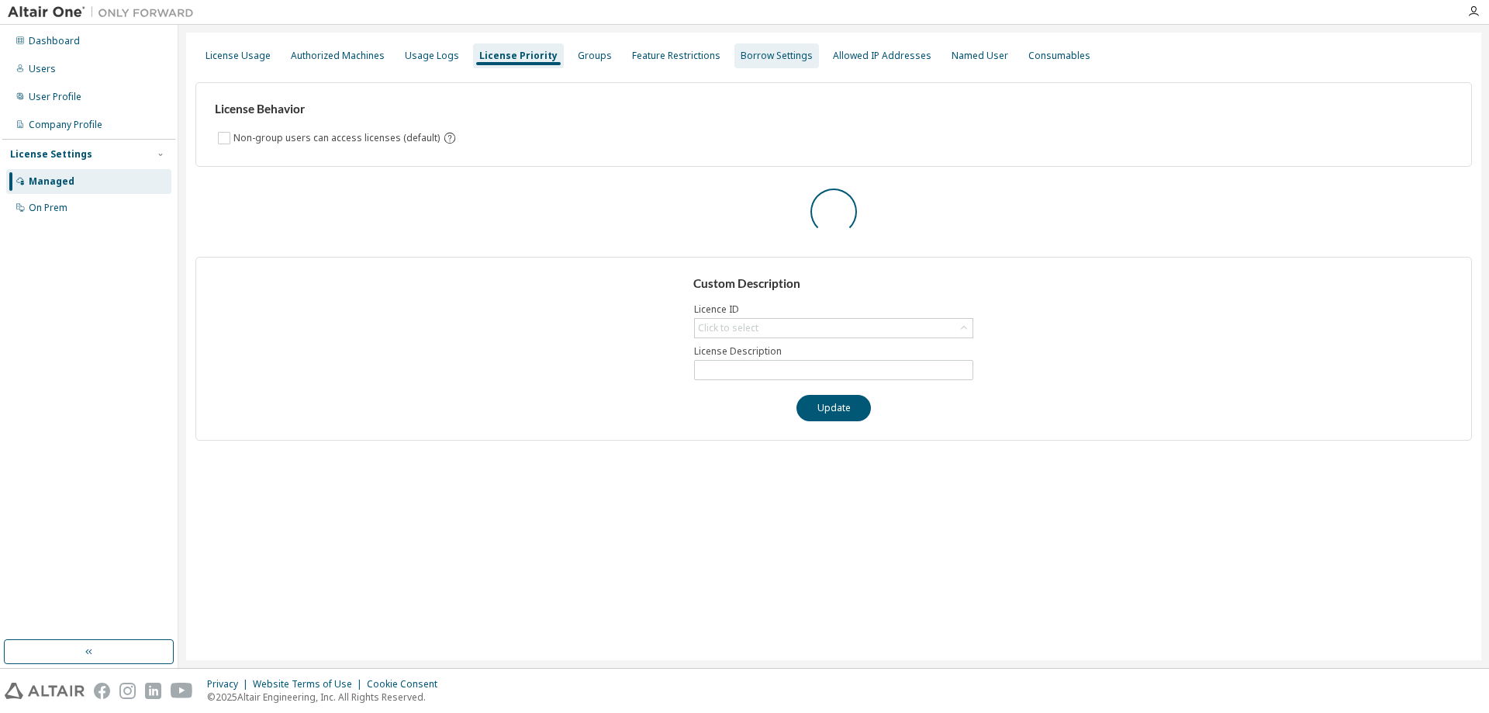
click at [739, 48] on div "Borrow Settings" at bounding box center [776, 55] width 85 height 25
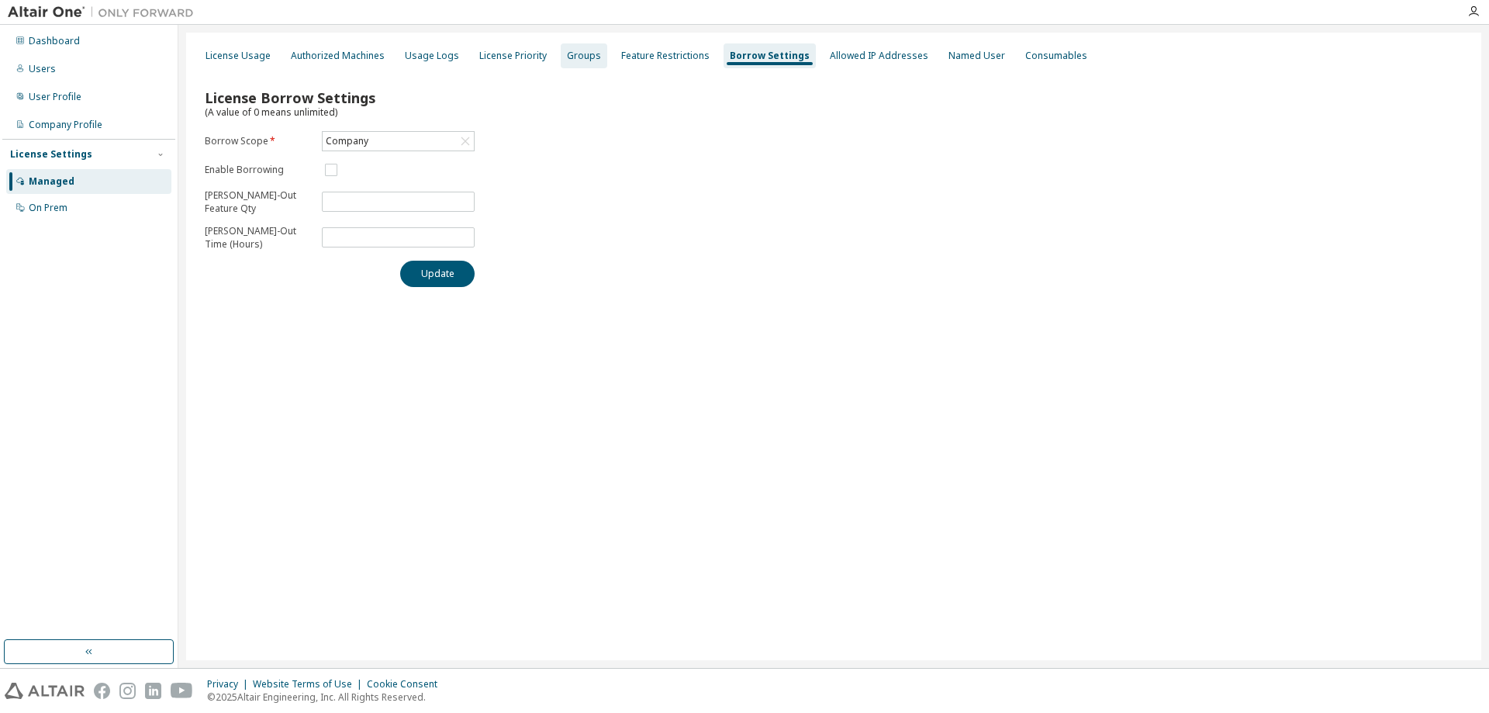
click at [573, 62] on div "Groups" at bounding box center [584, 55] width 47 height 25
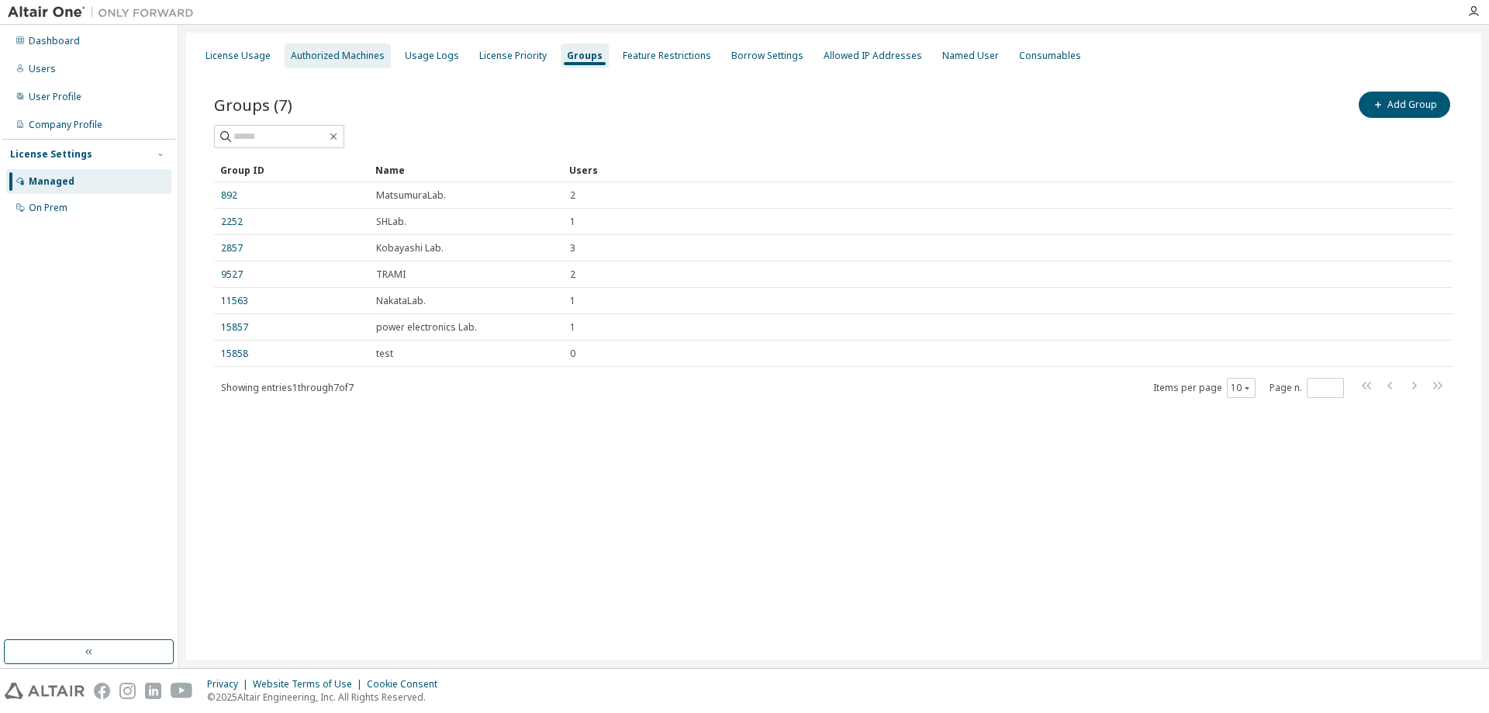
click at [340, 62] on div "Authorized Machines" at bounding box center [338, 55] width 106 height 25
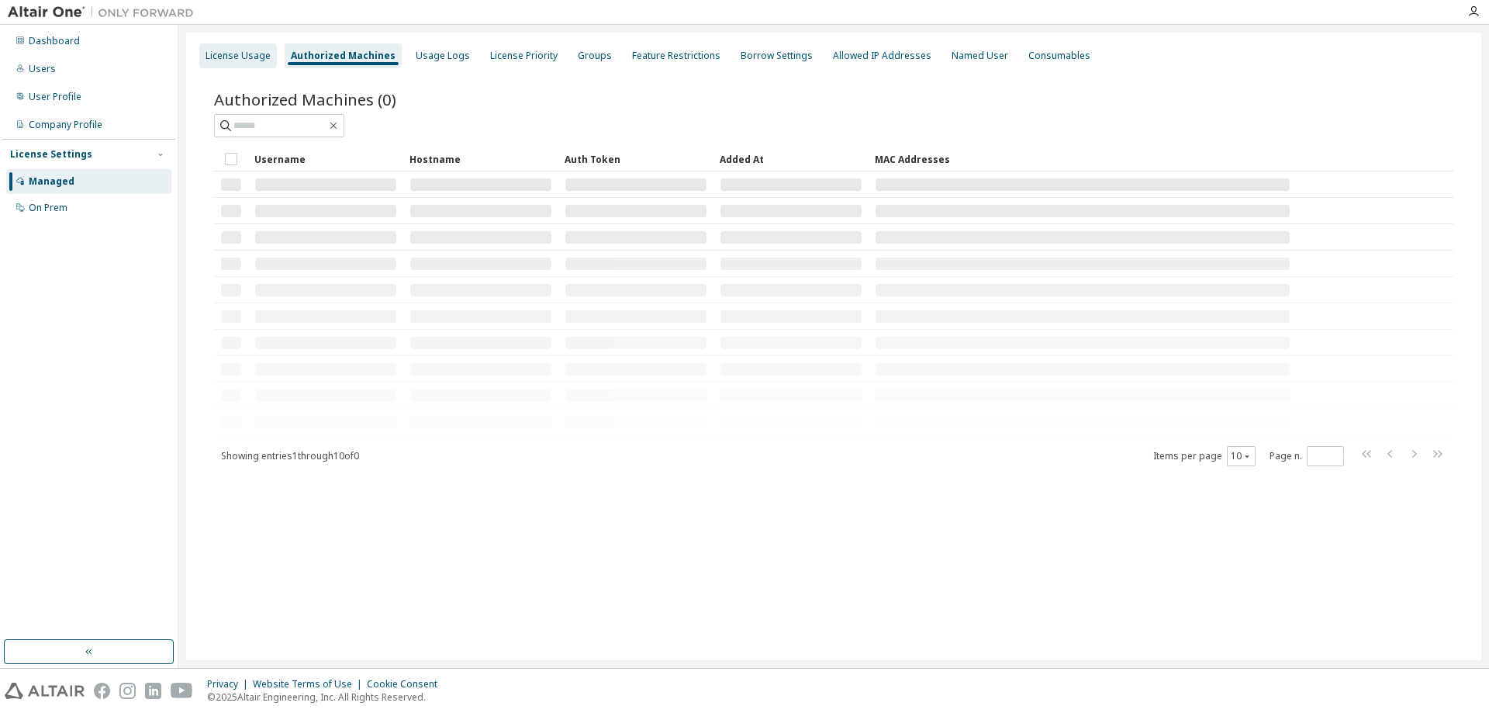
click at [247, 50] on div "License Usage" at bounding box center [238, 56] width 65 height 12
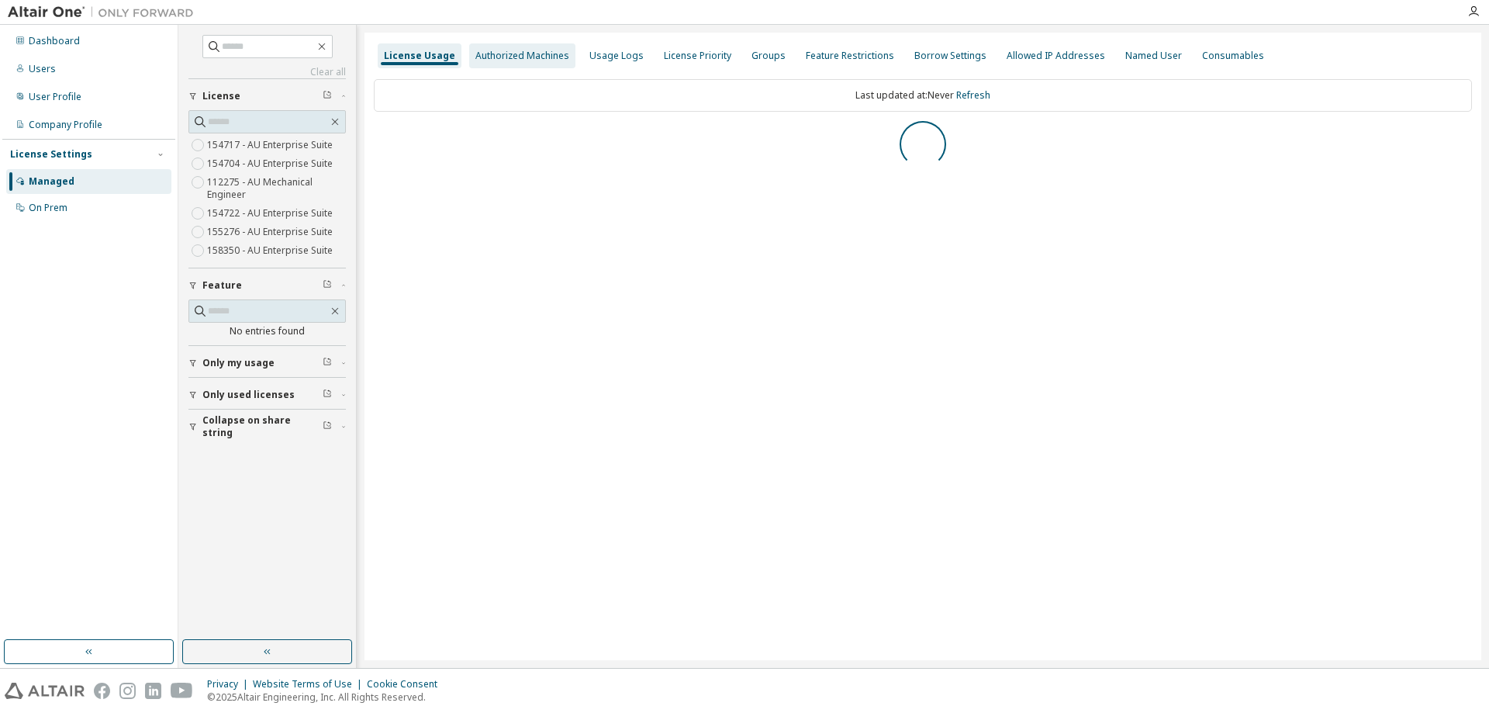
click at [506, 50] on div "Authorized Machines" at bounding box center [522, 56] width 94 height 12
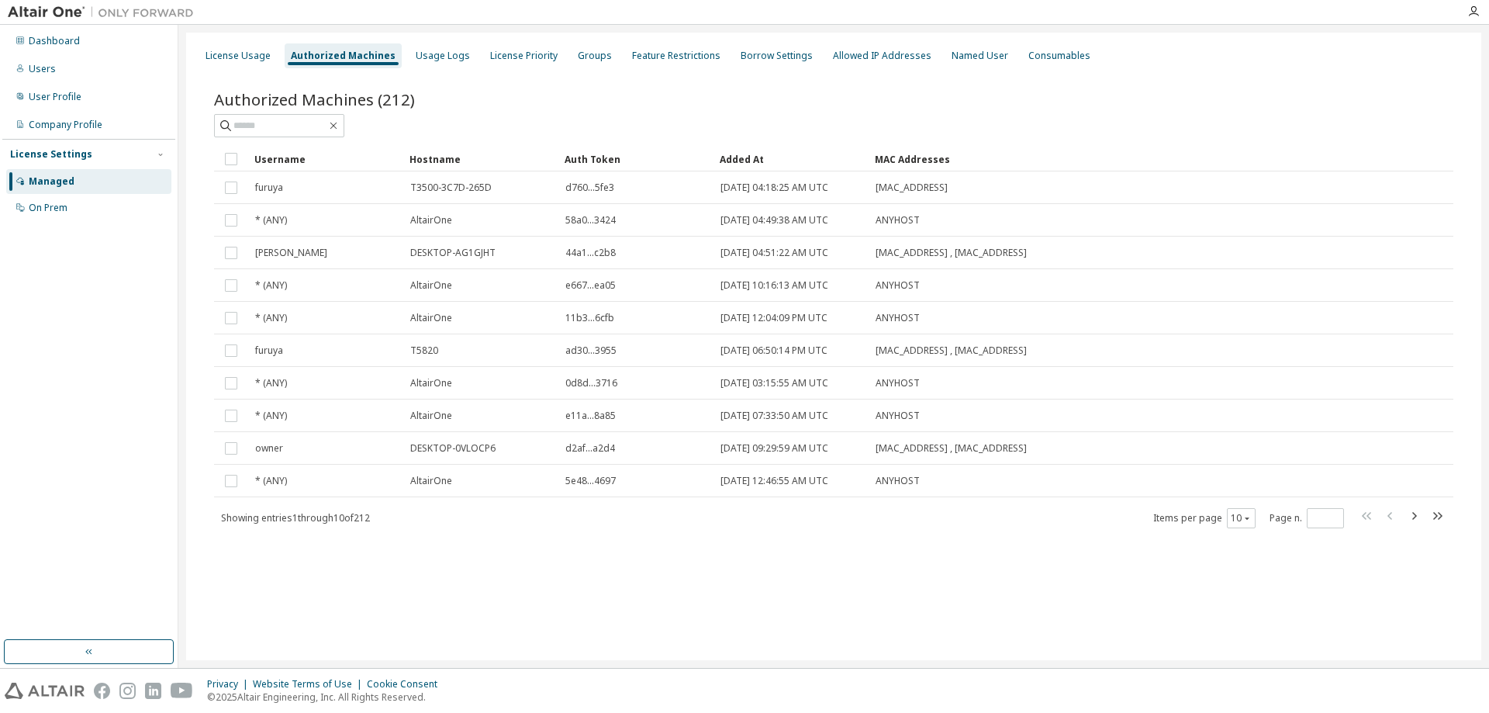
click at [443, 699] on div "Privacy Website Terms of Use Cookie Consent © 2025 Altair Engineering, Inc. All…" at bounding box center [744, 691] width 1489 height 44
click at [593, 57] on div "Groups" at bounding box center [595, 56] width 34 height 12
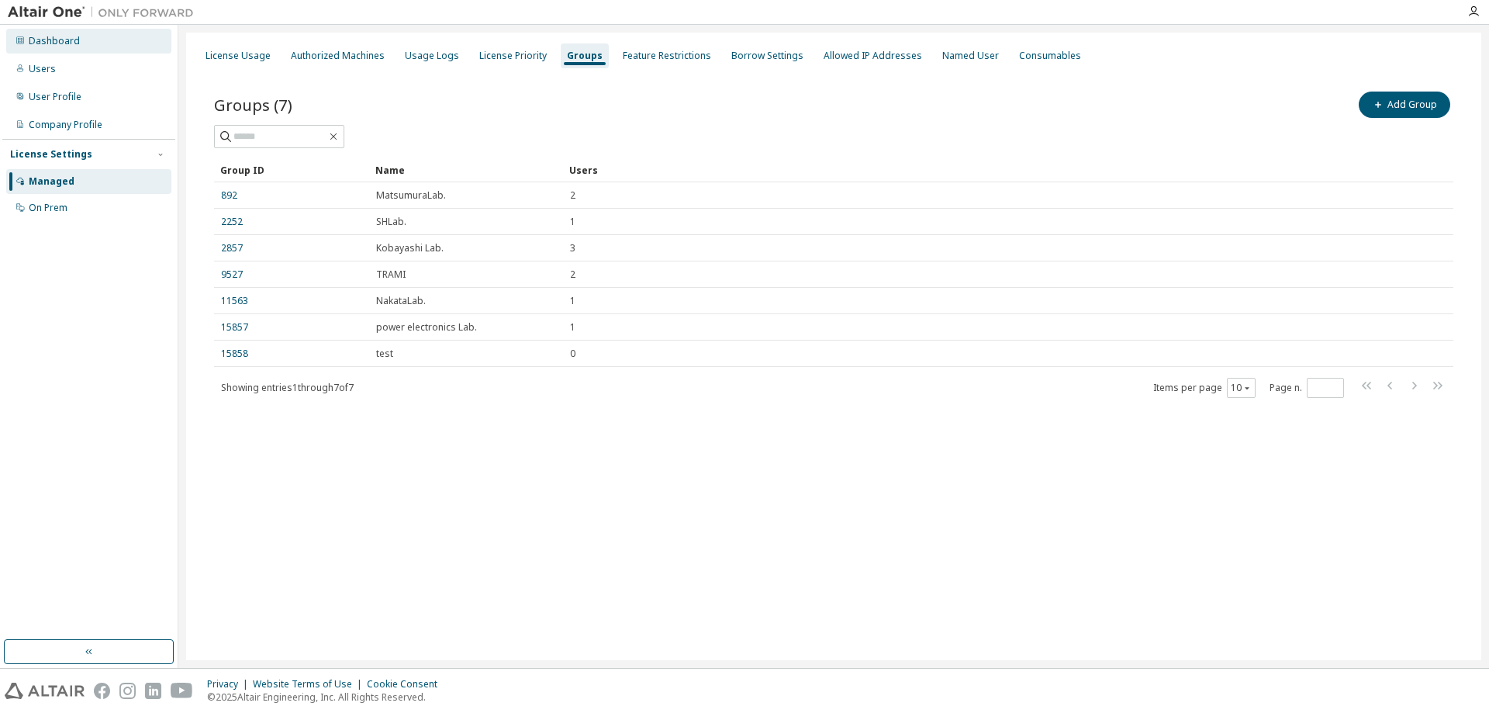
click at [85, 51] on div "Dashboard" at bounding box center [88, 41] width 165 height 25
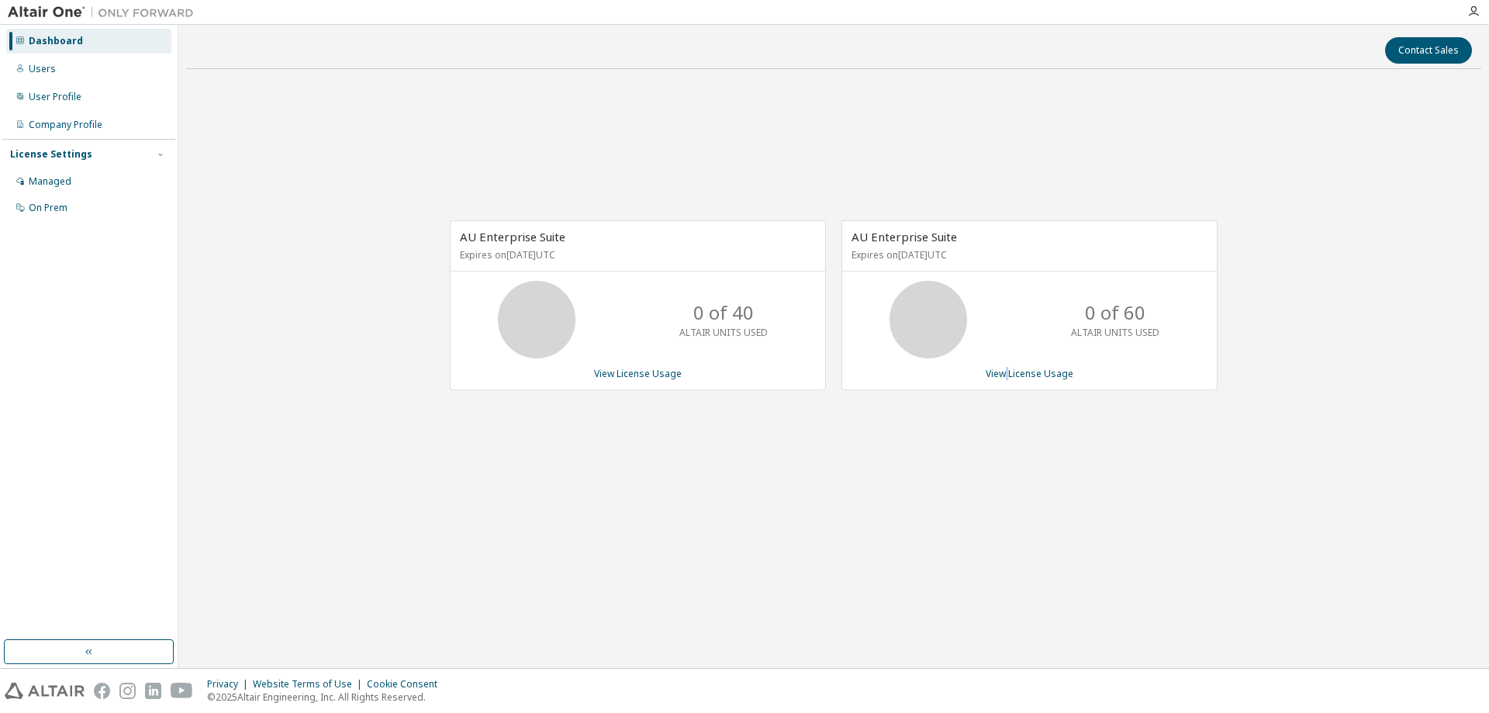
click at [1009, 524] on div "AU Enterprise Suite Expires on [DATE] UTC 0 of 40 ALTAIR UNITS USED View Licens…" at bounding box center [833, 312] width 1295 height 463
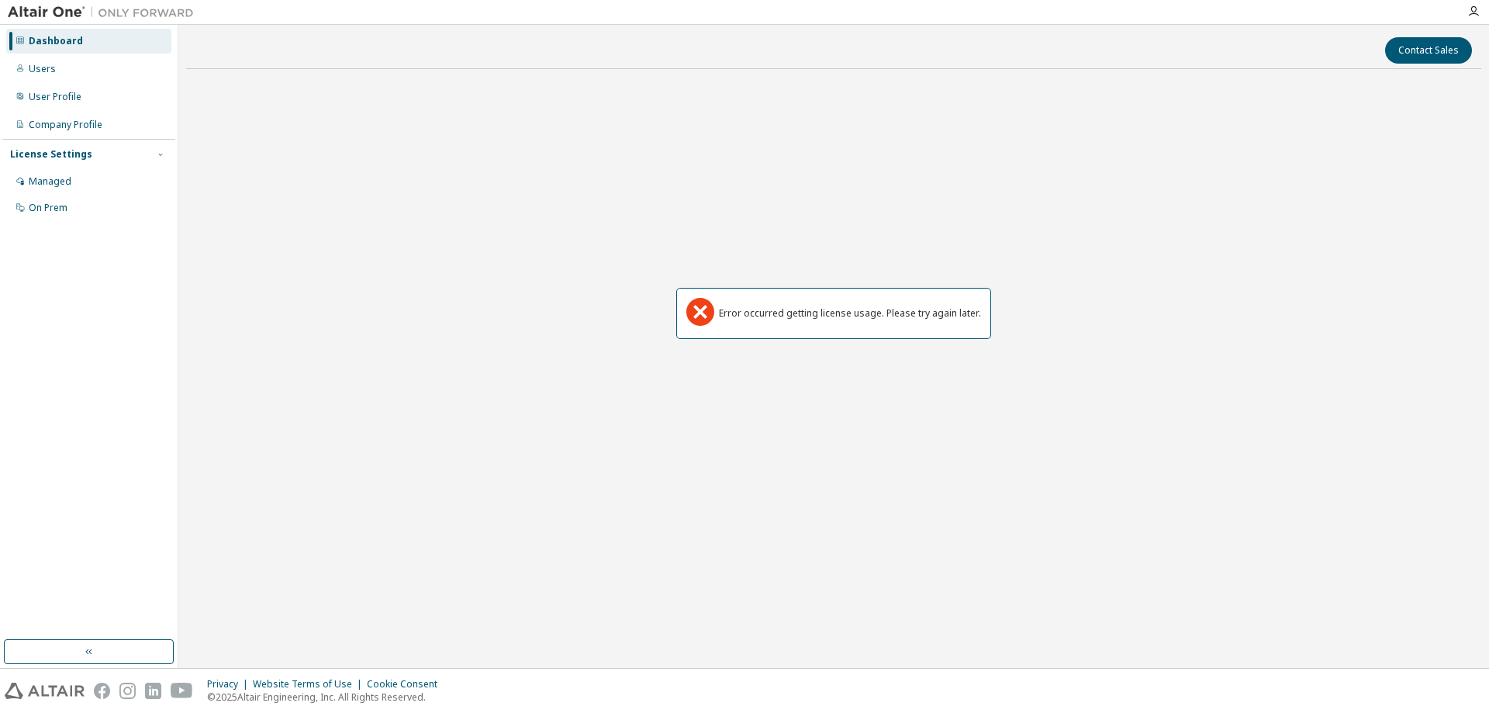
click at [696, 316] on icon at bounding box center [700, 312] width 28 height 28
click at [77, 43] on div "Dashboard" at bounding box center [56, 41] width 54 height 12
click at [77, 72] on div "Users" at bounding box center [88, 69] width 165 height 25
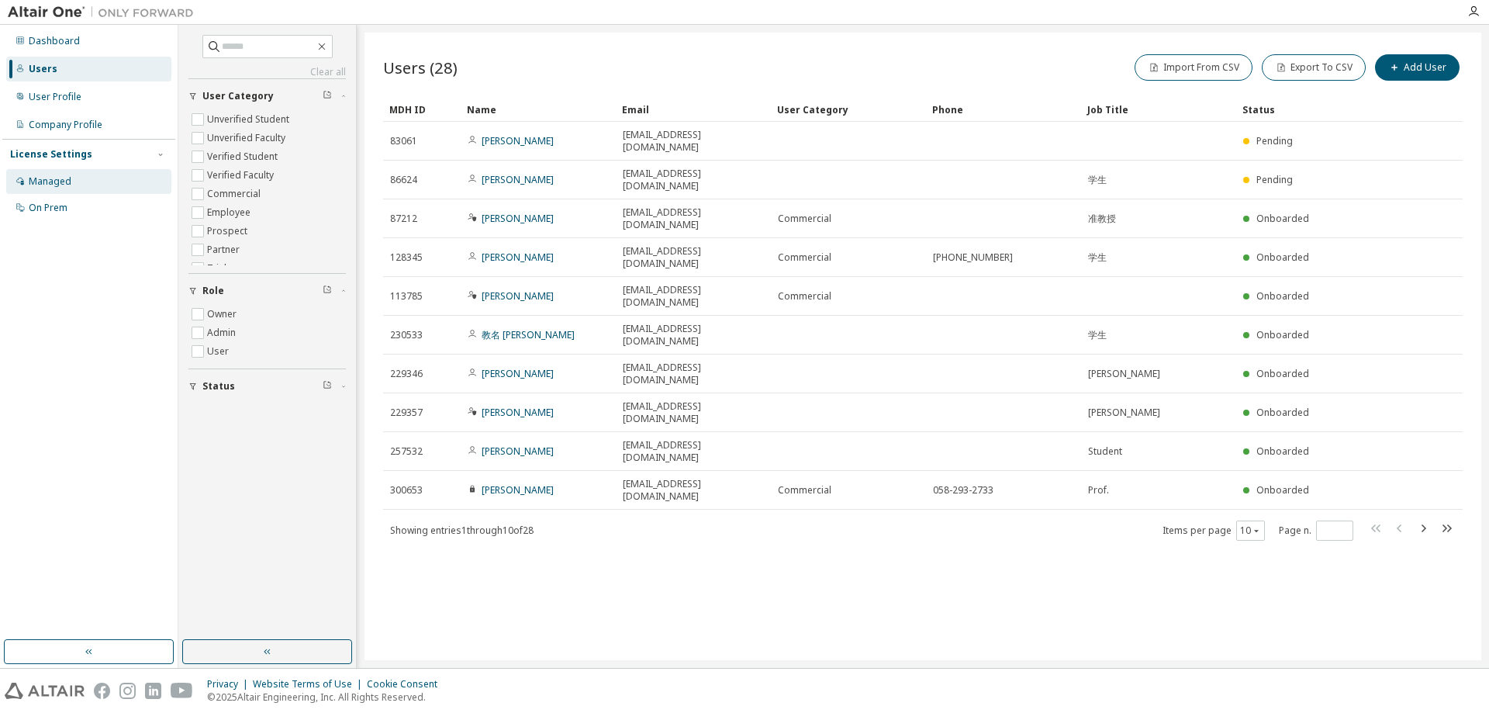
click at [110, 181] on div "Managed" at bounding box center [88, 181] width 165 height 25
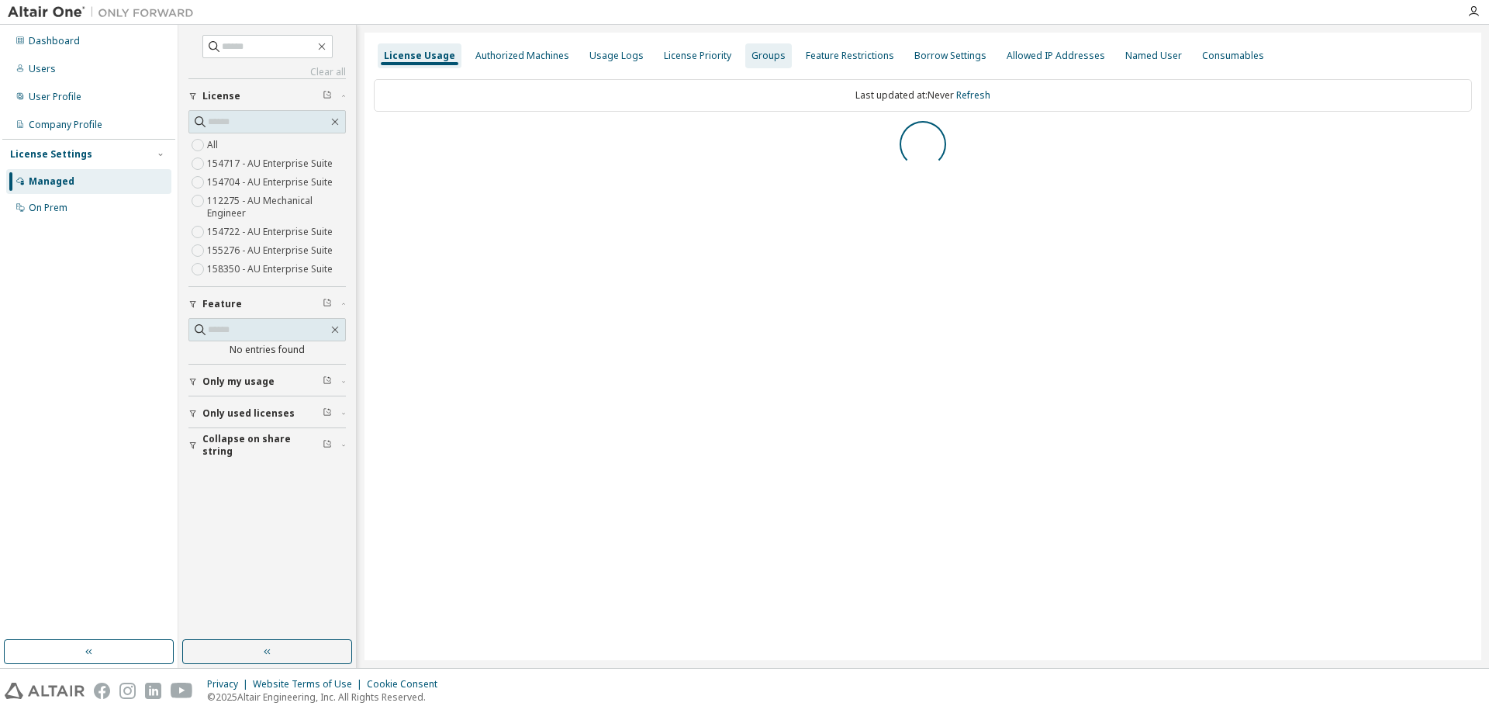
click at [766, 55] on div "Groups" at bounding box center [769, 56] width 34 height 12
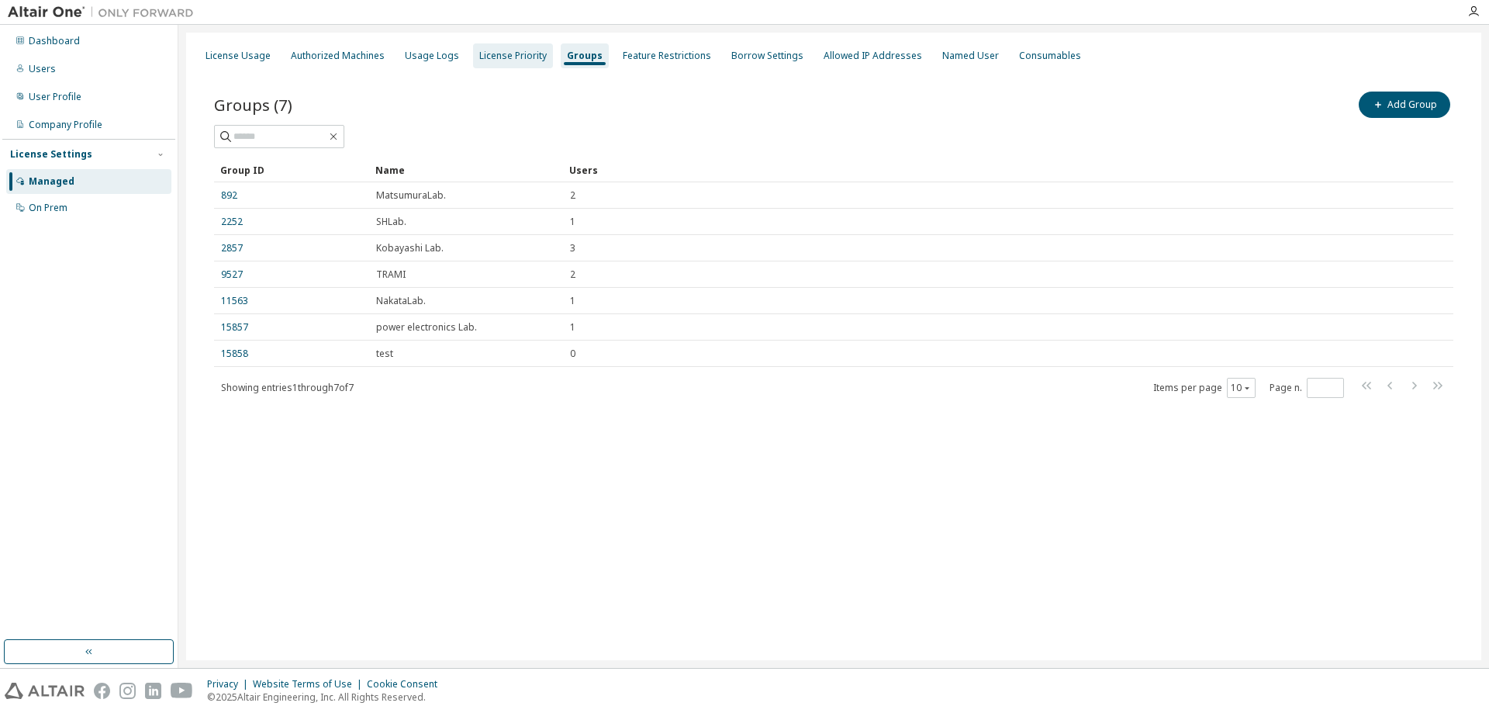
click at [516, 57] on div "License Priority" at bounding box center [512, 56] width 67 height 12
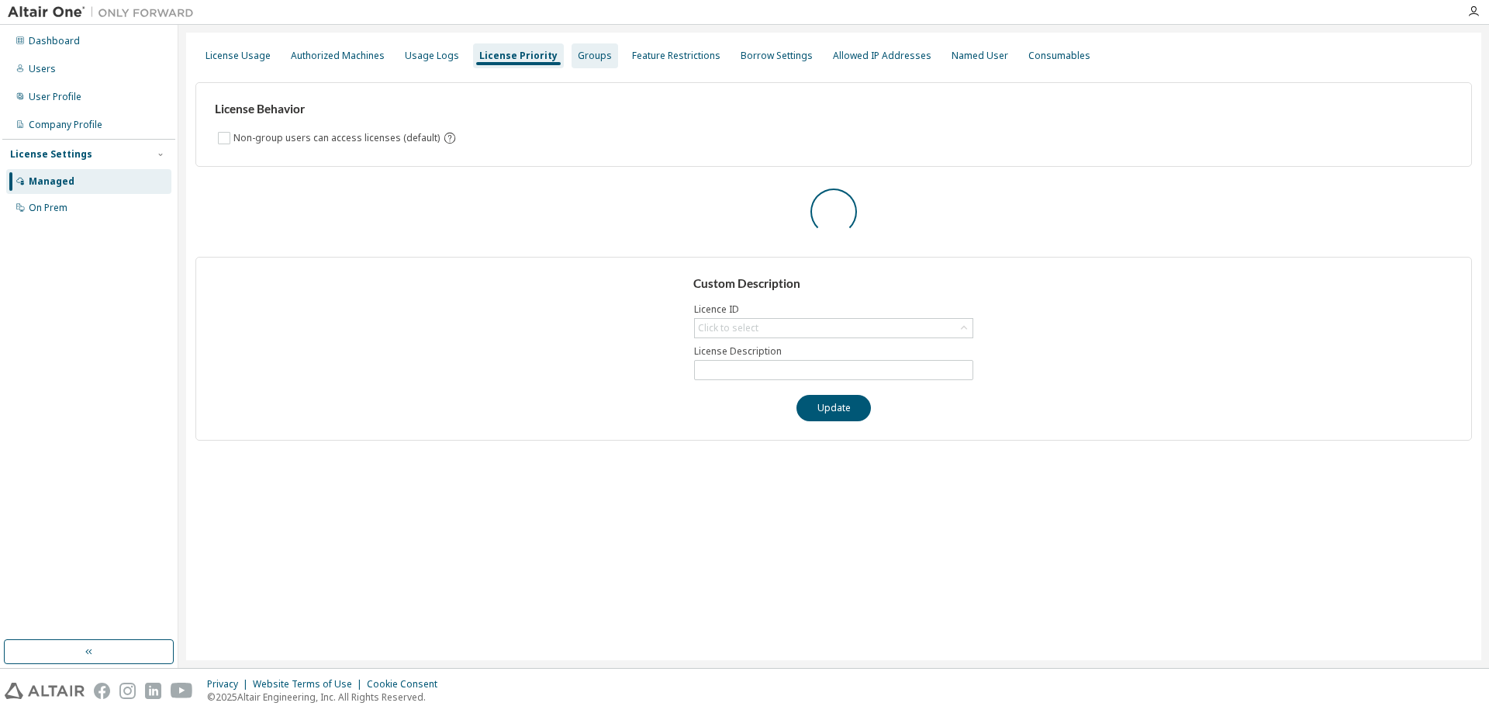
click at [597, 62] on div "Groups" at bounding box center [595, 55] width 47 height 25
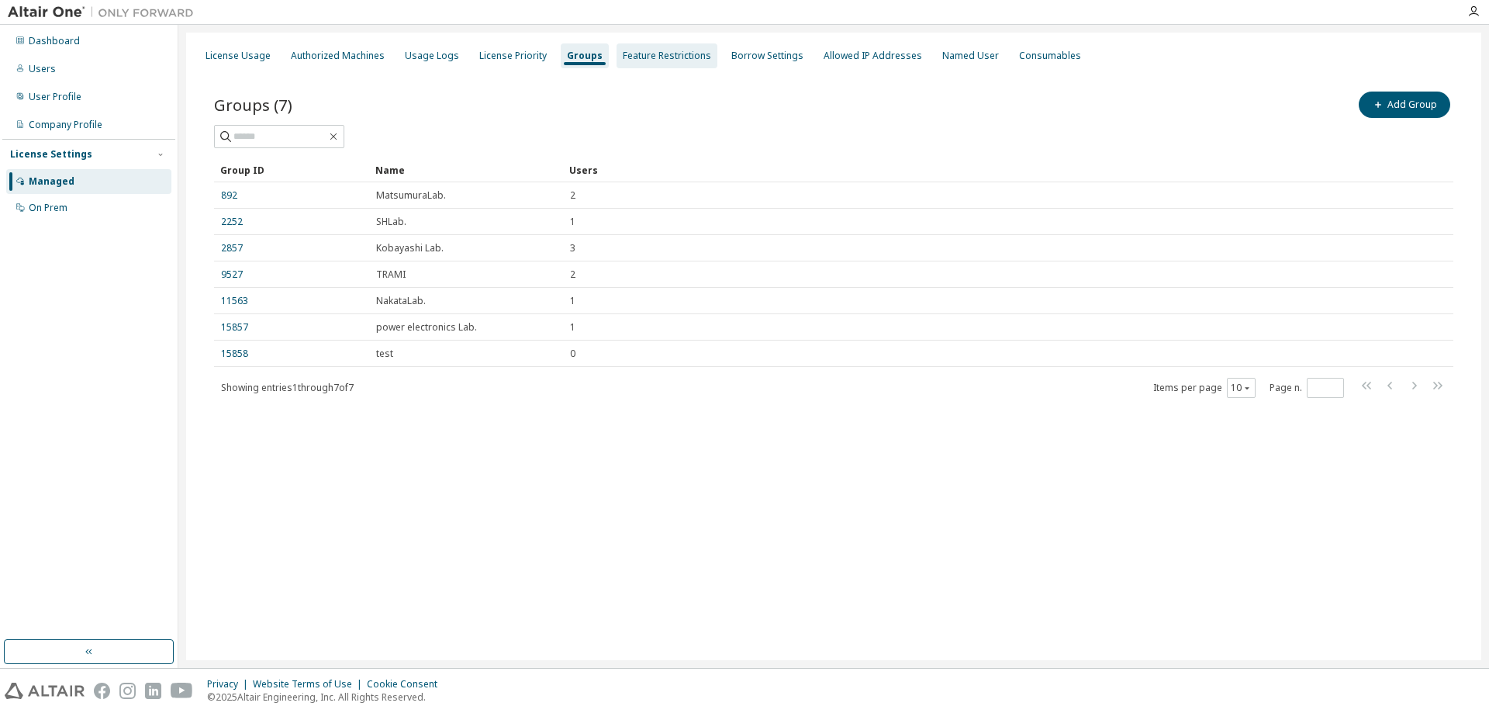
click at [655, 64] on div "Feature Restrictions" at bounding box center [667, 55] width 101 height 25
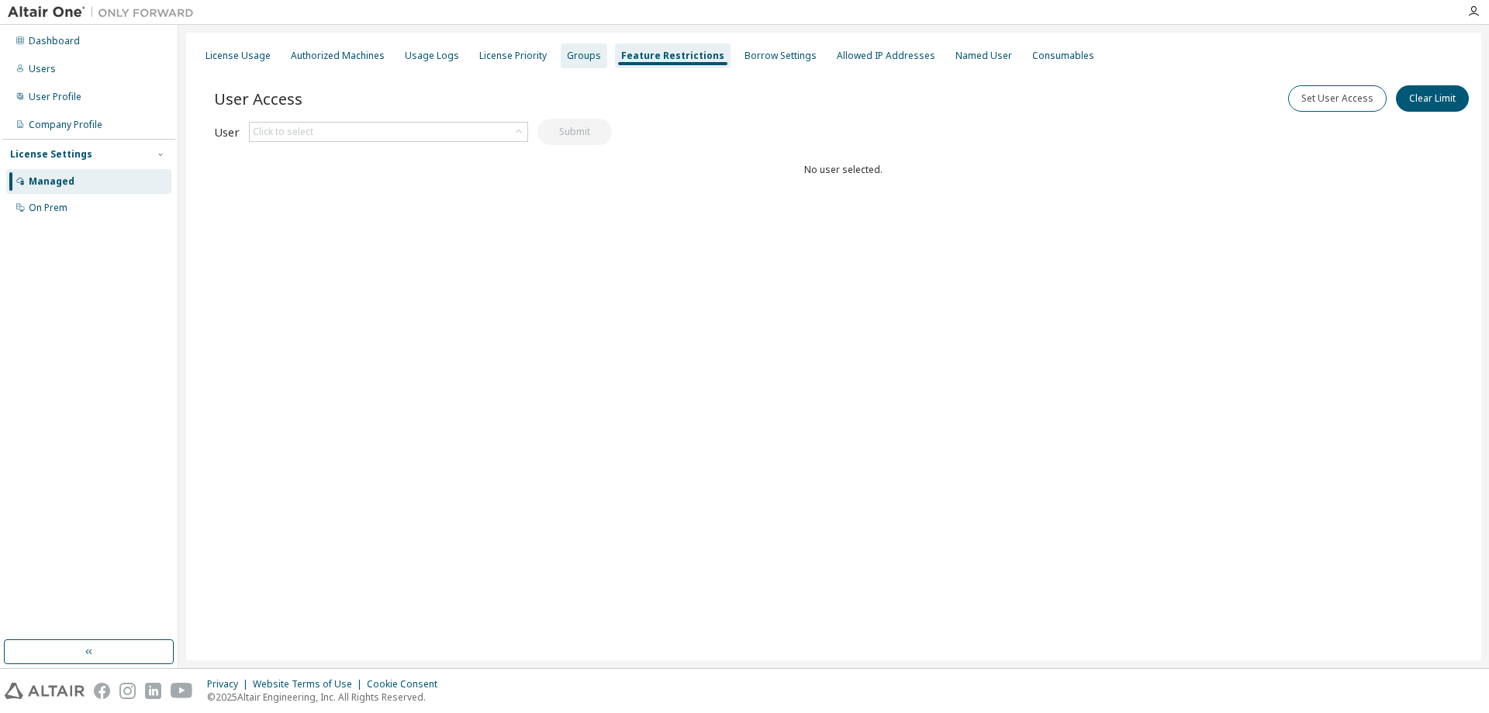
click at [587, 64] on div "Groups" at bounding box center [584, 55] width 47 height 25
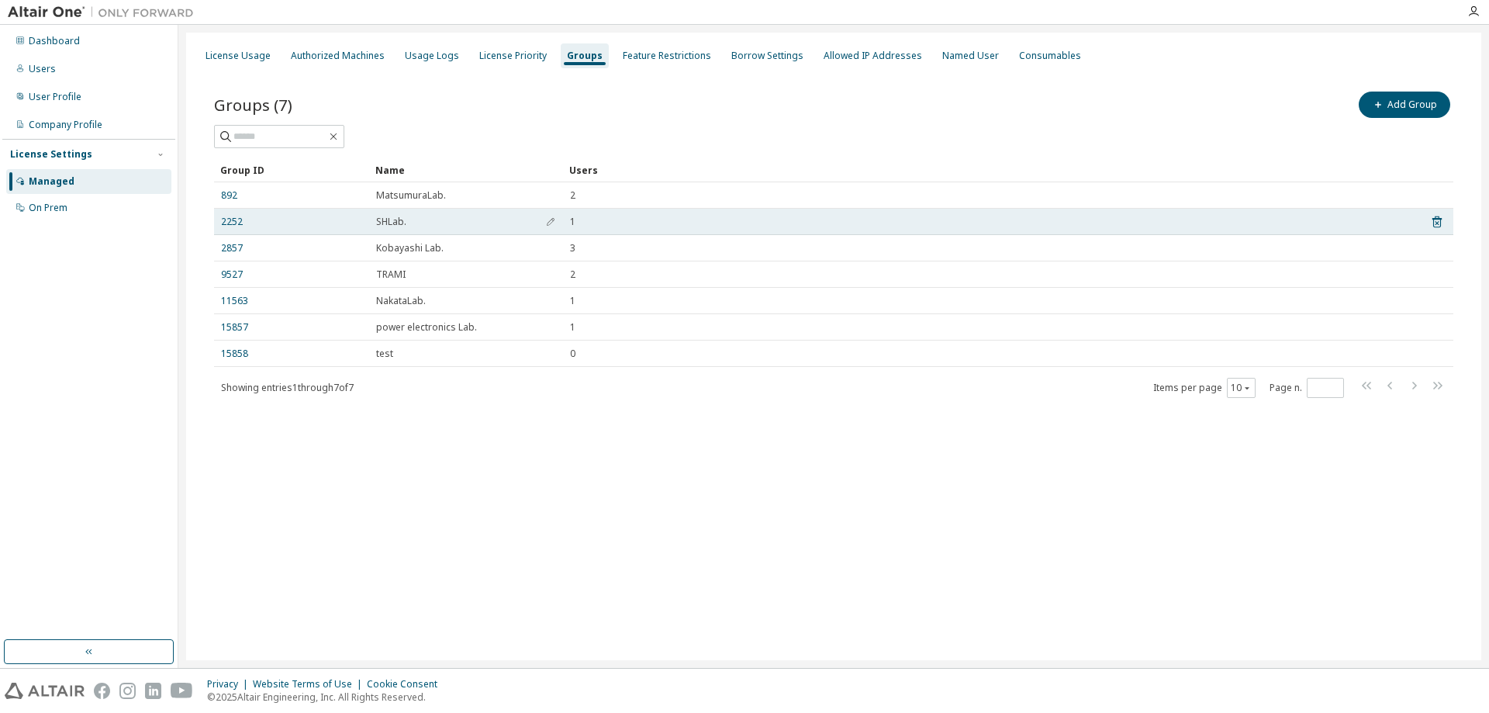
click at [455, 222] on div "SHLab." at bounding box center [466, 222] width 180 height 12
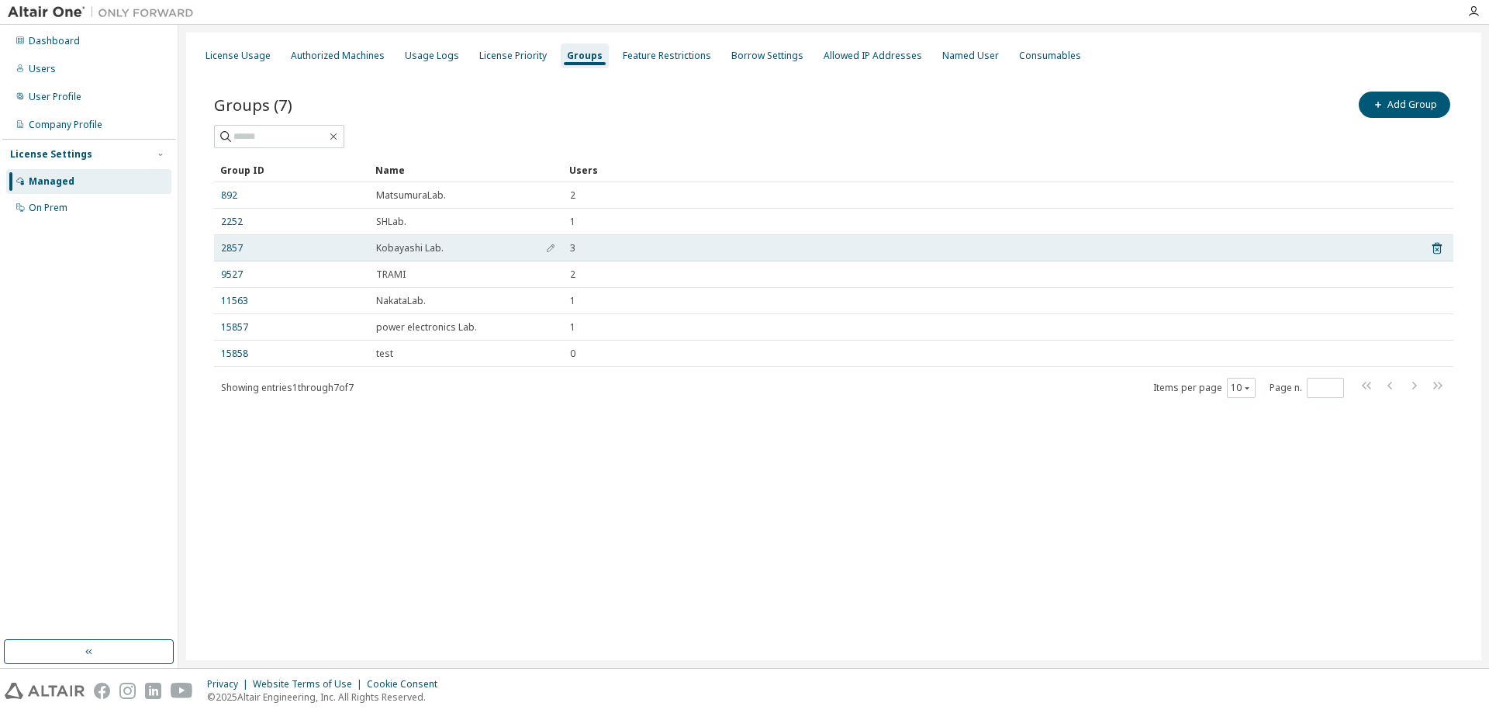
click at [420, 251] on span "Kobayashi Lab." at bounding box center [409, 248] width 67 height 12
click at [239, 250] on link "2857" at bounding box center [232, 248] width 22 height 12
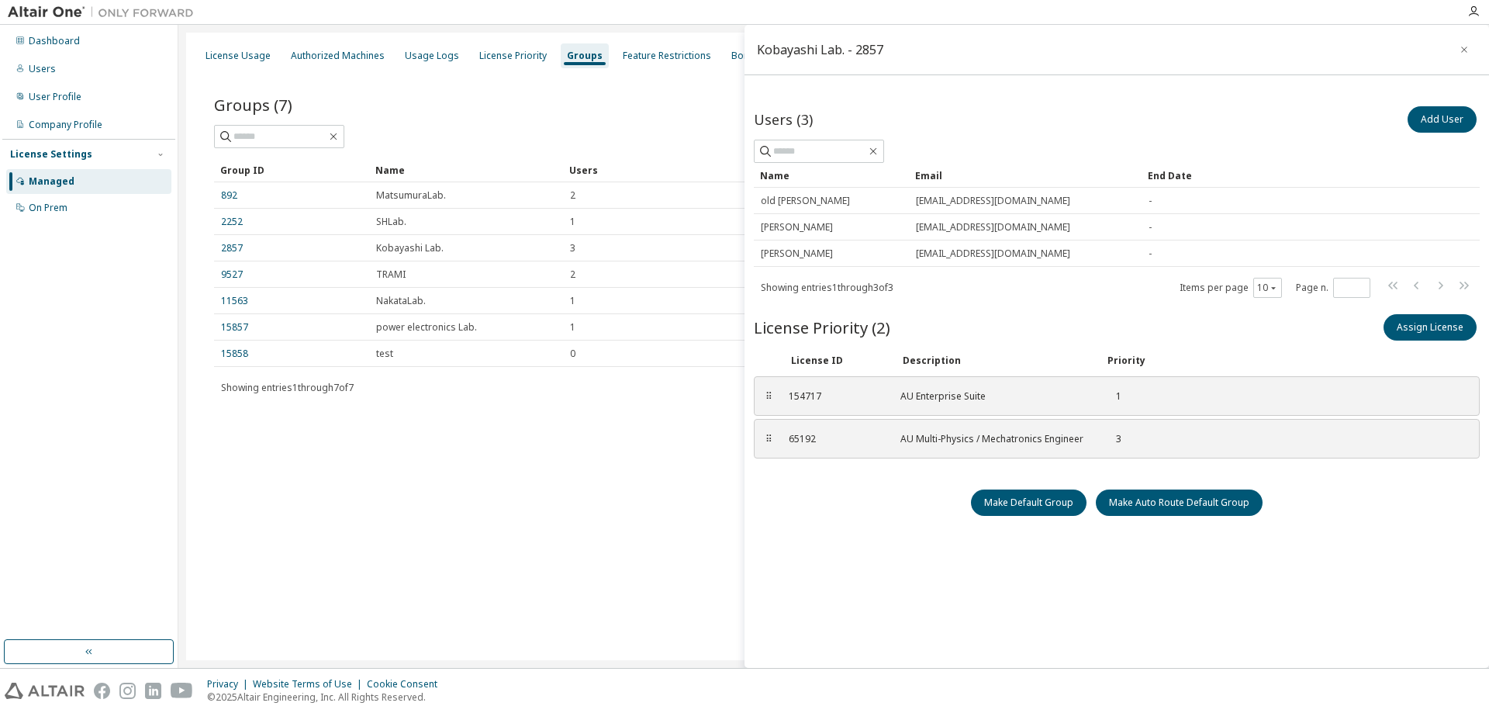
click at [445, 133] on div at bounding box center [833, 136] width 1239 height 23
click at [1459, 53] on icon "button" at bounding box center [1464, 49] width 11 height 12
